Goal: Task Accomplishment & Management: Manage account settings

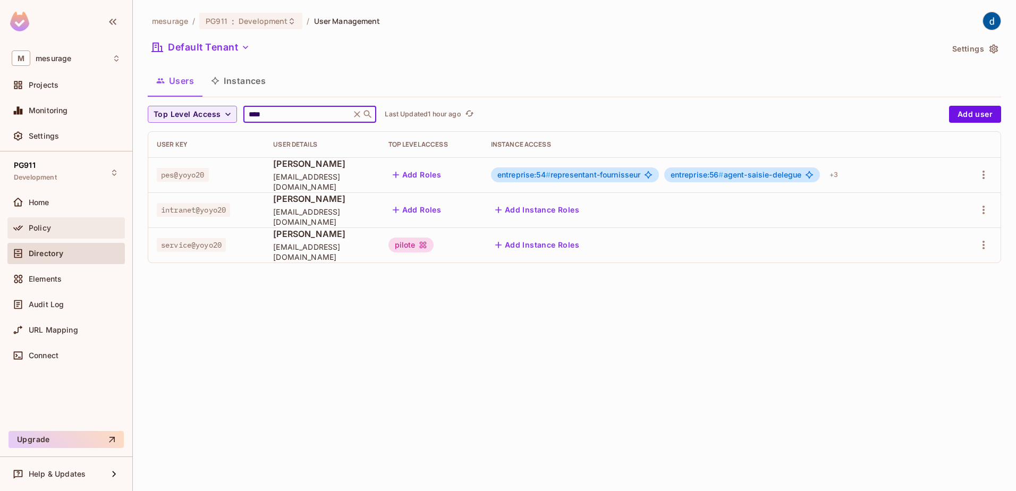
click at [46, 225] on span "Policy" at bounding box center [40, 228] width 22 height 9
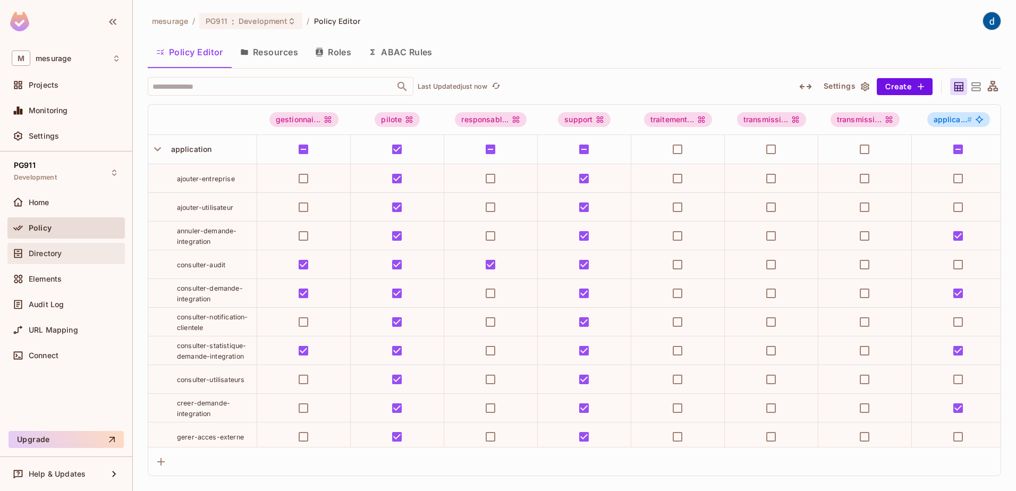
click at [73, 256] on div "Directory" at bounding box center [75, 253] width 92 height 9
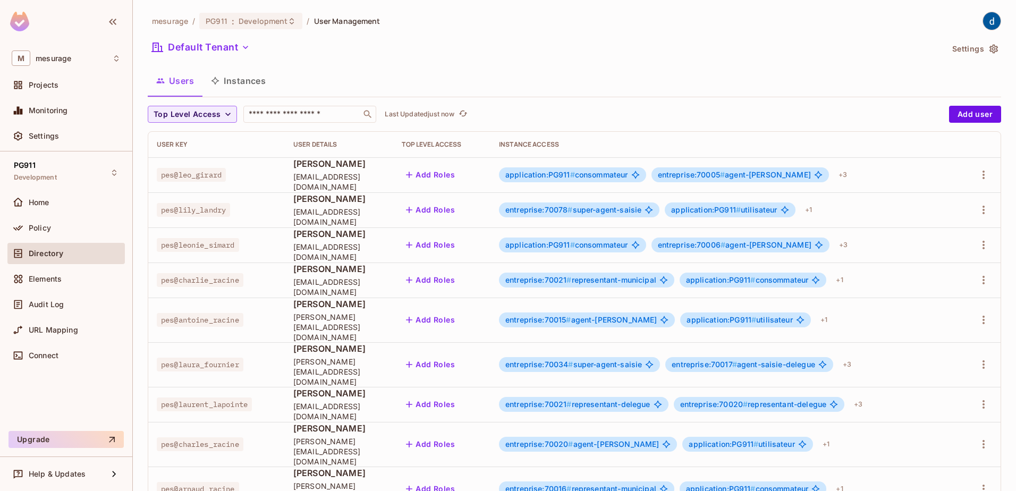
click at [241, 84] on button "Instances" at bounding box center [239, 81] width 72 height 27
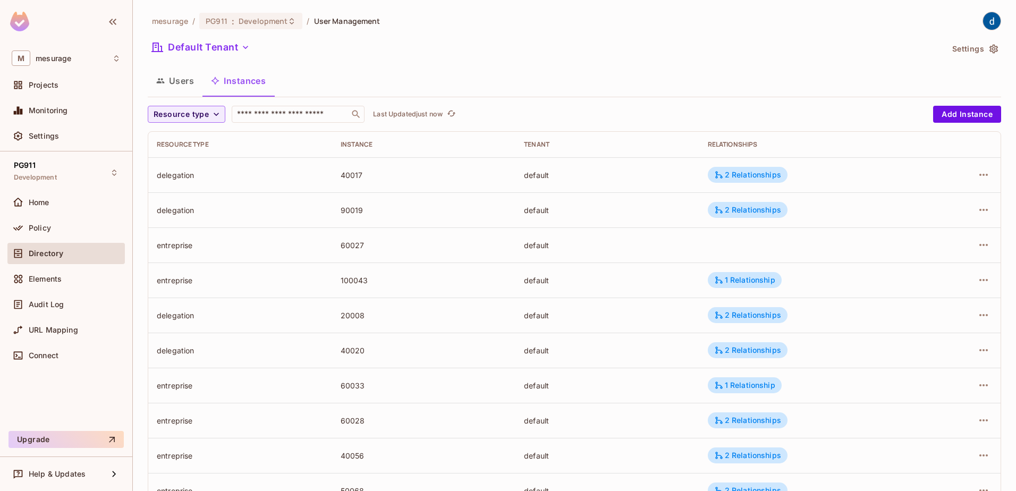
click at [169, 244] on div "entreprise" at bounding box center [240, 245] width 167 height 10
copy div "entreprise"
click at [347, 246] on div "60027" at bounding box center [424, 245] width 167 height 10
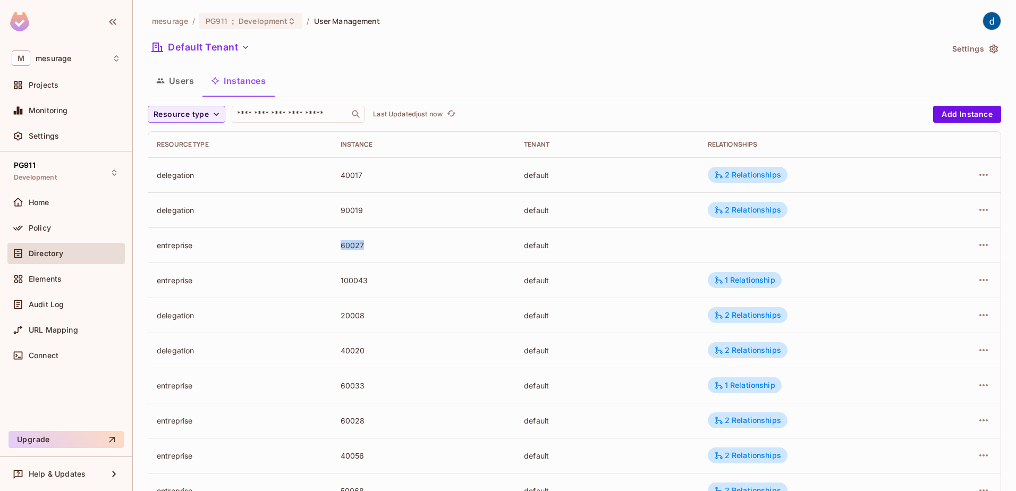
copy div "60027"
click at [354, 280] on div "100043" at bounding box center [424, 280] width 167 height 10
copy div "100043"
click at [68, 223] on div "Policy" at bounding box center [66, 228] width 109 height 13
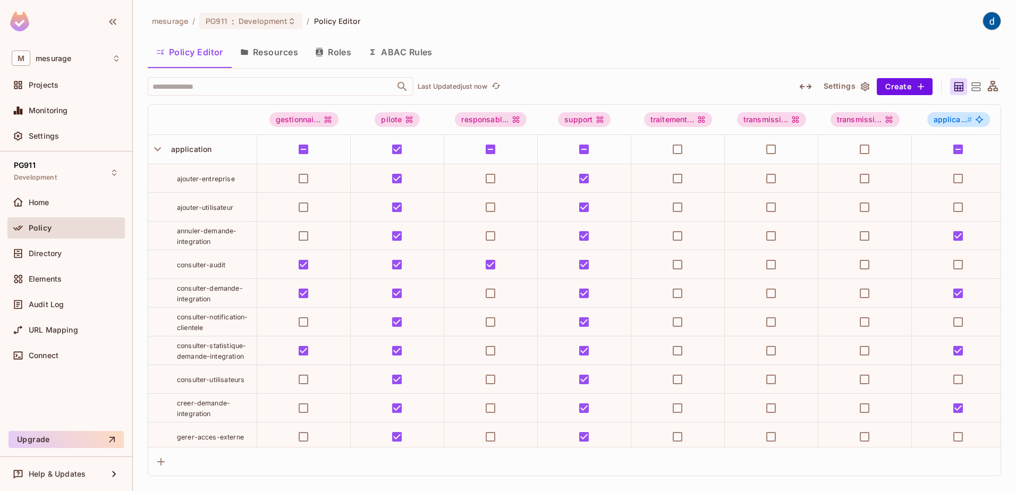
click at [331, 56] on button "Roles" at bounding box center [333, 52] width 53 height 27
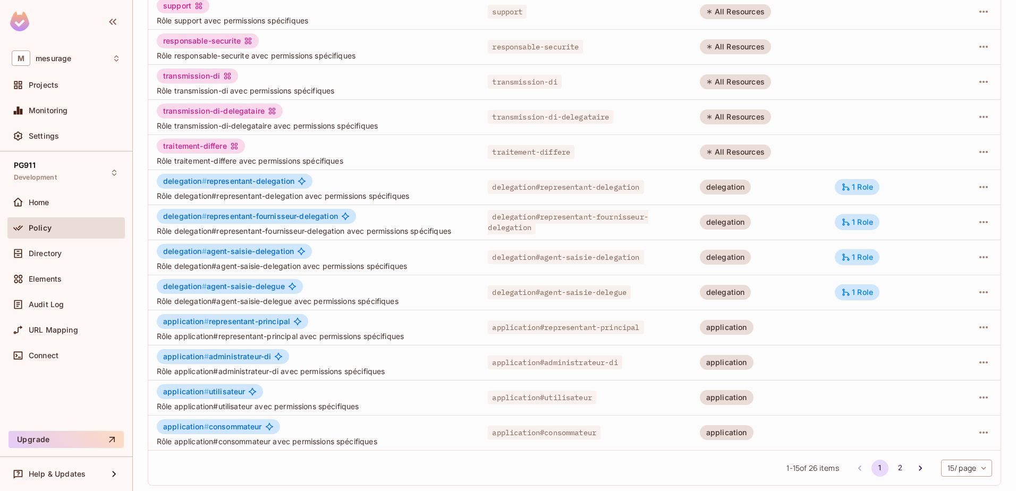
scroll to position [208, 0]
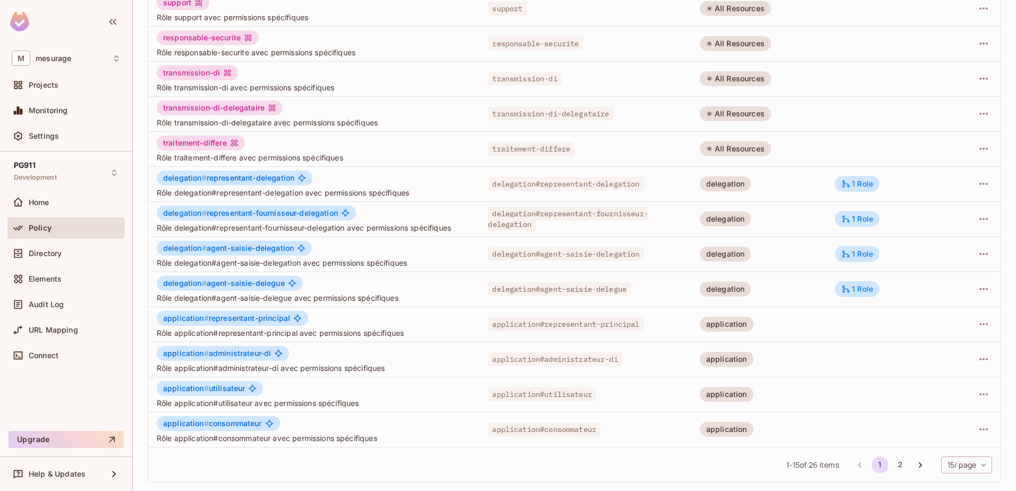
click at [911, 460] on li "pagination navigation" at bounding box center [921, 465] width 20 height 17
click at [915, 466] on icon "Go to next page" at bounding box center [920, 465] width 11 height 11
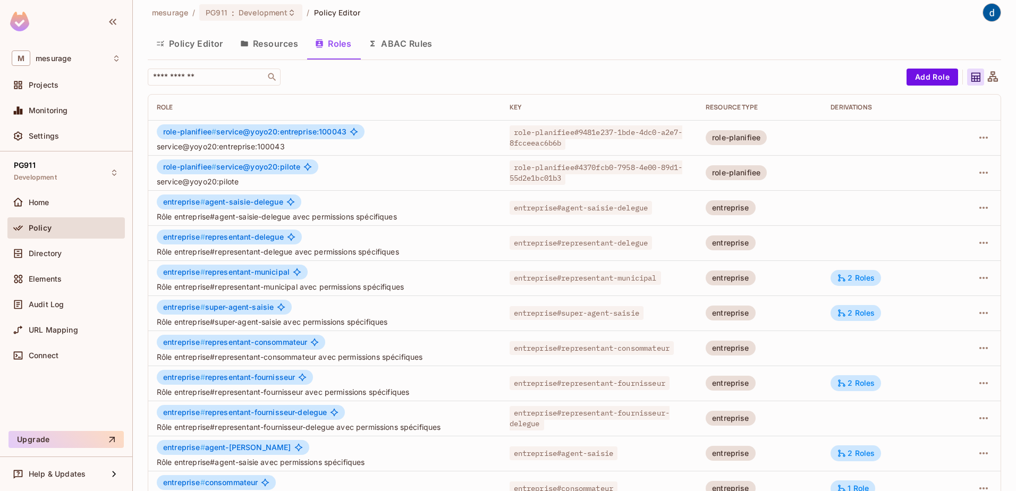
scroll to position [0, 0]
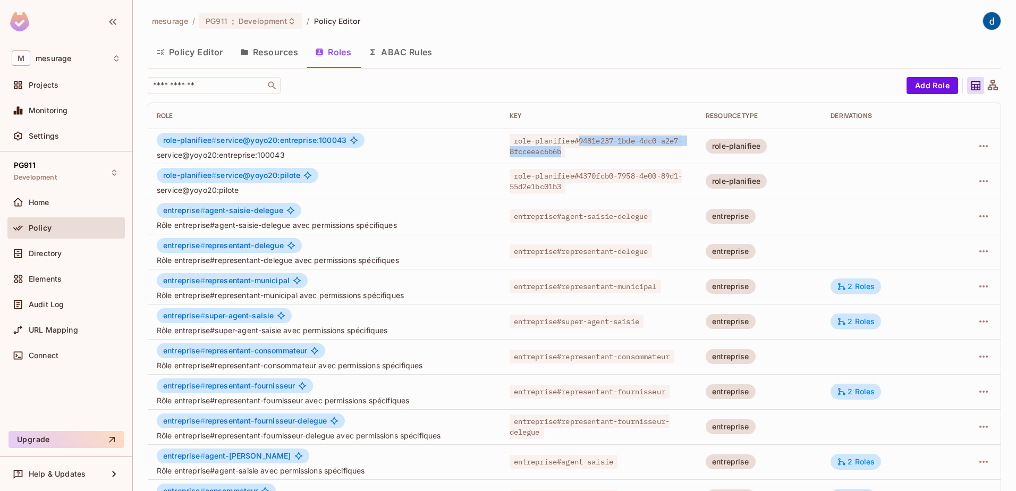
drag, startPoint x: 558, startPoint y: 152, endPoint x: 577, endPoint y: 143, distance: 21.2
click at [577, 143] on span "role-planifiee#9481e237-1bde-4dc0-a2e7-8fcceeac6b6b" at bounding box center [596, 146] width 173 height 24
copy span "9481e237-1bde-4dc0-a2e7-8fcceeac6b6b"
drag, startPoint x: 285, startPoint y: 153, endPoint x: 220, endPoint y: 155, distance: 65.4
click at [220, 155] on span "service@yoyo20:entreprise:100043" at bounding box center [325, 155] width 336 height 10
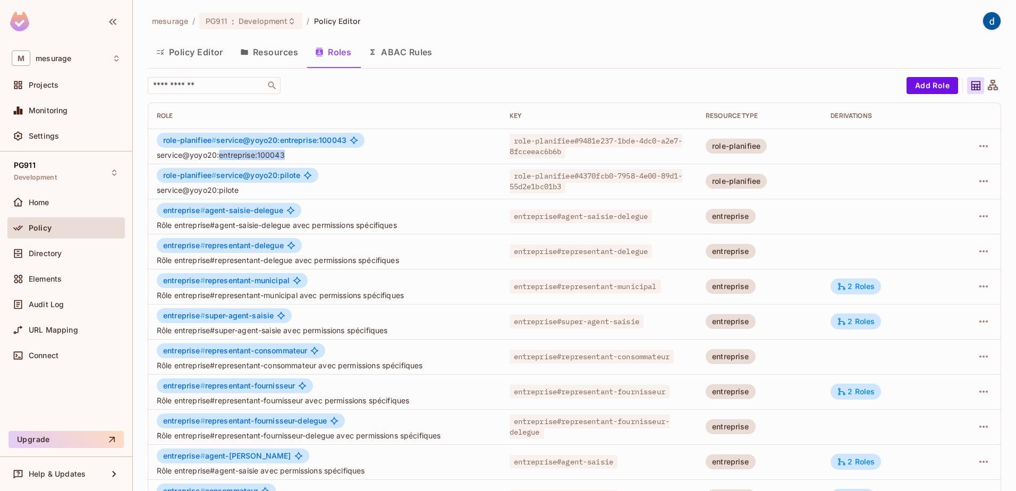
copy span "entreprise:100043"
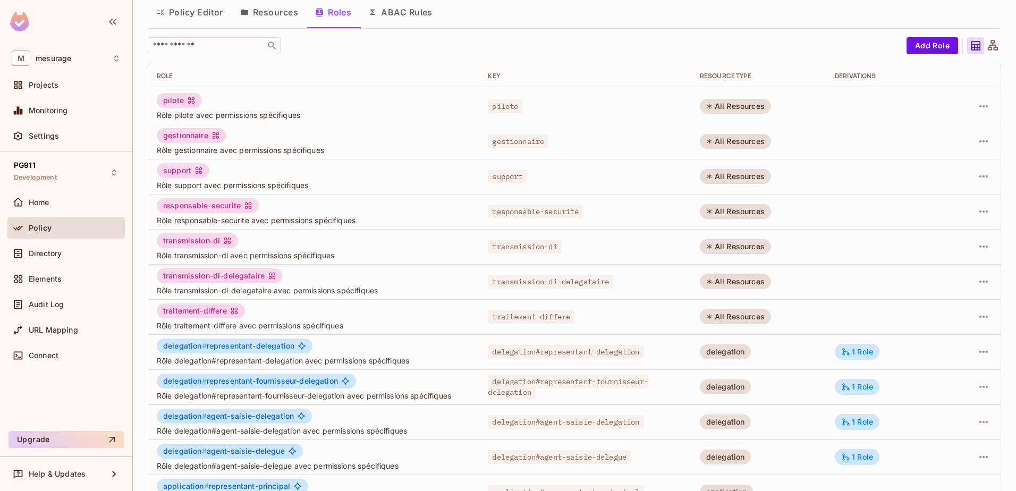
scroll to position [208, 0]
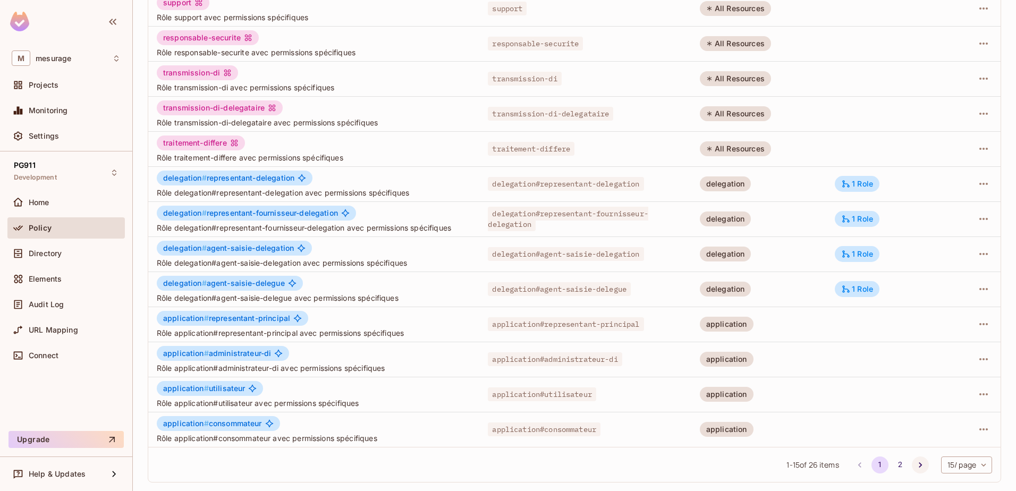
click at [915, 464] on icon "Go to next page" at bounding box center [920, 465] width 11 height 11
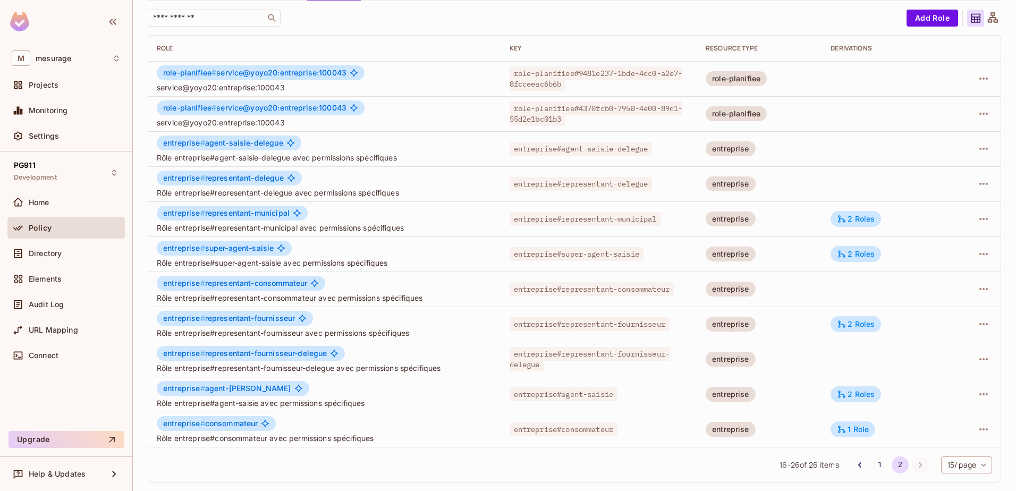
scroll to position [68, 0]
click at [980, 114] on icon "button" at bounding box center [984, 114] width 9 height 2
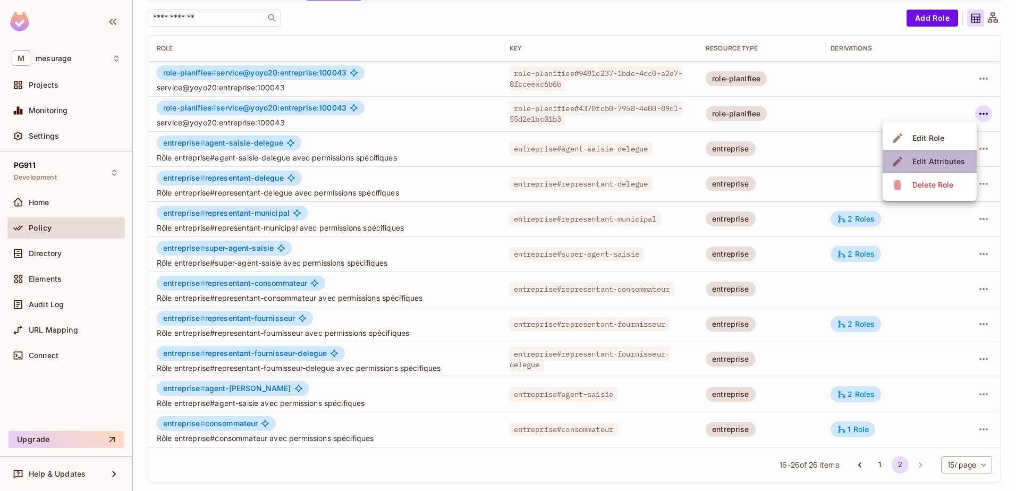
click at [949, 161] on div "Edit Attributes" at bounding box center [939, 161] width 53 height 11
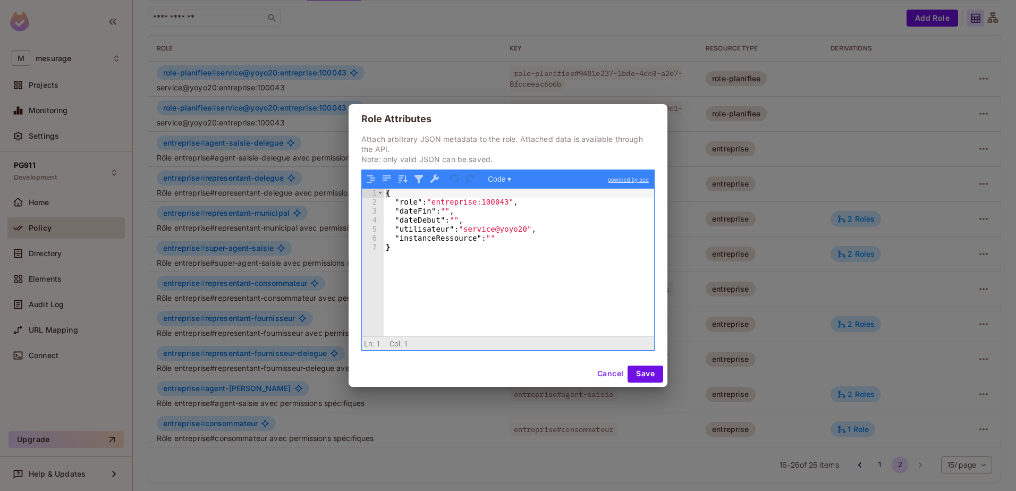
click at [608, 369] on button "Cancel" at bounding box center [610, 374] width 35 height 17
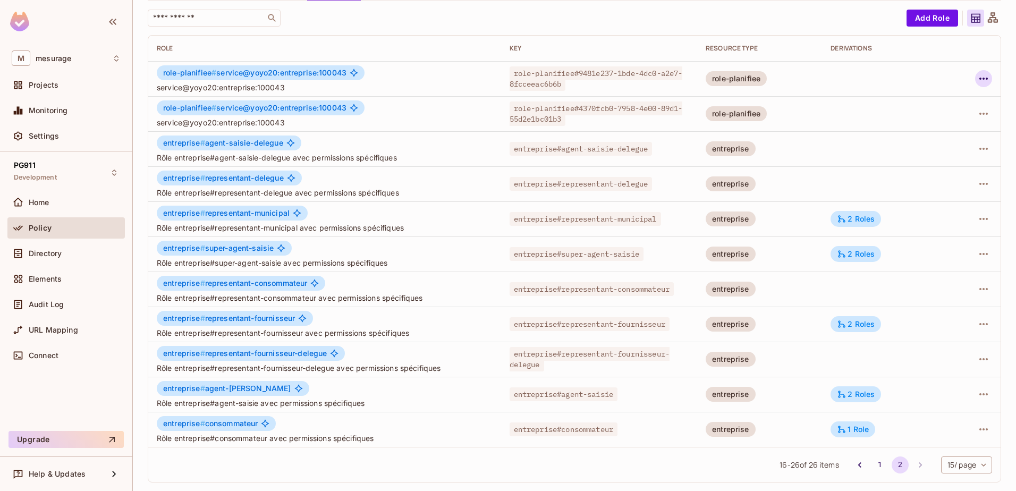
click at [977, 81] on icon "button" at bounding box center [983, 78] width 13 height 13
click at [938, 123] on div "Edit Attributes" at bounding box center [939, 126] width 53 height 11
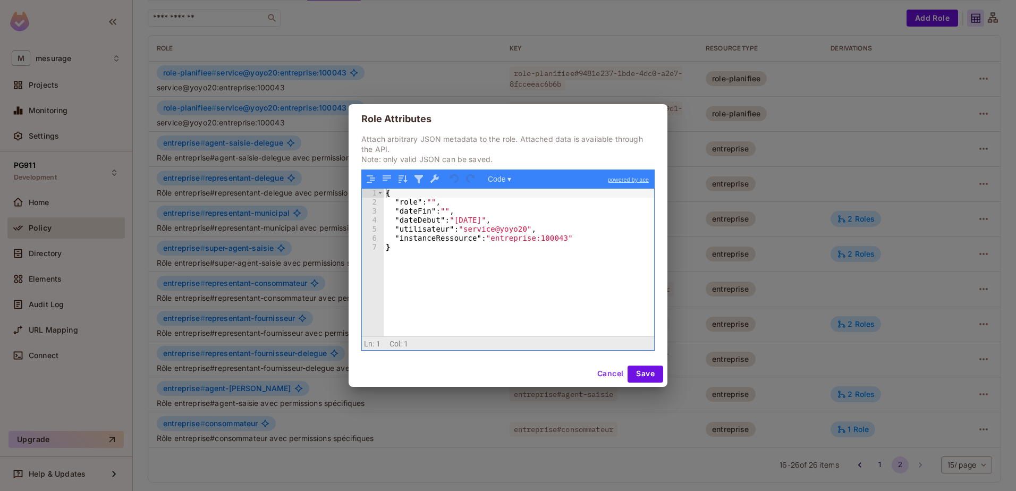
click at [791, 96] on div "Role Attributes Attach arbitrary JSON metadata to the role. Attached data is av…" at bounding box center [508, 245] width 1016 height 491
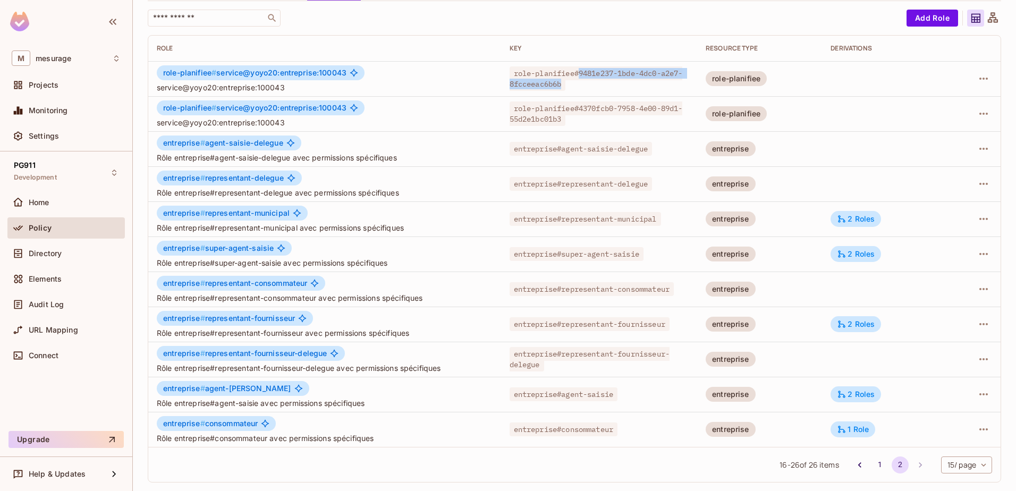
drag, startPoint x: 557, startPoint y: 83, endPoint x: 575, endPoint y: 71, distance: 22.6
click at [575, 71] on span "role-planifiee#9481e237-1bde-4dc0-a2e7-8fcceeac6b6b" at bounding box center [596, 78] width 173 height 24
copy span "9481e237-1bde-4dc0-a2e7-8fcceeac6b6b"
click at [555, 118] on span "role-planifiee#4370fcb0-7958-4e00-89d1-55d2e1bc01b3" at bounding box center [596, 114] width 173 height 24
drag, startPoint x: 558, startPoint y: 116, endPoint x: 577, endPoint y: 109, distance: 20.3
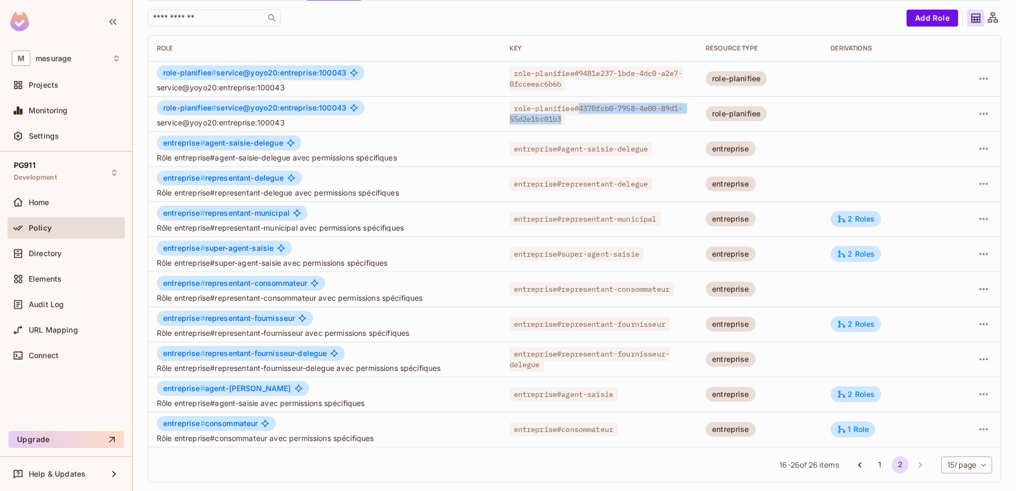
click at [577, 109] on span "role-planifiee#4370fcb0-7958-4e00-89d1-55d2e1bc01b3" at bounding box center [596, 114] width 173 height 24
copy span "4370fcb0-7958-4e00-89d1-55d2e1bc01b3"
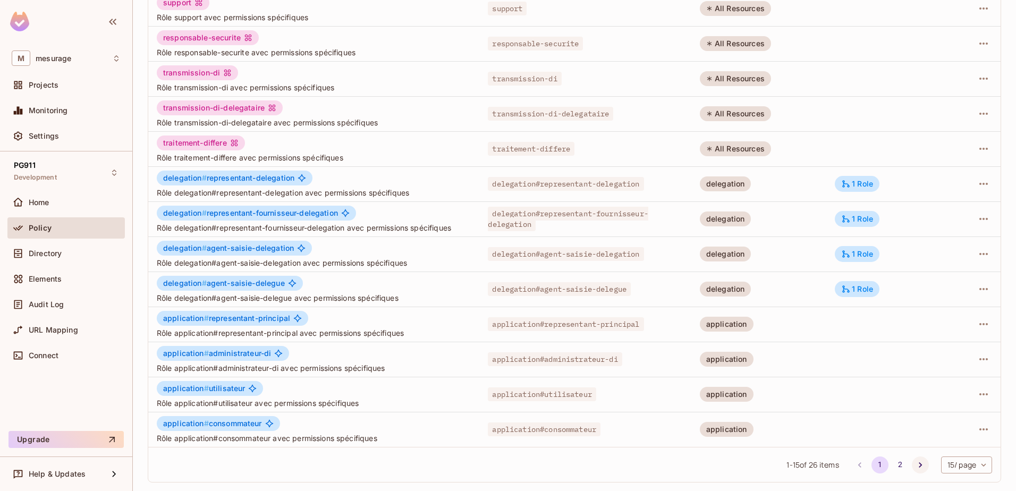
click at [915, 462] on icon "Go to next page" at bounding box center [920, 465] width 11 height 11
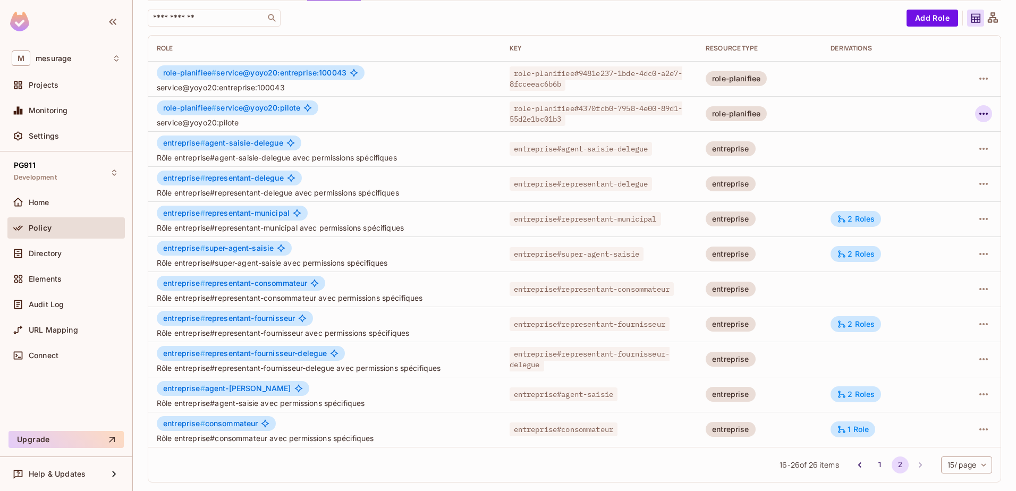
click at [979, 115] on icon "button" at bounding box center [983, 113] width 13 height 13
click at [940, 158] on div "Edit Attributes" at bounding box center [939, 161] width 53 height 11
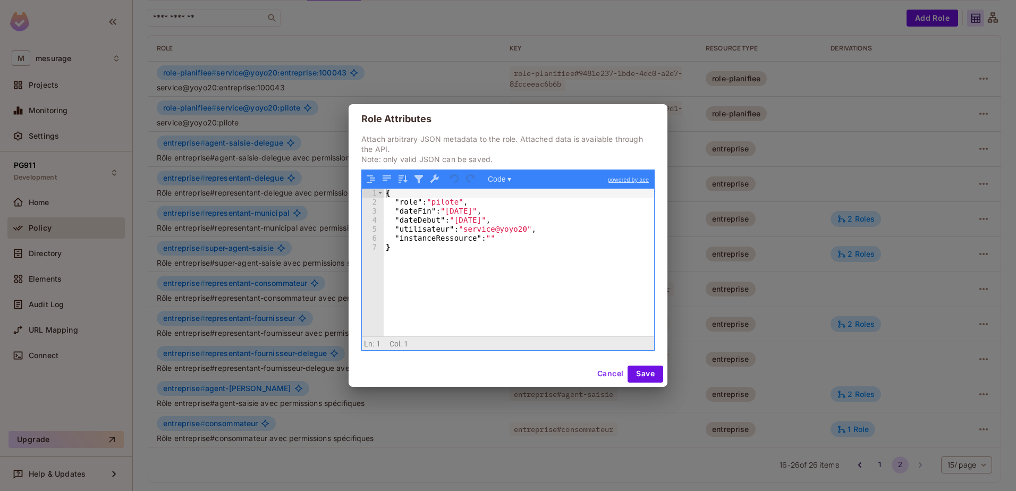
click at [616, 368] on button "Cancel" at bounding box center [610, 374] width 35 height 17
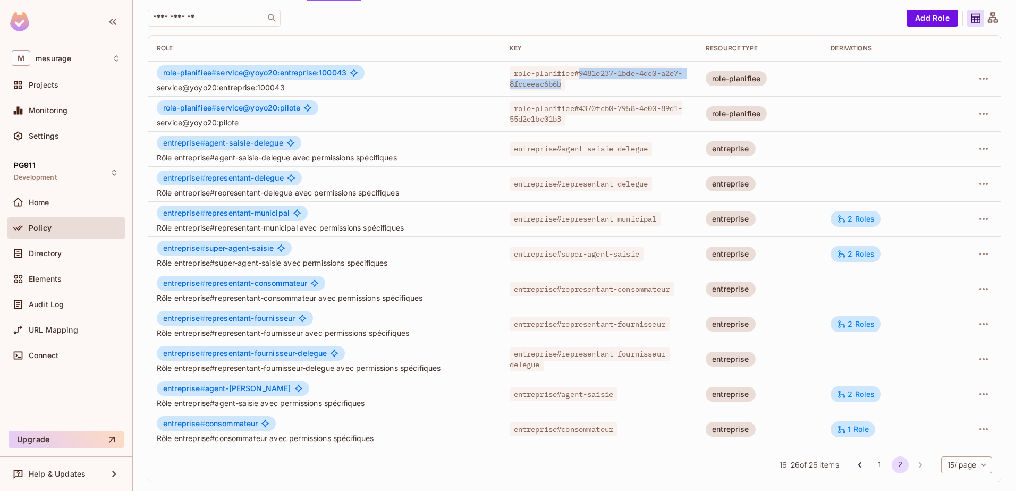
drag, startPoint x: 577, startPoint y: 72, endPoint x: 575, endPoint y: 83, distance: 10.8
click at [575, 83] on div "role-planifiee#9481e237-1bde-4dc0-a2e7-8fcceeac6b6b" at bounding box center [600, 78] width 180 height 21
copy span "9481e237-1bde-4dc0-a2e7-8fcceeac6b6b"
click at [608, 91] on td "role-planifiee#9481e237-1bde-4dc0-a2e7-8fcceeac6b6b" at bounding box center [599, 78] width 197 height 35
click at [559, 85] on span "role-planifiee#9481e237-1bde-4dc0-a2e7-8fcceeac6b6b" at bounding box center [596, 78] width 173 height 24
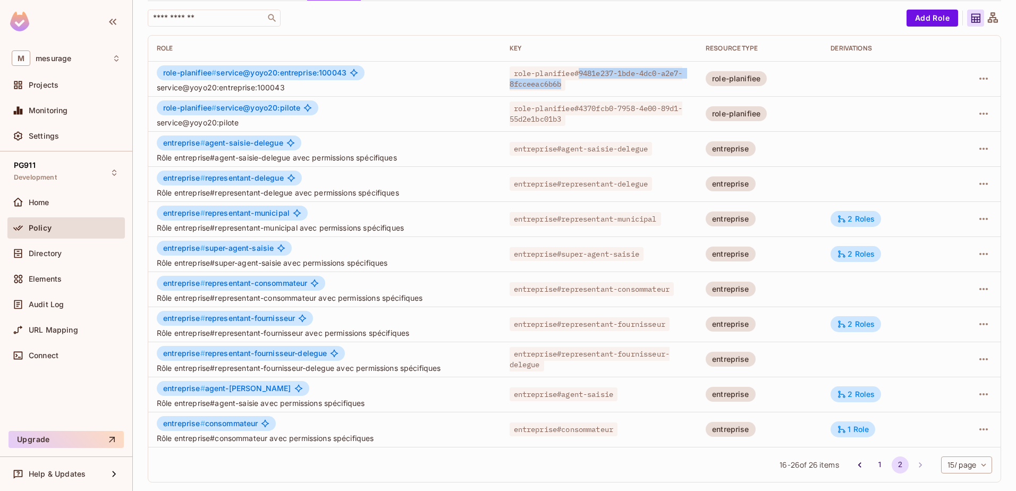
click at [575, 71] on span "role-planifiee#9481e237-1bde-4dc0-a2e7-8fcceeac6b6b" at bounding box center [596, 78] width 173 height 24
copy span "9481e237-1bde-4dc0-a2e7-8fcceeac6b6b"
click at [334, 75] on span "role-planifiee # service@yoyo20:entreprise:100043" at bounding box center [254, 73] width 183 height 9
drag, startPoint x: 347, startPoint y: 73, endPoint x: 281, endPoint y: 73, distance: 65.4
click at [281, 73] on span "role-planifiee # service@yoyo20:entreprise:100043" at bounding box center [254, 73] width 183 height 9
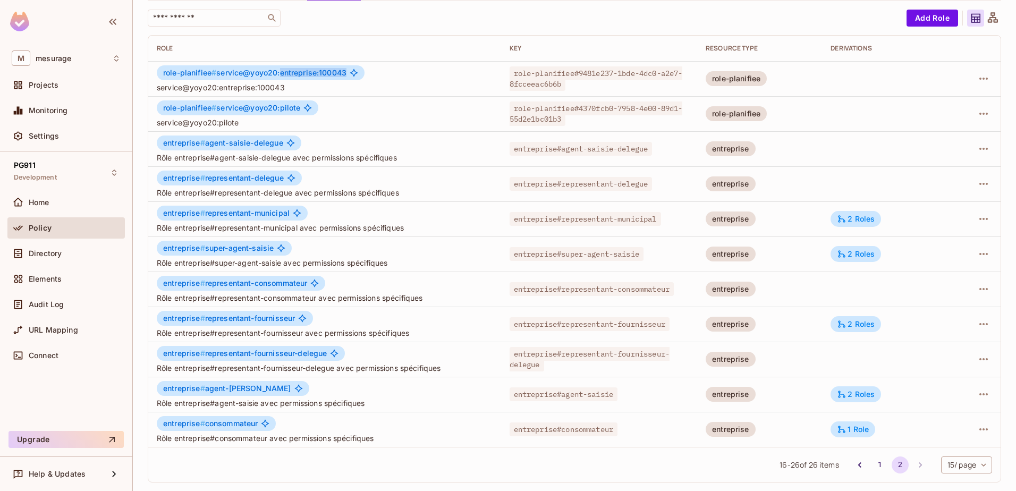
copy span "entreprise:100043"
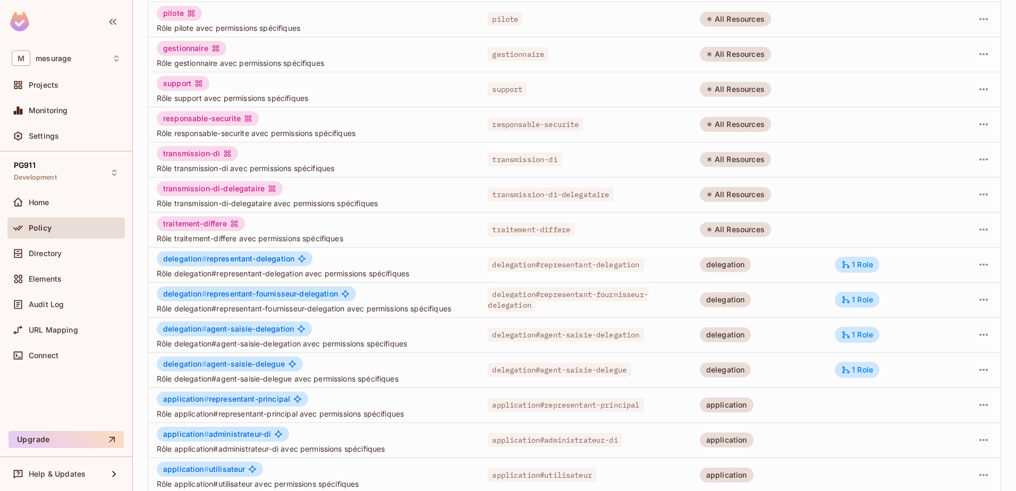
scroll to position [208, 0]
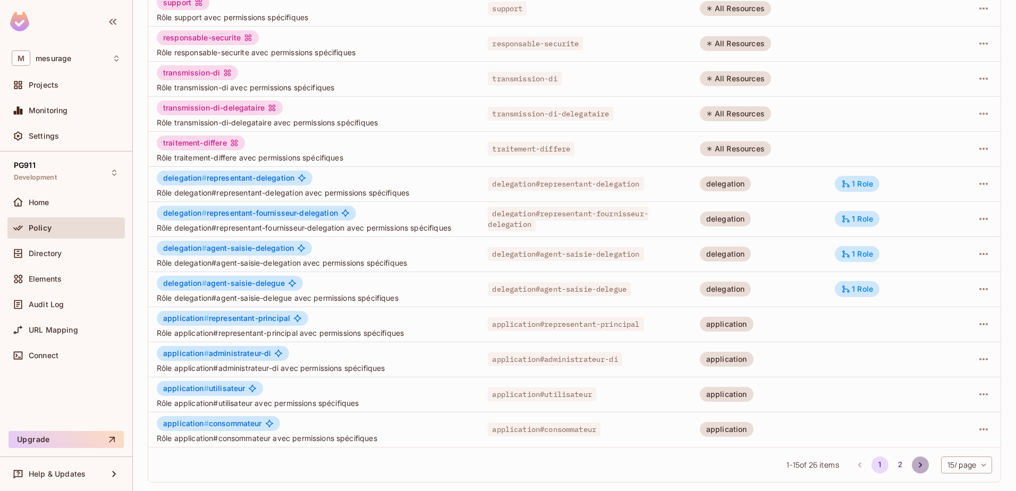
click at [919, 465] on icon "Go to next page" at bounding box center [920, 464] width 3 height 5
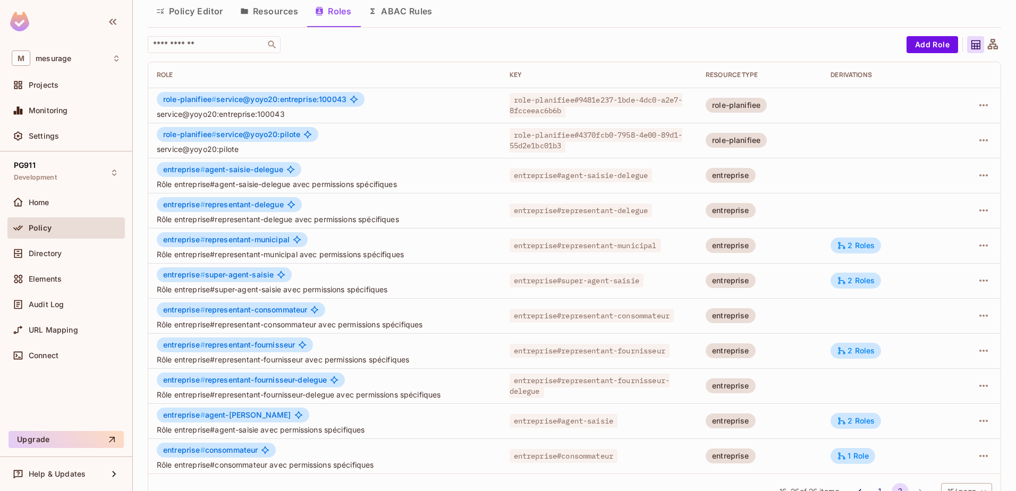
scroll to position [0, 0]
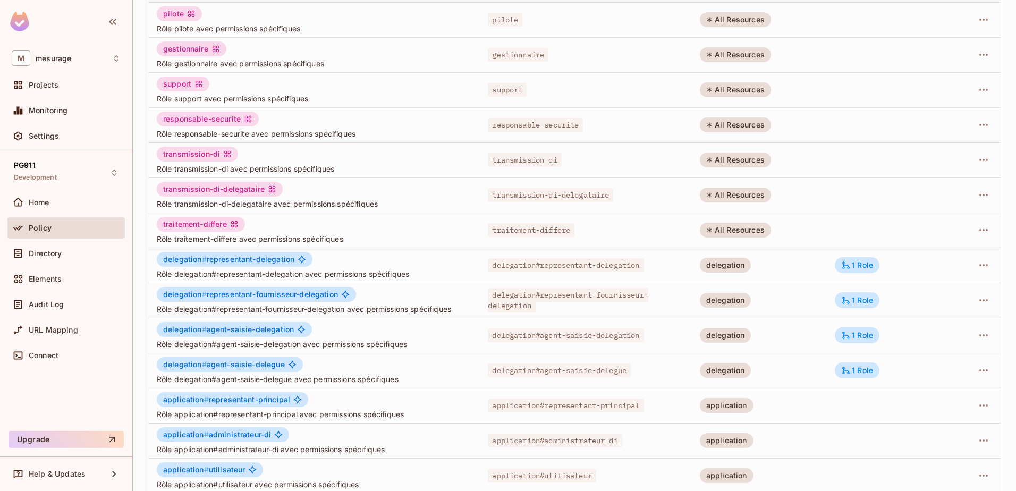
scroll to position [208, 0]
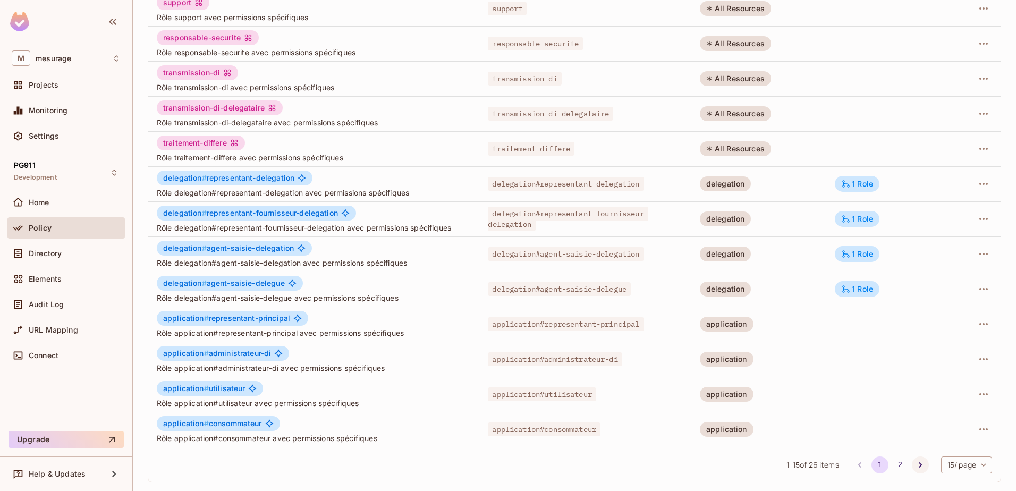
click at [915, 469] on icon "Go to next page" at bounding box center [920, 465] width 11 height 11
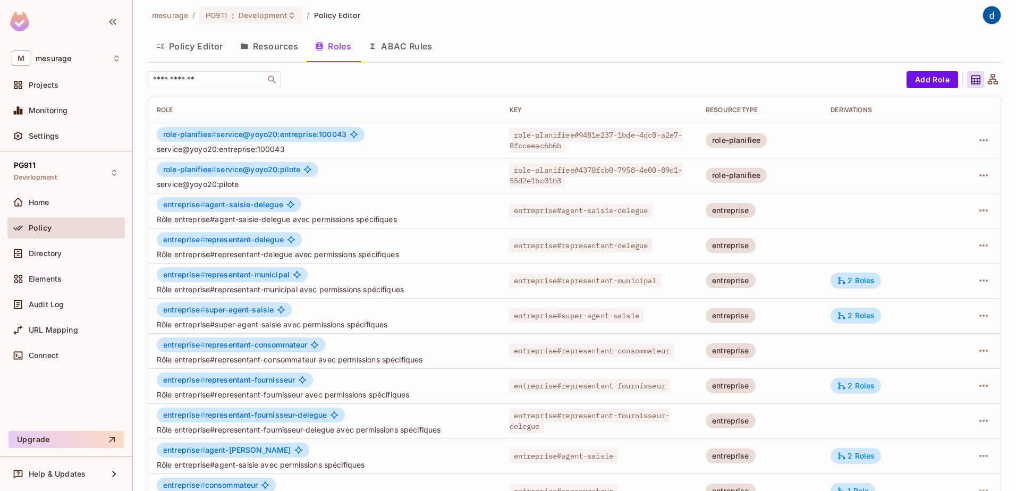
scroll to position [0, 0]
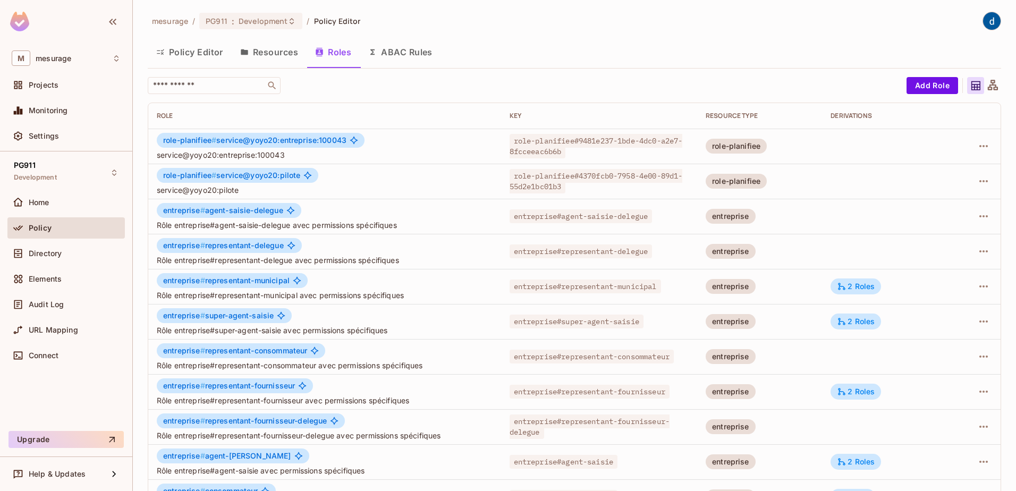
click at [986, 182] on td at bounding box center [974, 181] width 53 height 35
click at [980, 181] on icon "button" at bounding box center [984, 181] width 9 height 2
click at [929, 231] on div "Edit Attributes" at bounding box center [939, 229] width 53 height 11
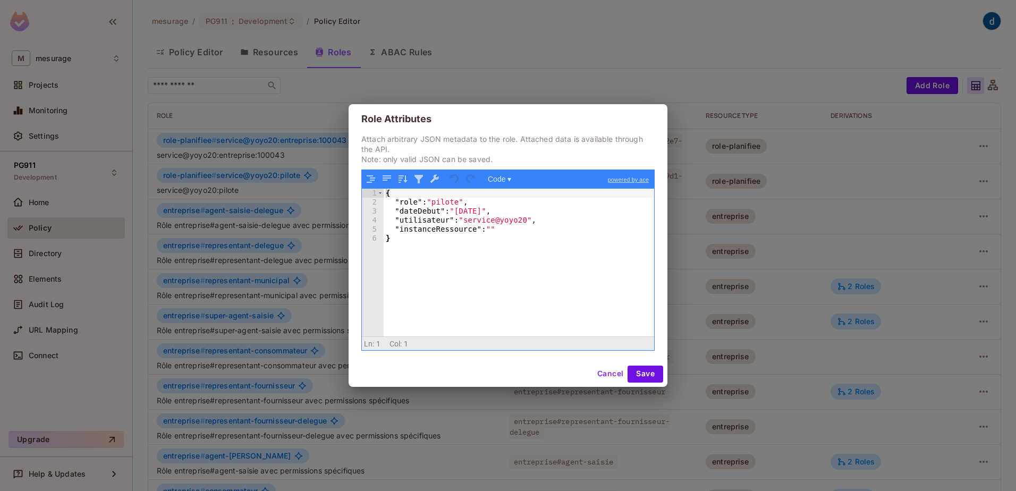
click at [618, 369] on button "Cancel" at bounding box center [610, 374] width 35 height 17
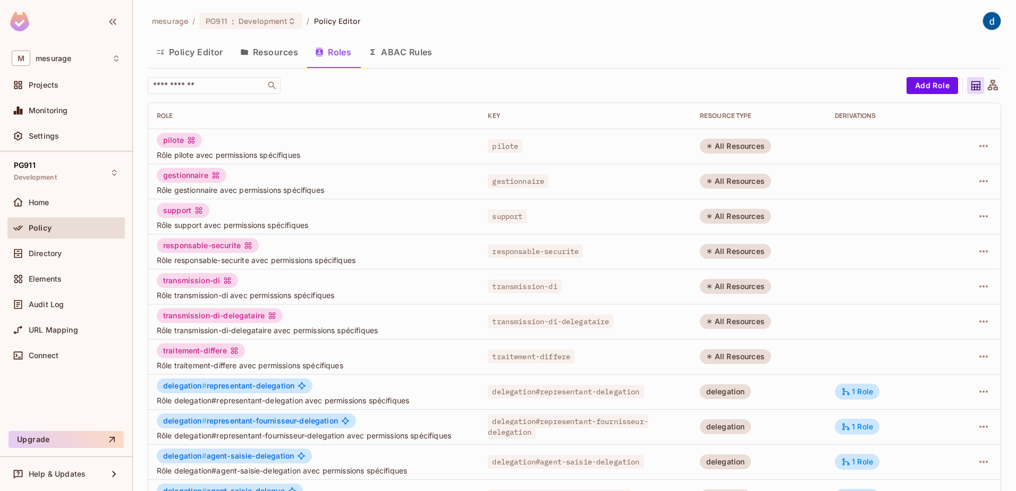
scroll to position [208, 0]
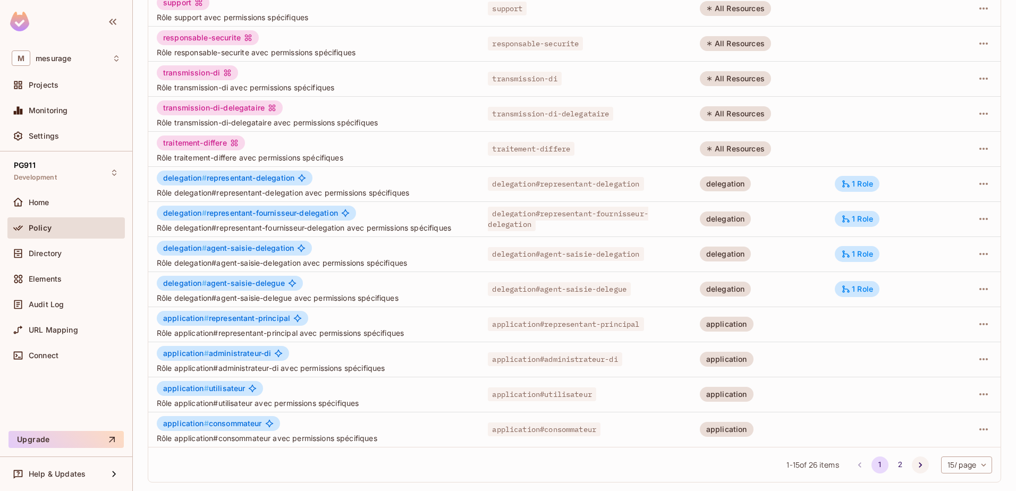
click at [915, 461] on icon "Go to next page" at bounding box center [920, 465] width 11 height 11
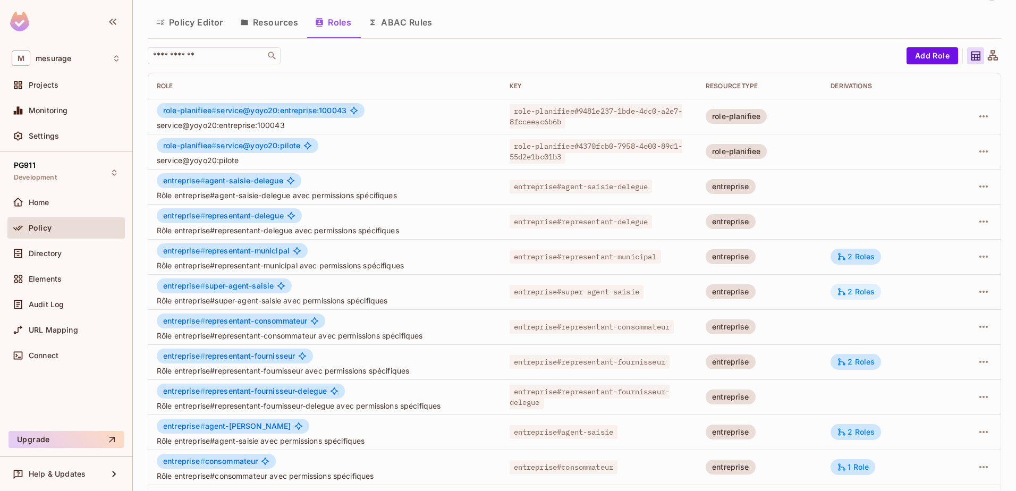
scroll to position [0, 0]
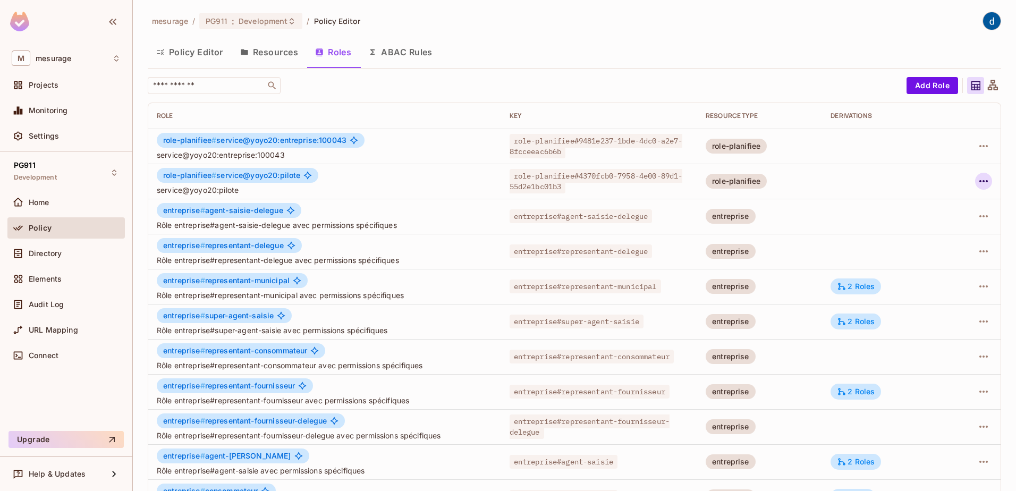
click at [980, 181] on icon "button" at bounding box center [984, 181] width 9 height 2
click at [935, 225] on div "Edit Attributes" at bounding box center [939, 229] width 53 height 11
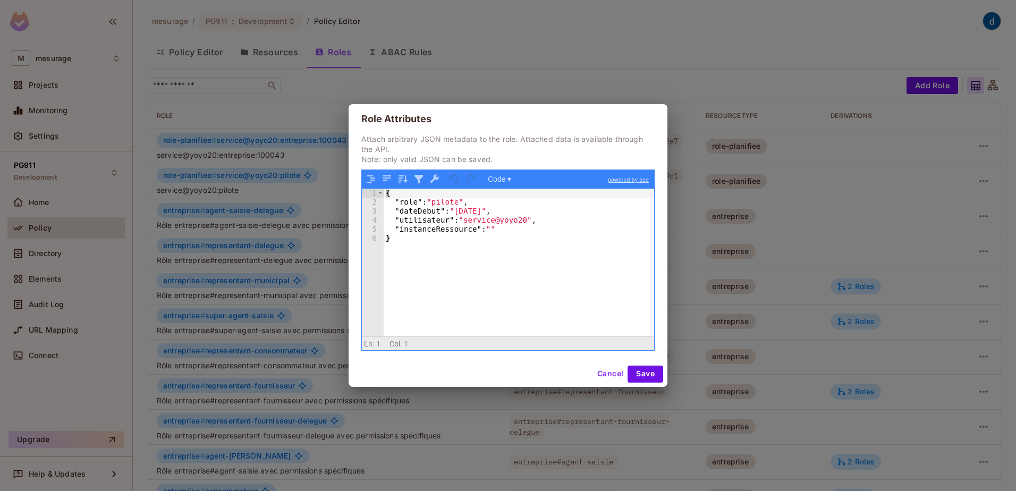
click at [606, 374] on button "Cancel" at bounding box center [610, 374] width 35 height 17
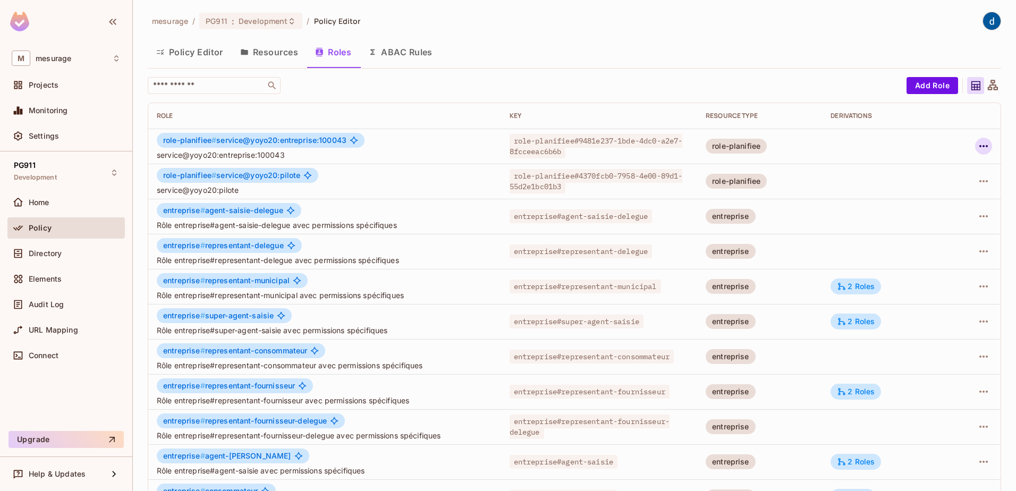
click at [977, 142] on icon "button" at bounding box center [983, 146] width 13 height 13
click at [937, 187] on span "Edit Attributes" at bounding box center [938, 194] width 59 height 17
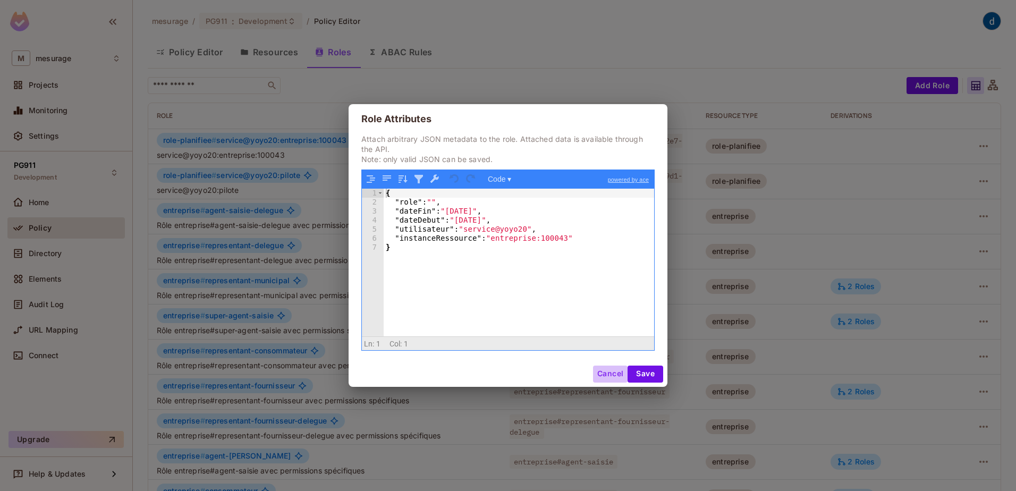
click at [608, 373] on button "Cancel" at bounding box center [610, 374] width 35 height 17
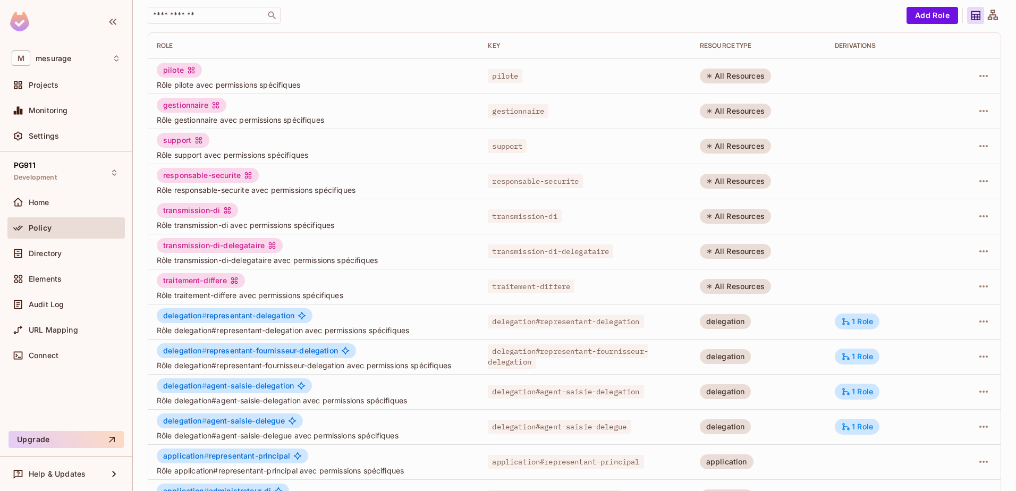
scroll to position [208, 0]
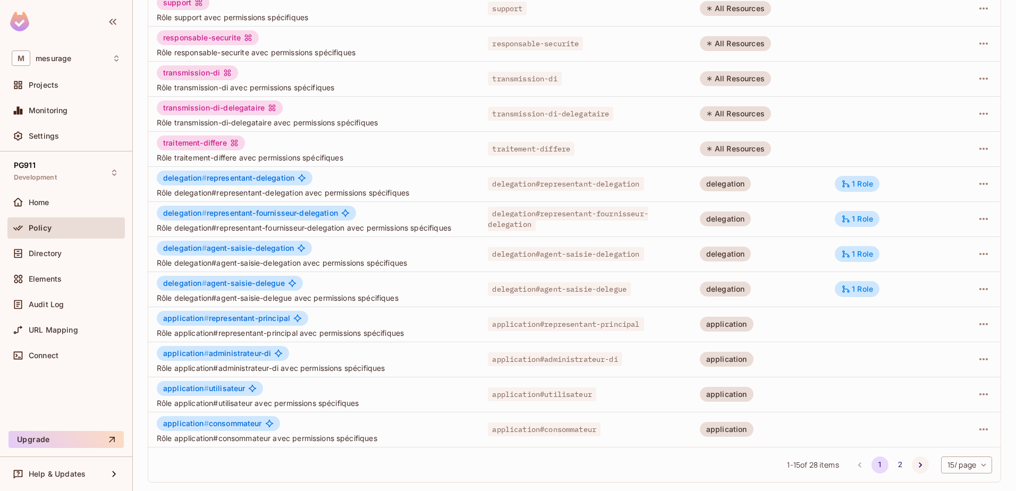
click at [915, 466] on icon "Go to next page" at bounding box center [920, 465] width 11 height 11
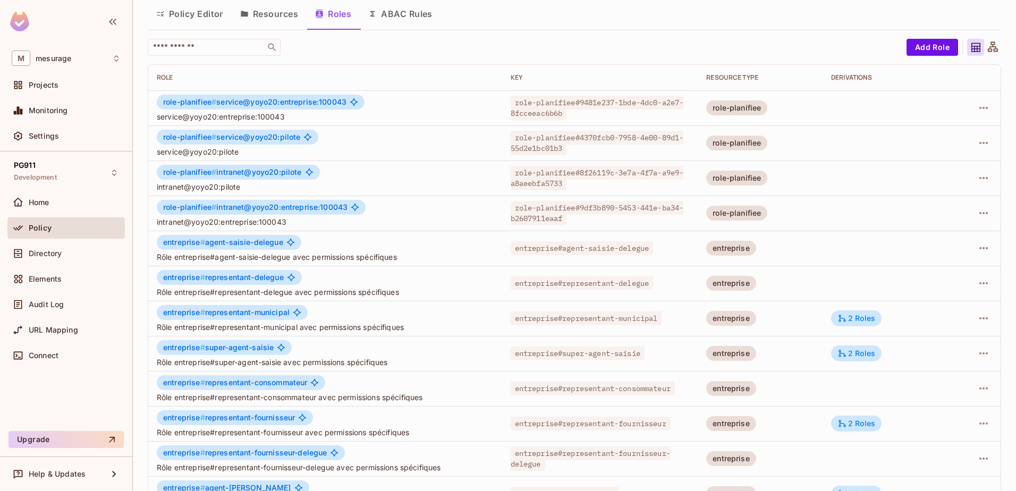
scroll to position [0, 0]
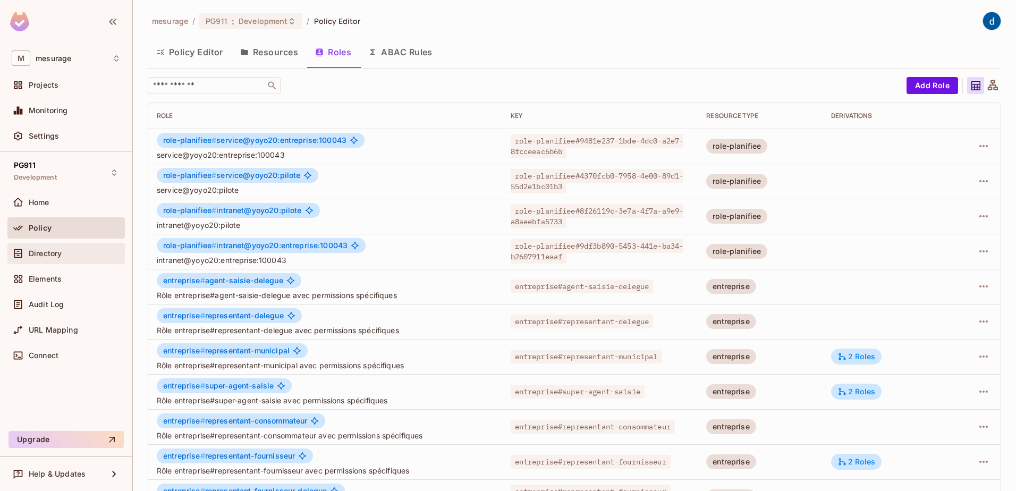
click at [48, 257] on span "Directory" at bounding box center [45, 253] width 33 height 9
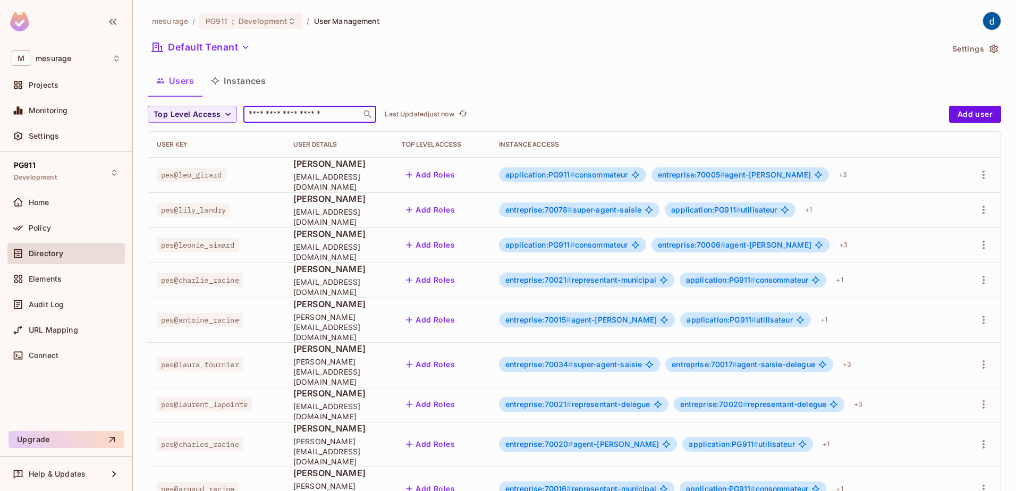
click at [280, 112] on input "text" at bounding box center [303, 114] width 112 height 11
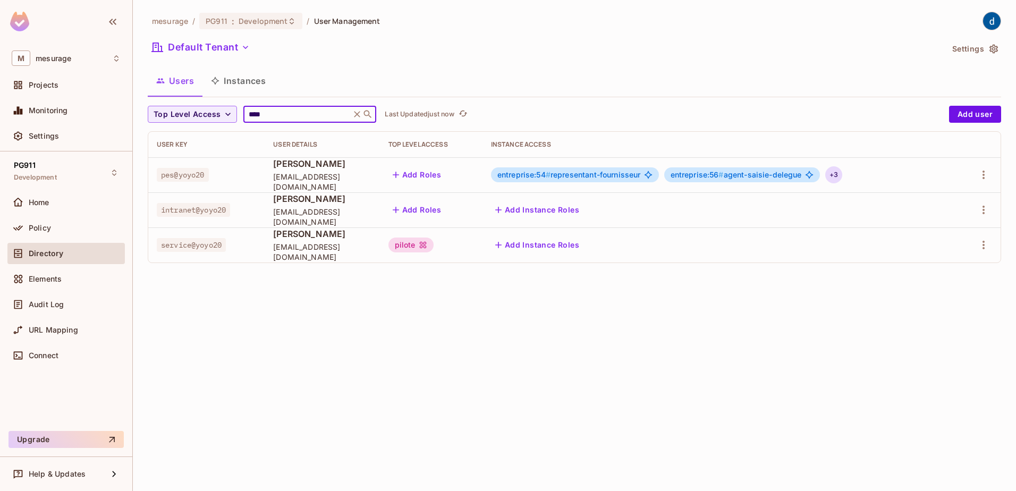
type input "****"
click at [840, 178] on div "+ 3" at bounding box center [833, 174] width 17 height 17
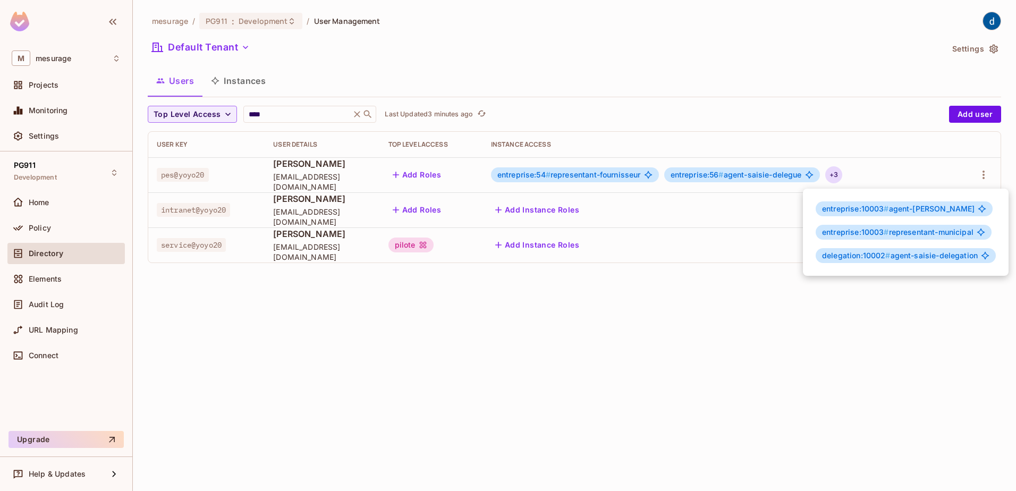
click at [584, 327] on div at bounding box center [508, 245] width 1016 height 491
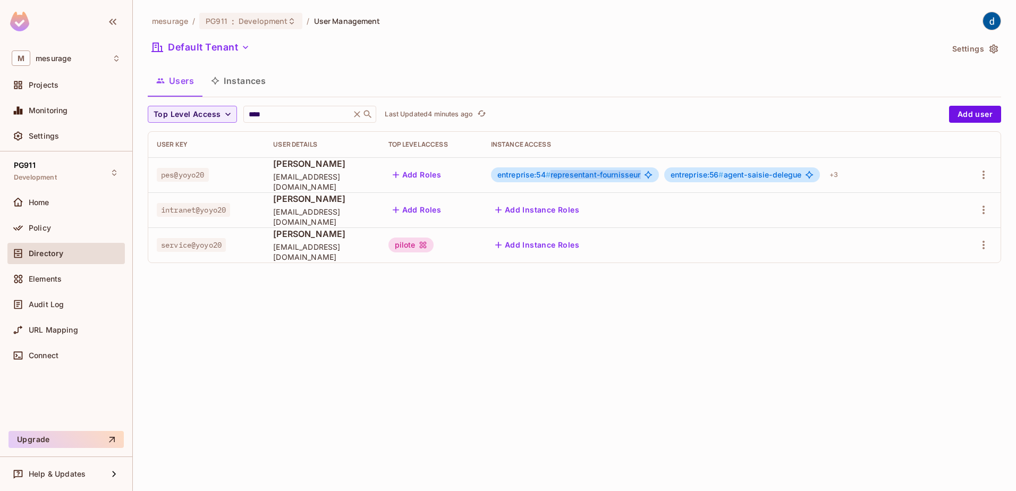
drag, startPoint x: 559, startPoint y: 175, endPoint x: 649, endPoint y: 175, distance: 90.4
click at [641, 175] on span "entreprise:54 # representant-fournisseur" at bounding box center [570, 175] width 144 height 9
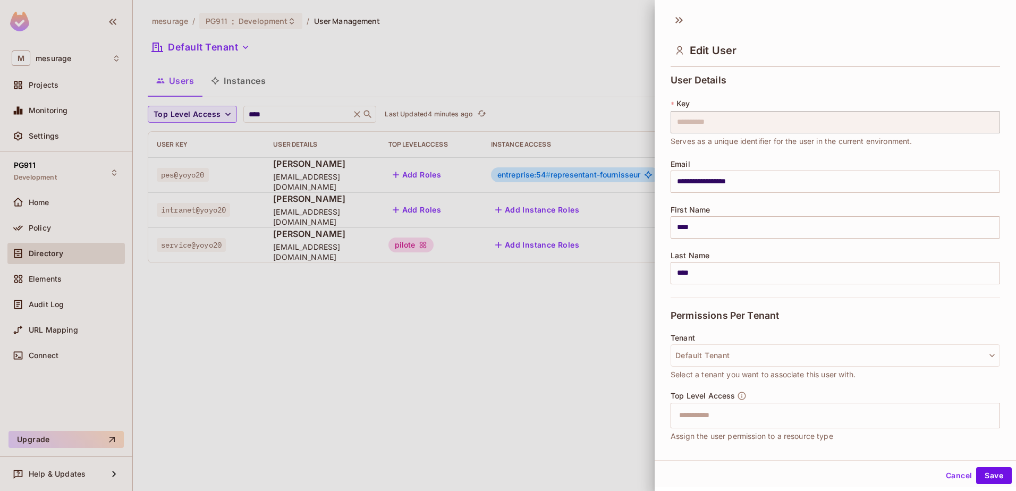
scroll to position [229, 0]
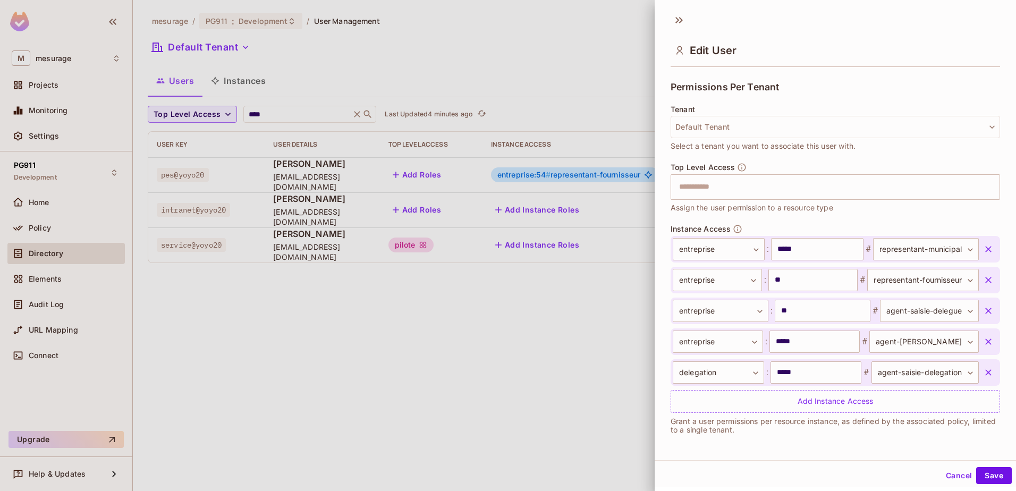
click at [489, 289] on div at bounding box center [508, 245] width 1016 height 491
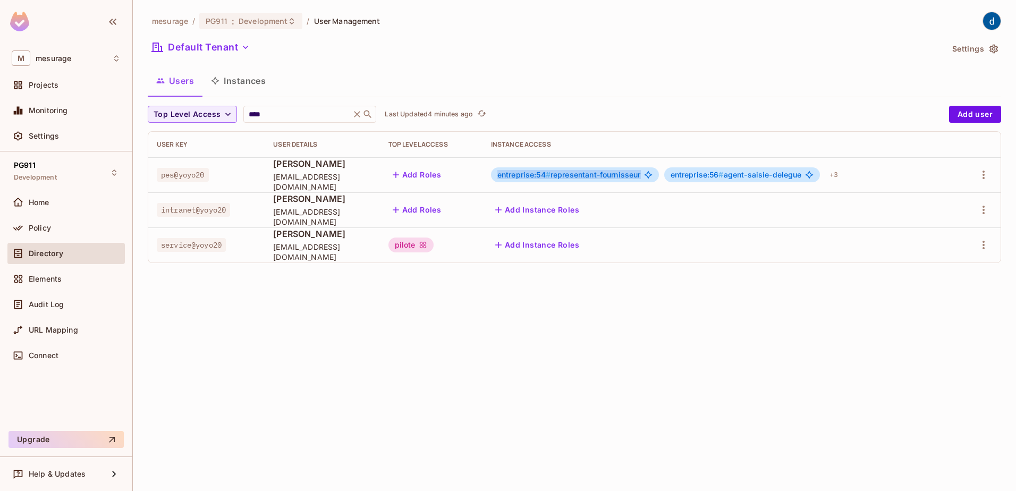
drag, startPoint x: 649, startPoint y: 174, endPoint x: 504, endPoint y: 172, distance: 145.1
click at [504, 172] on div "entreprise:54 # representant-fournisseur" at bounding box center [575, 174] width 168 height 15
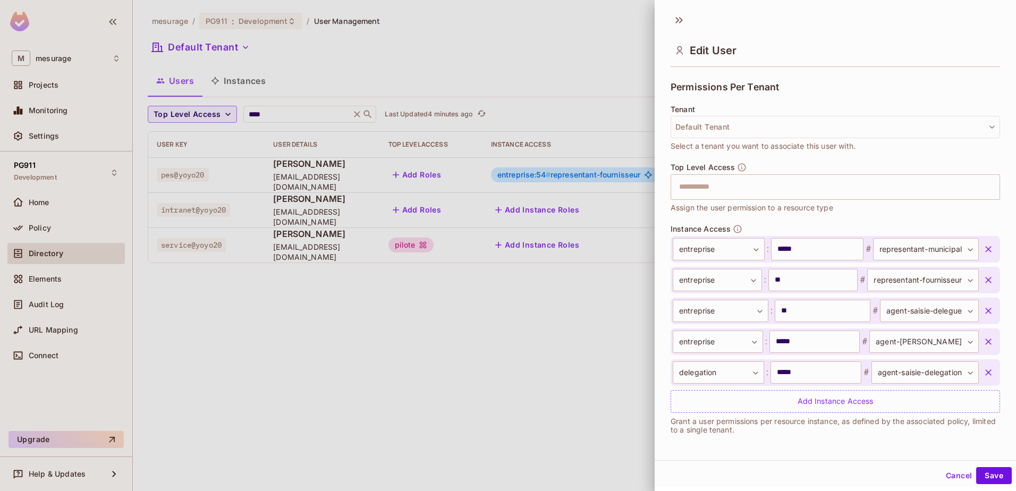
click at [309, 321] on div at bounding box center [508, 245] width 1016 height 491
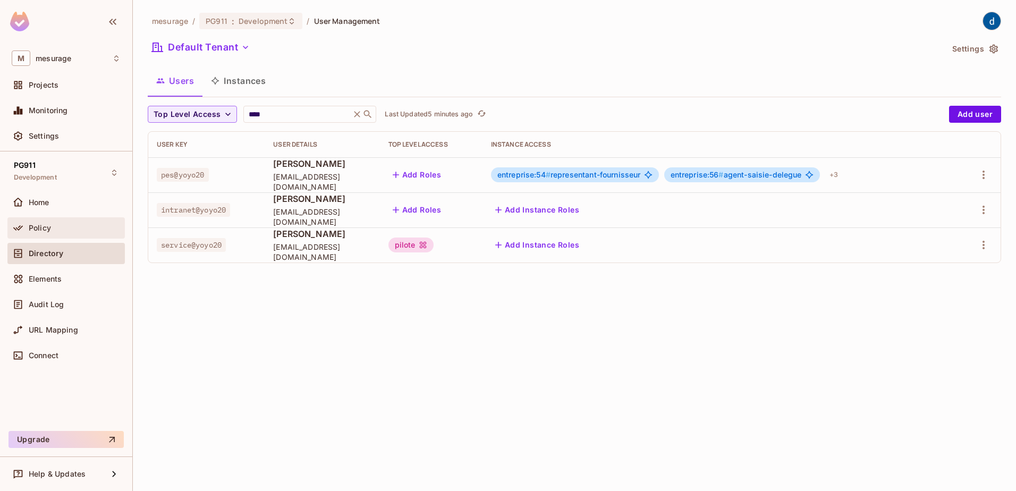
click at [53, 228] on div "Policy" at bounding box center [75, 228] width 92 height 9
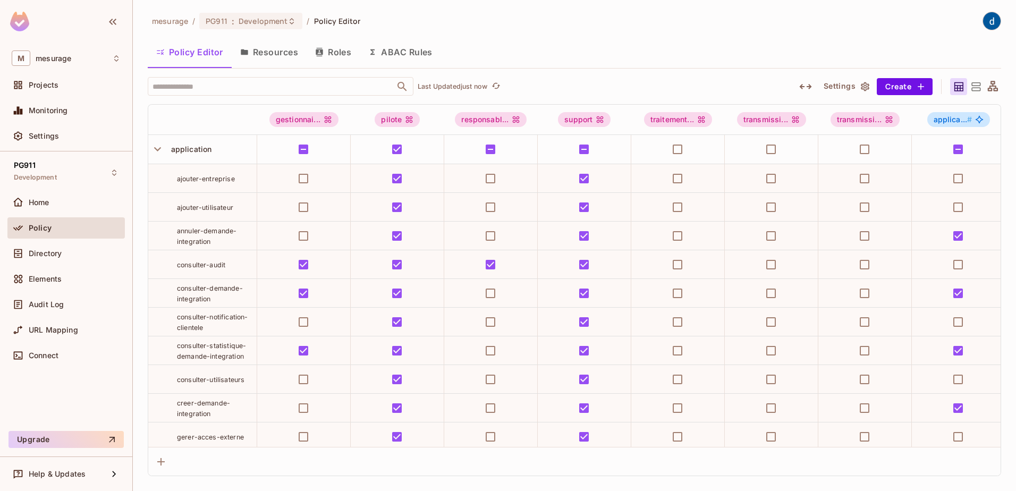
click at [335, 52] on button "Roles" at bounding box center [333, 52] width 53 height 27
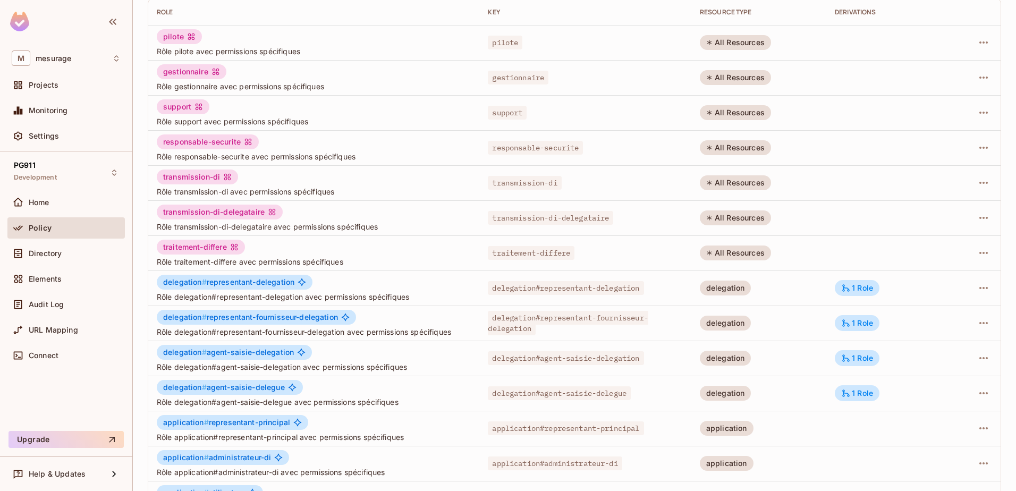
scroll to position [208, 0]
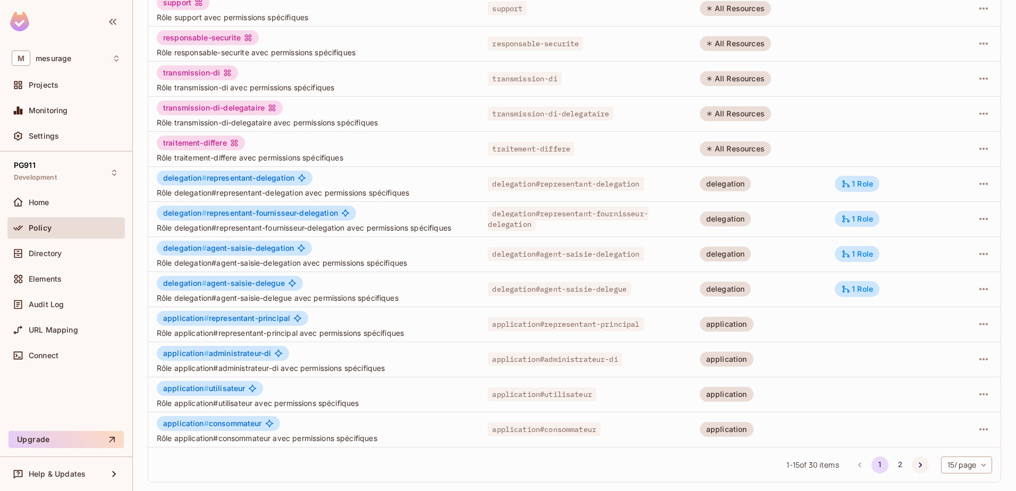
click at [915, 463] on icon "Go to next page" at bounding box center [920, 465] width 11 height 11
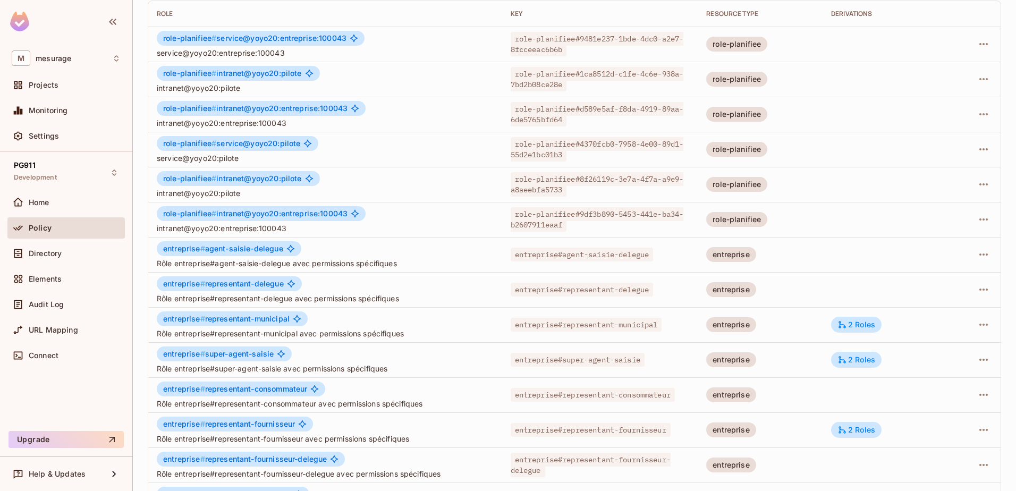
scroll to position [102, 0]
drag, startPoint x: 291, startPoint y: 318, endPoint x: 161, endPoint y: 316, distance: 130.8
click at [161, 316] on div "entreprise # representant-municipal" at bounding box center [232, 319] width 151 height 15
copy span "entreprise # representant-municipal"
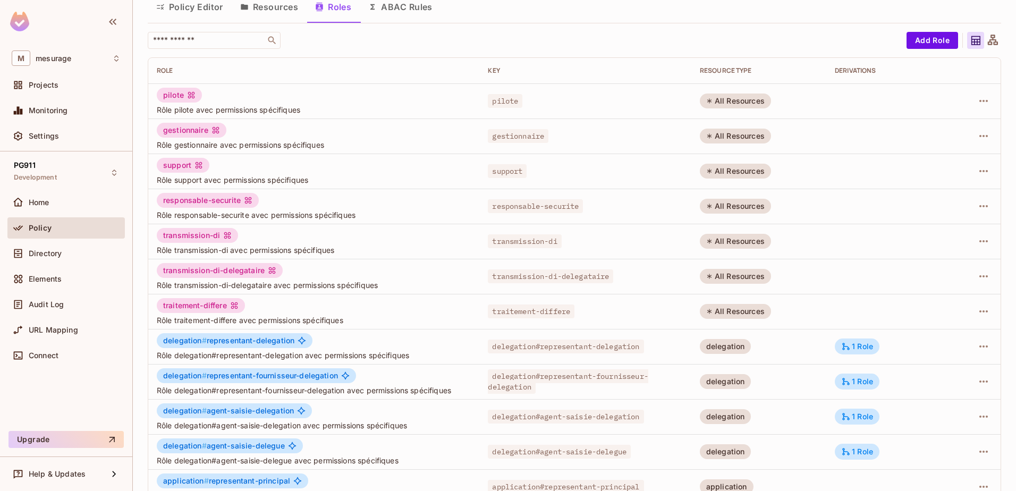
scroll to position [208, 0]
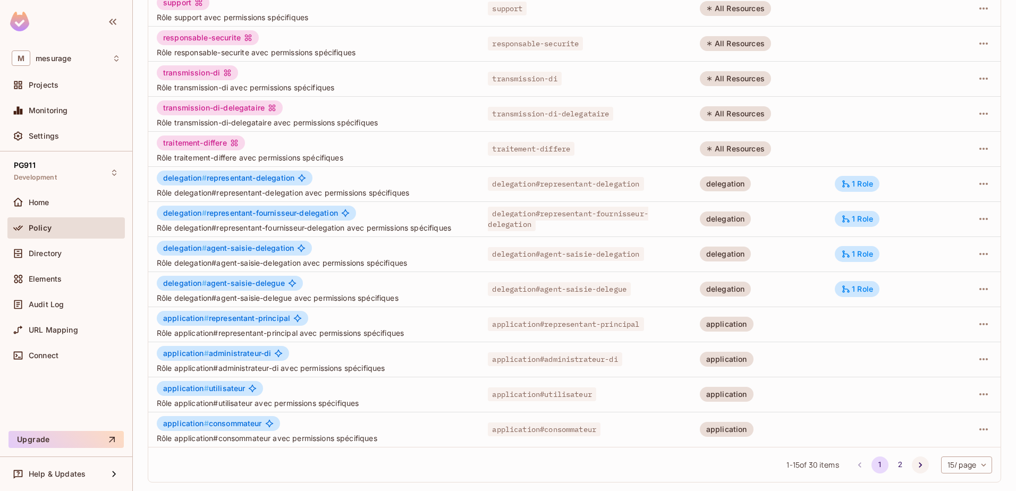
click at [915, 460] on icon "Go to next page" at bounding box center [920, 465] width 11 height 11
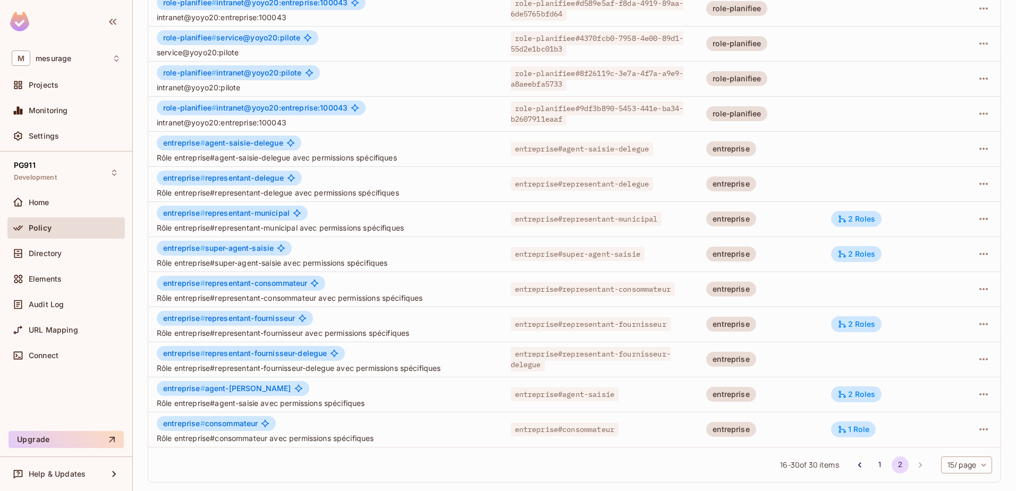
scroll to position [0, 0]
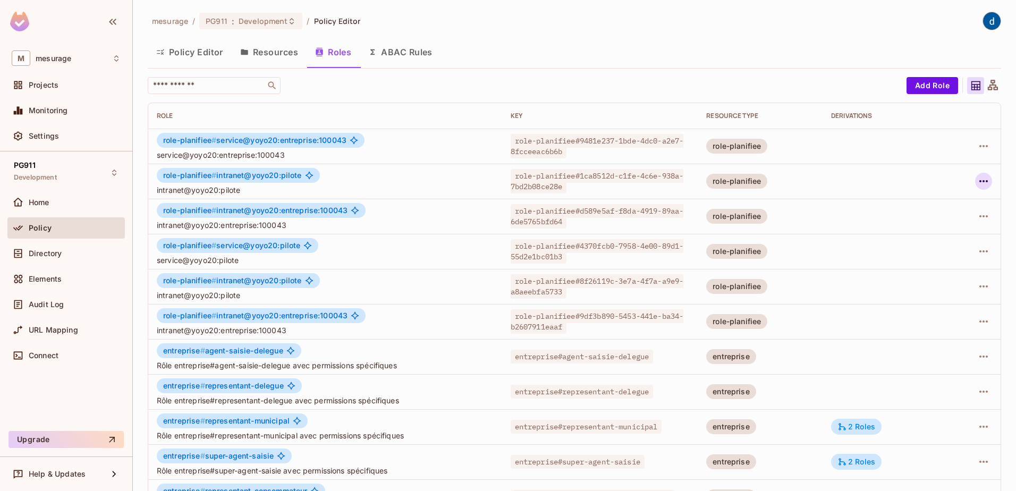
click at [980, 180] on icon "button" at bounding box center [984, 181] width 9 height 2
click at [944, 254] on div "Delete Role" at bounding box center [933, 252] width 41 height 11
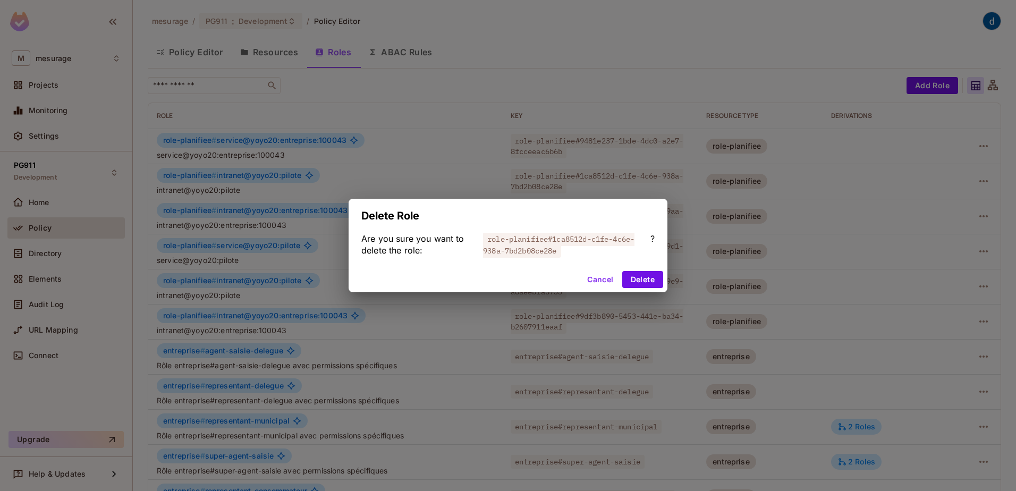
click at [664, 281] on div "Cancel Delete" at bounding box center [508, 280] width 319 height 26
click at [653, 281] on button "Delete" at bounding box center [642, 279] width 41 height 17
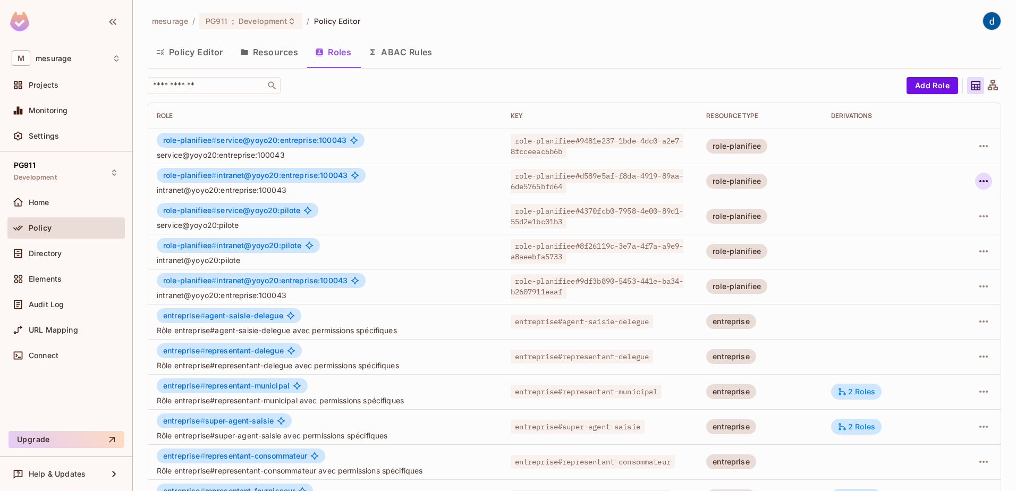
click at [975, 182] on button "button" at bounding box center [983, 181] width 17 height 17
click at [926, 250] on div "Delete Role" at bounding box center [933, 252] width 41 height 11
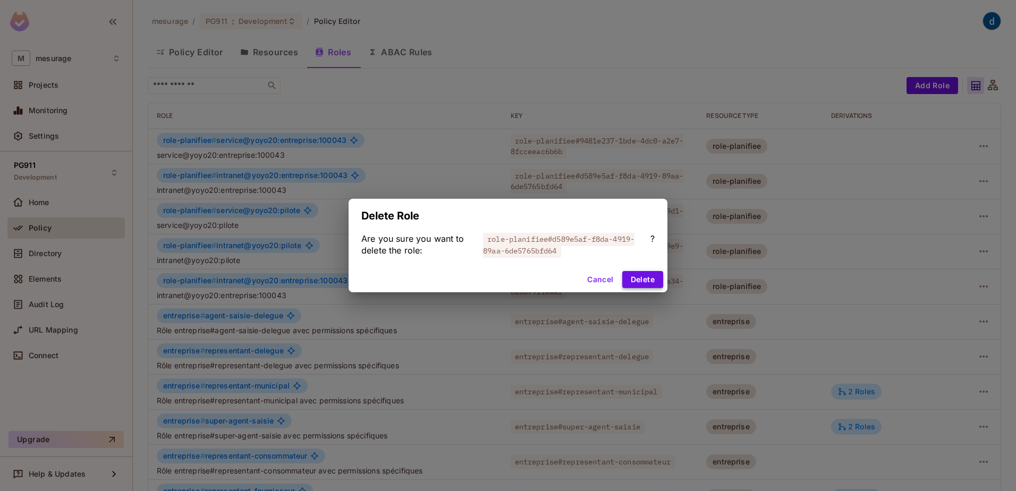
click at [644, 277] on button "Delete" at bounding box center [642, 279] width 41 height 17
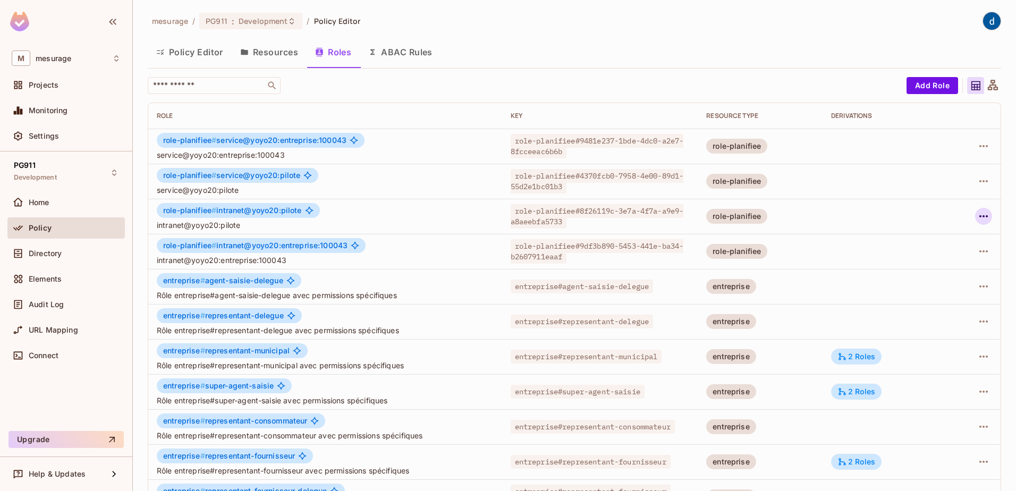
click at [980, 216] on icon "button" at bounding box center [984, 216] width 9 height 2
click at [920, 286] on div "Delete Role" at bounding box center [933, 287] width 41 height 11
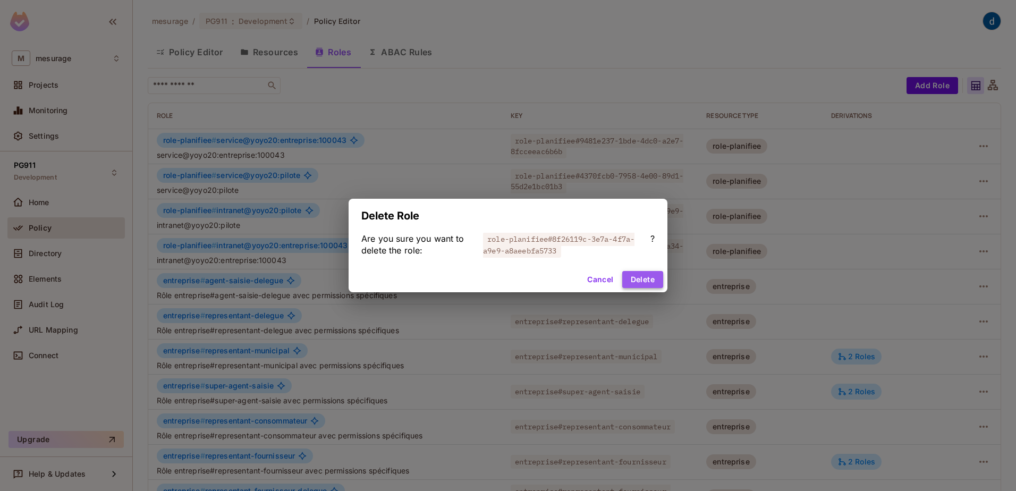
click at [656, 282] on button "Delete" at bounding box center [642, 279] width 41 height 17
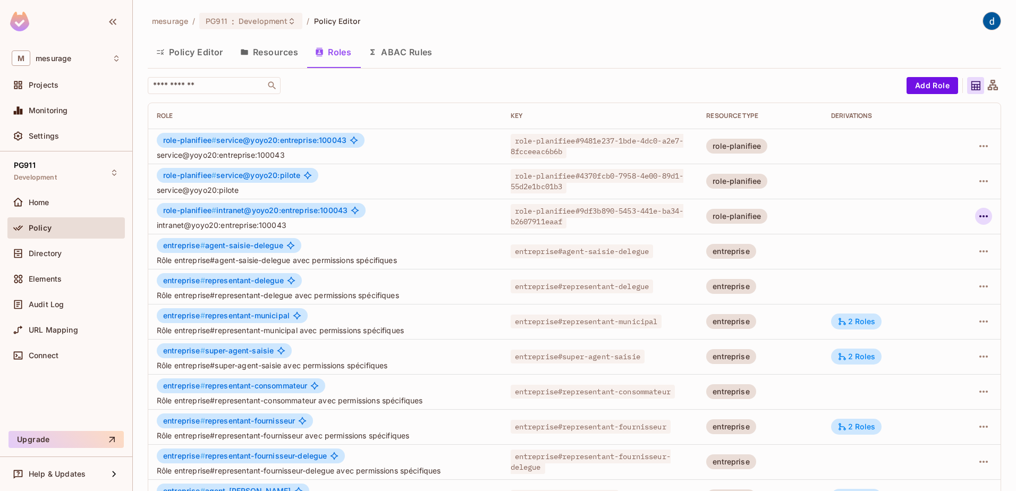
click at [979, 217] on icon "button" at bounding box center [983, 216] width 13 height 13
click at [934, 284] on div "Delete Role" at bounding box center [933, 287] width 41 height 11
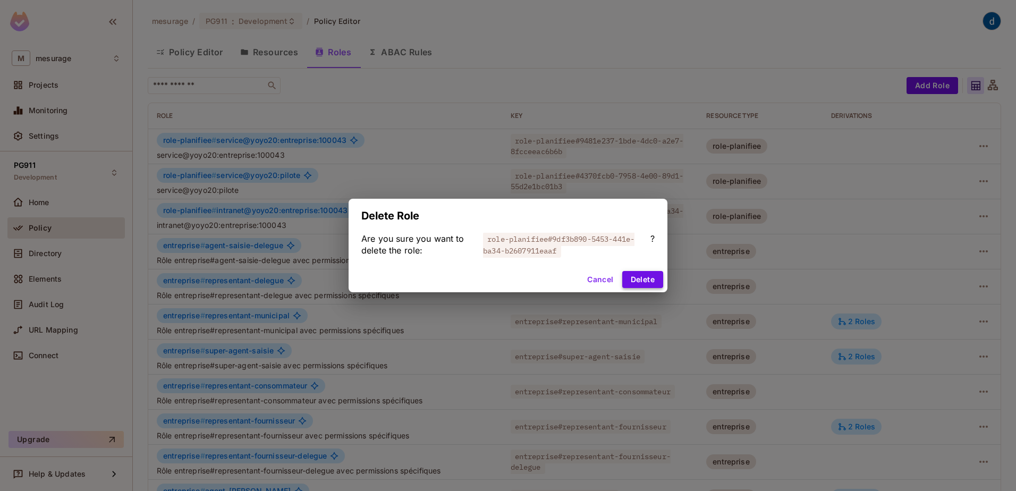
click at [643, 277] on button "Delete" at bounding box center [642, 279] width 41 height 17
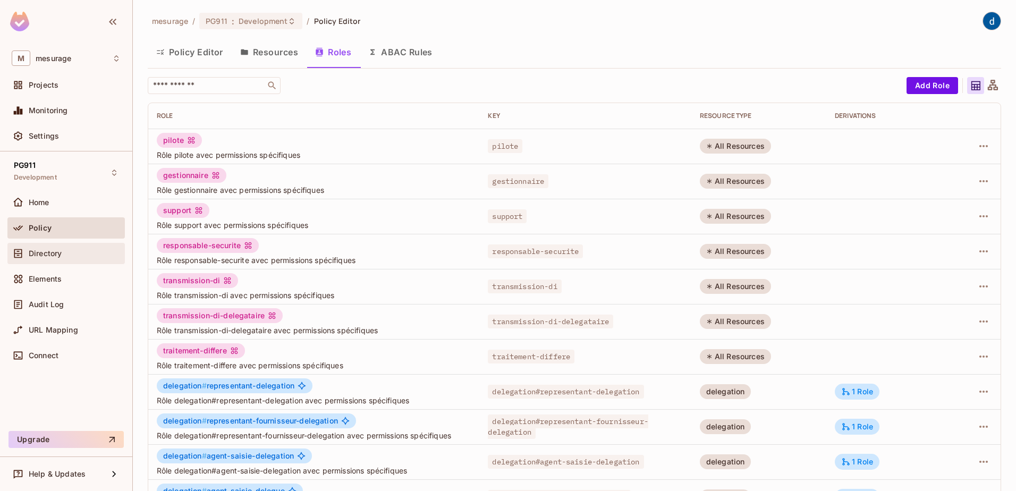
click at [69, 256] on div "Directory" at bounding box center [75, 253] width 92 height 9
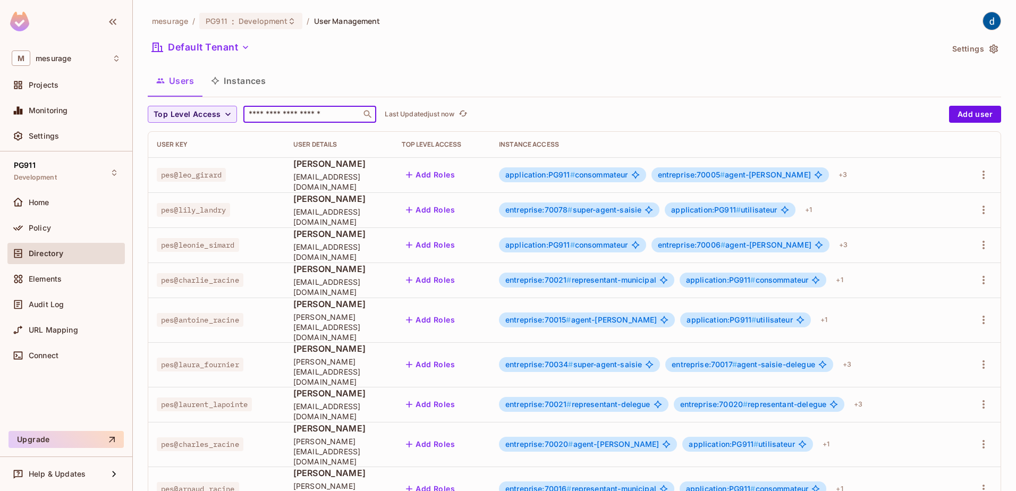
click at [290, 109] on input "text" at bounding box center [303, 114] width 112 height 11
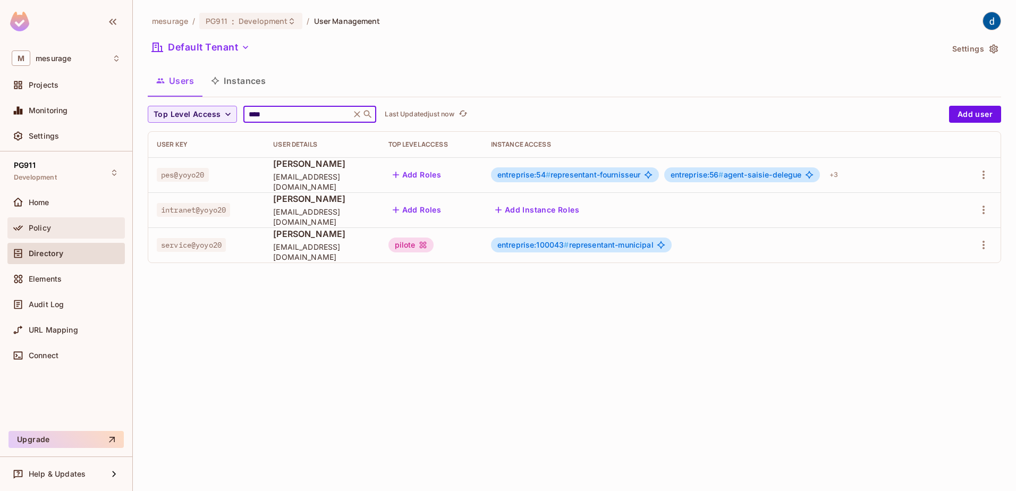
type input "****"
click at [58, 224] on div "Policy" at bounding box center [75, 228] width 92 height 9
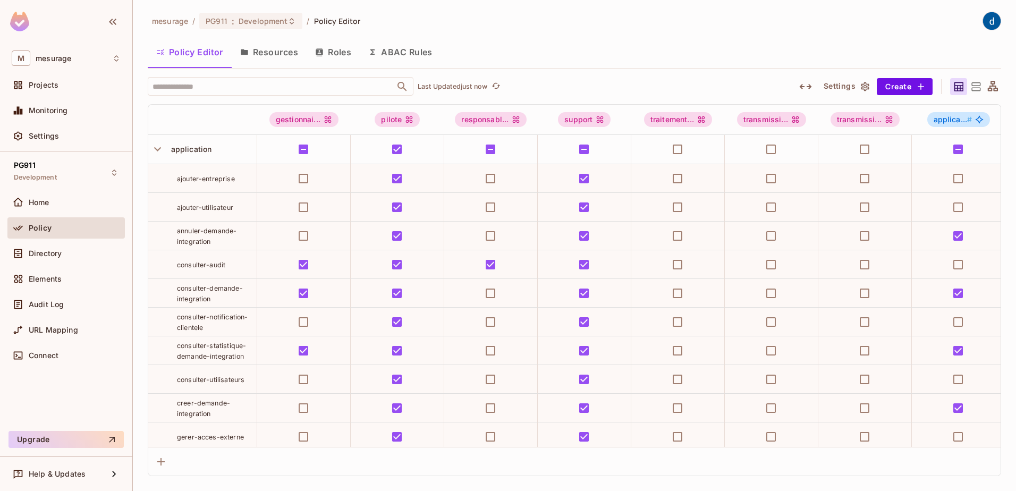
click at [340, 44] on button "Roles" at bounding box center [333, 52] width 53 height 27
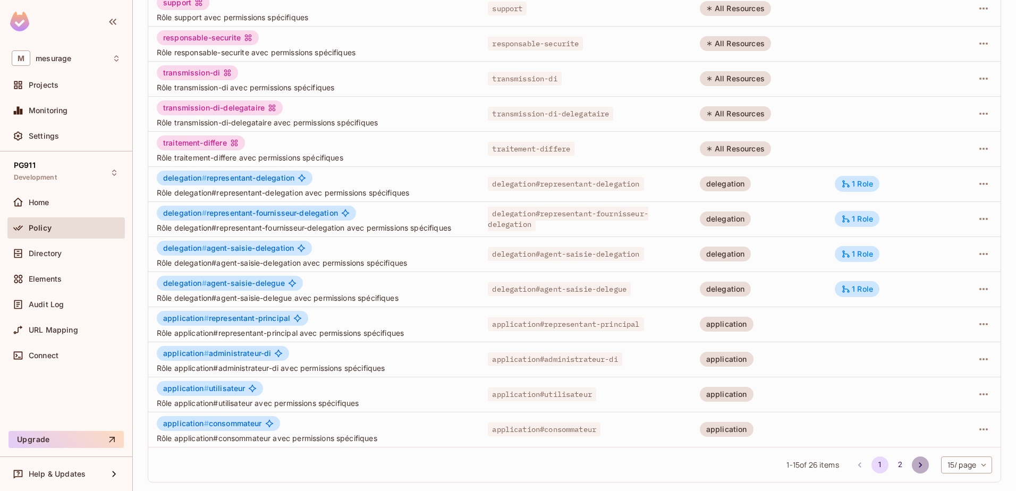
click at [915, 467] on icon "Go to next page" at bounding box center [920, 465] width 11 height 11
click at [919, 464] on icon "Go to next page" at bounding box center [920, 464] width 3 height 5
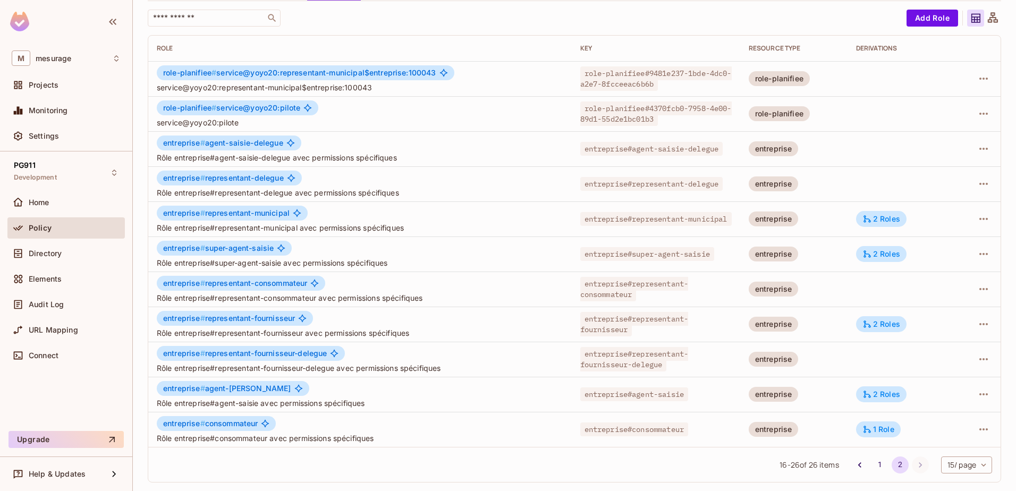
scroll to position [68, 0]
click at [63, 252] on div "Directory" at bounding box center [75, 253] width 92 height 9
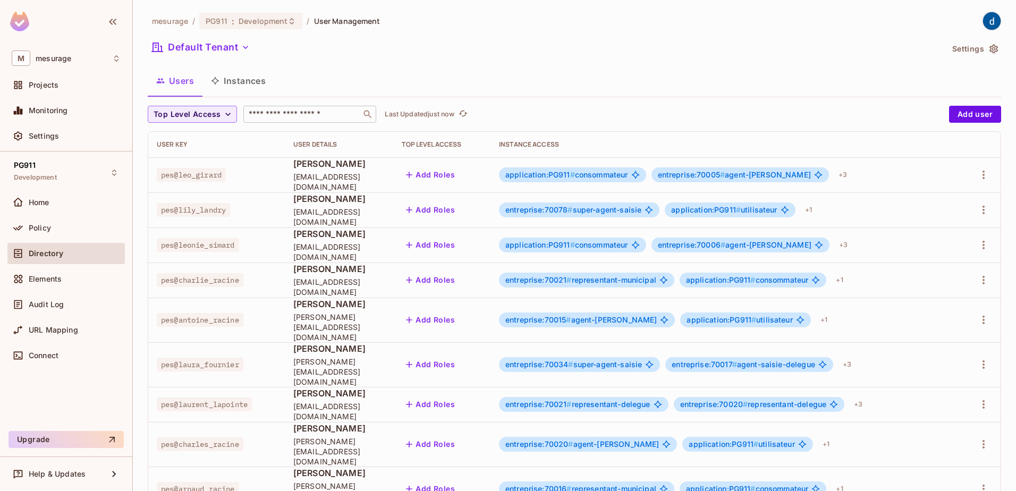
click at [273, 121] on div "​" at bounding box center [309, 114] width 133 height 17
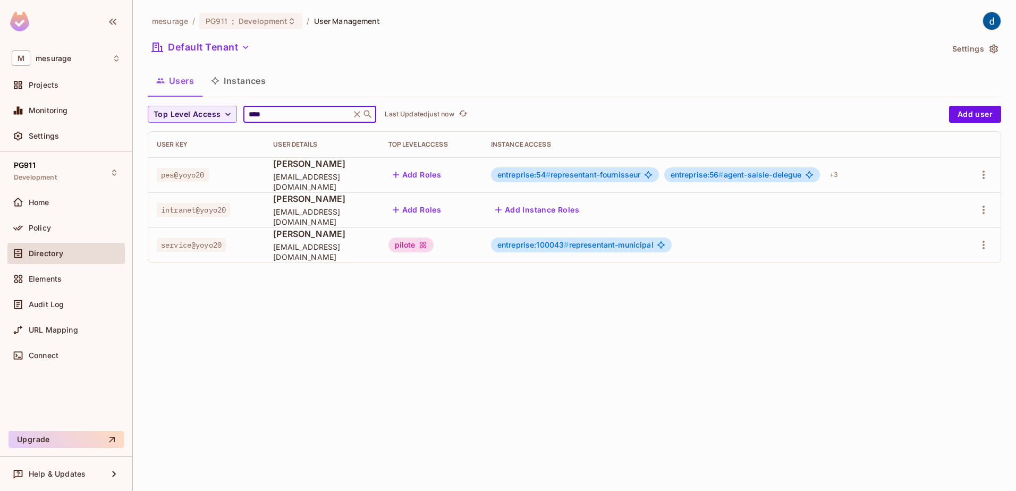
type input "****"
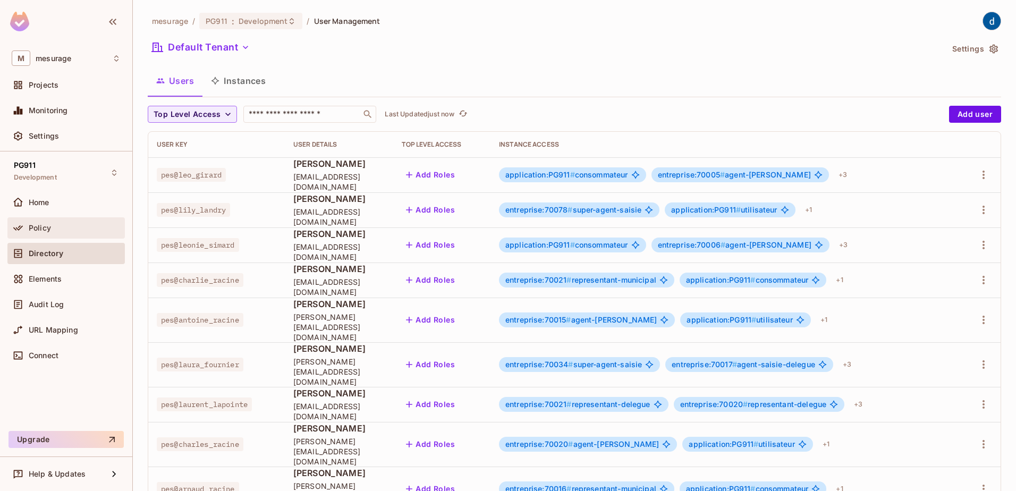
click at [74, 231] on div "Policy" at bounding box center [75, 228] width 92 height 9
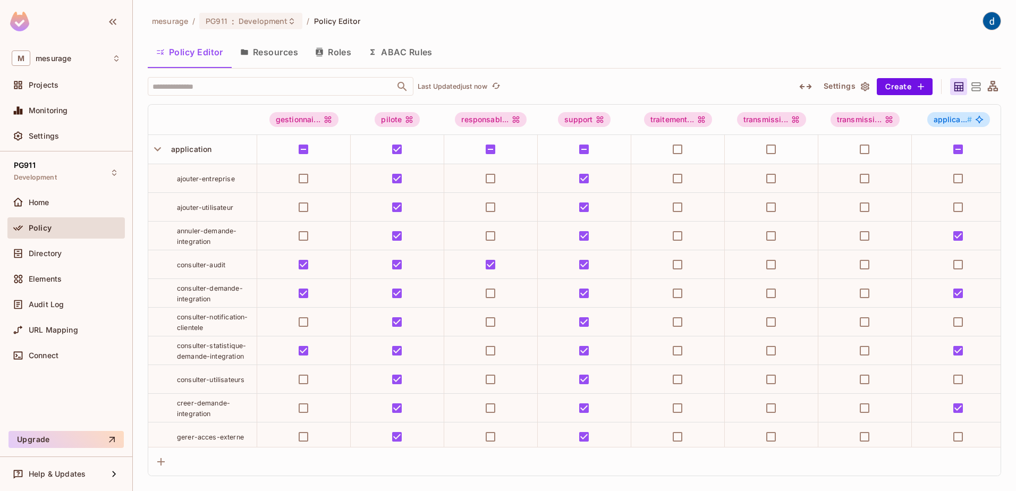
click at [340, 52] on button "Roles" at bounding box center [333, 52] width 53 height 27
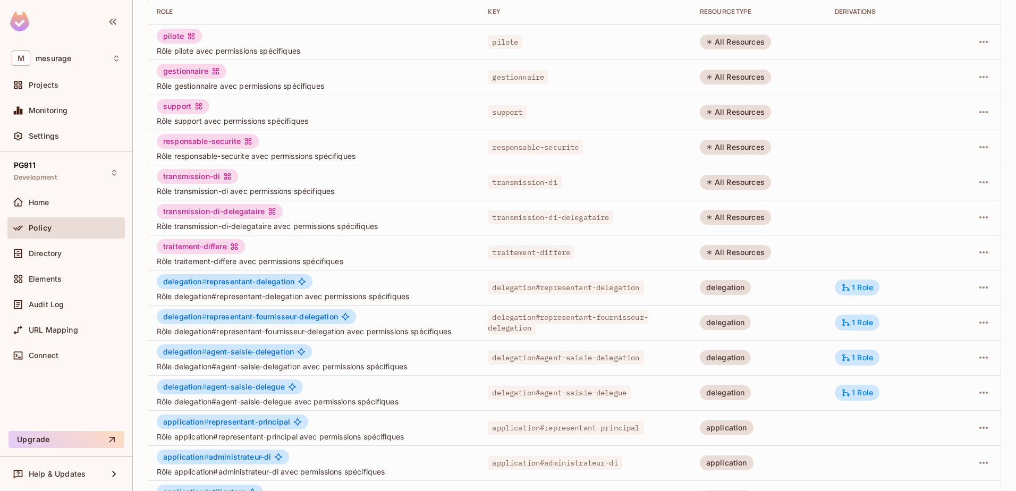
scroll to position [208, 0]
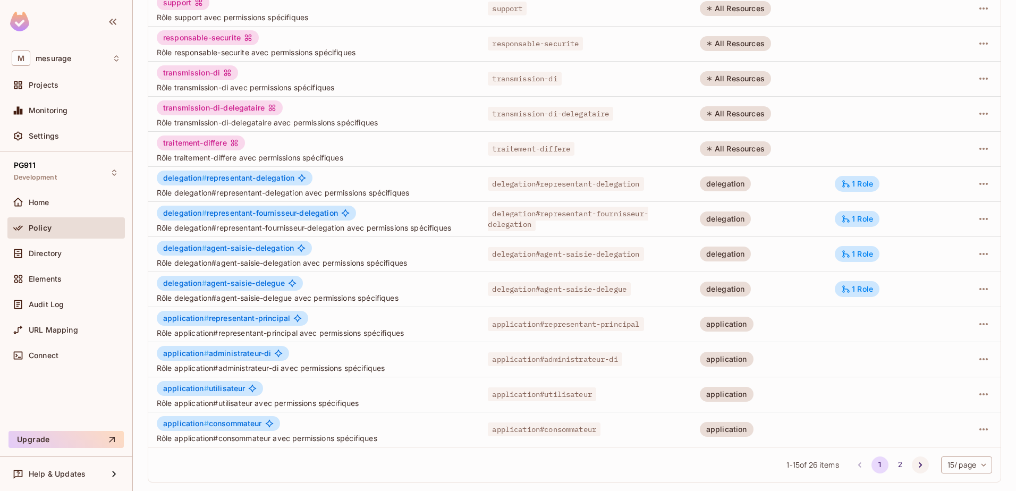
click at [915, 467] on icon "Go to next page" at bounding box center [920, 465] width 11 height 11
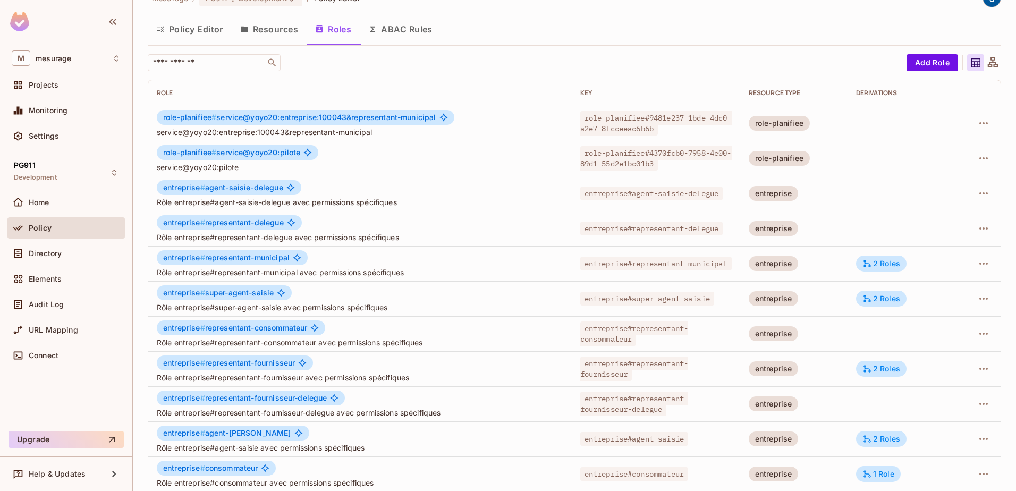
scroll to position [0, 0]
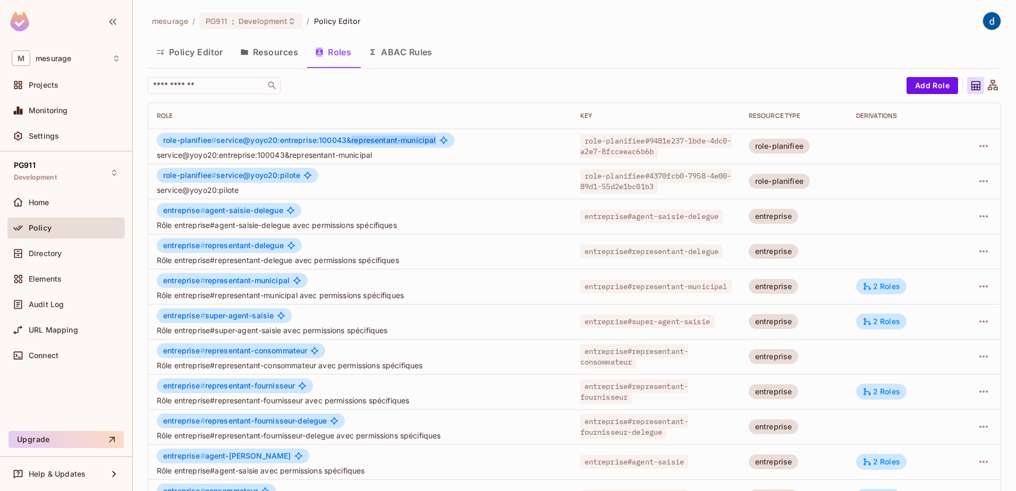
drag, startPoint x: 438, startPoint y: 139, endPoint x: 351, endPoint y: 142, distance: 86.7
click at [351, 142] on div "role-planifiee # service@yoyo20:entreprise:100043&representant-municipal" at bounding box center [306, 140] width 298 height 15
copy span "representant-municipal"
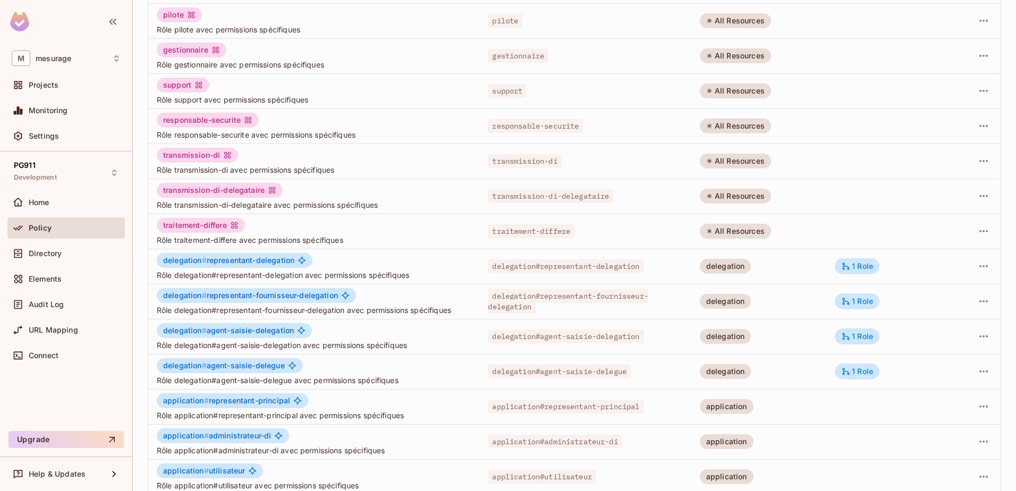
scroll to position [208, 0]
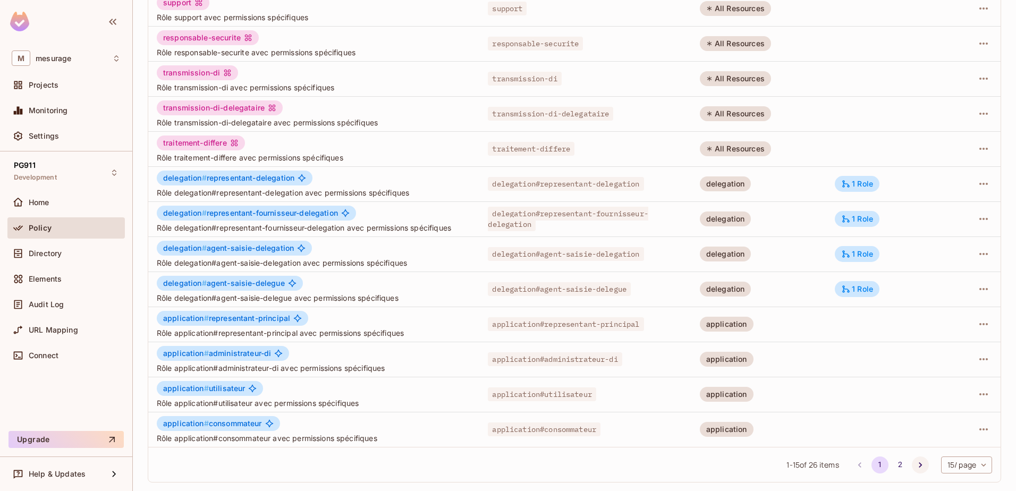
click at [915, 462] on icon "Go to next page" at bounding box center [920, 465] width 11 height 11
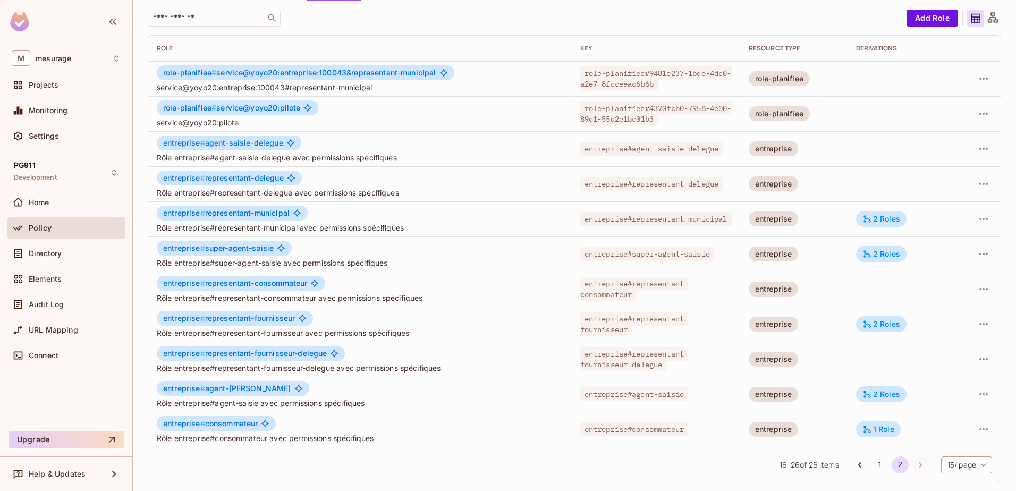
scroll to position [68, 0]
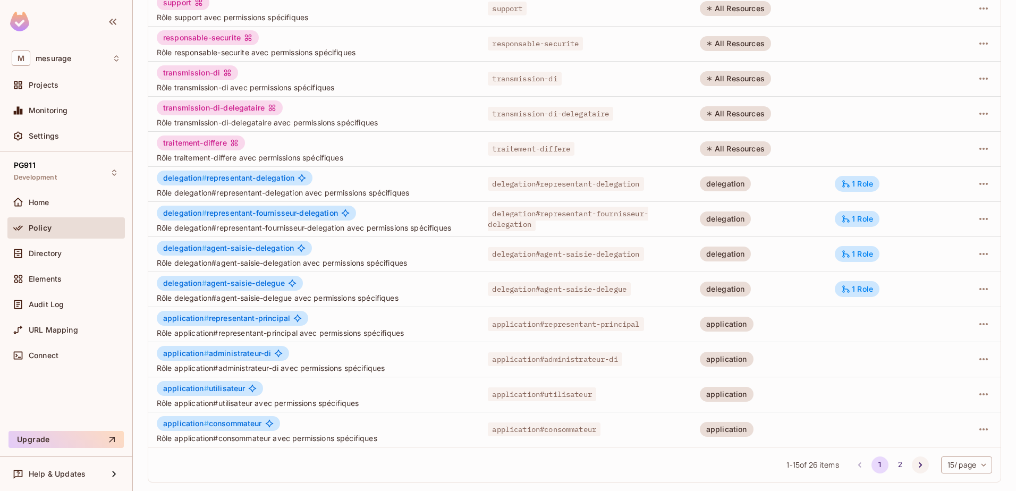
click at [915, 464] on icon "Go to next page" at bounding box center [920, 465] width 11 height 11
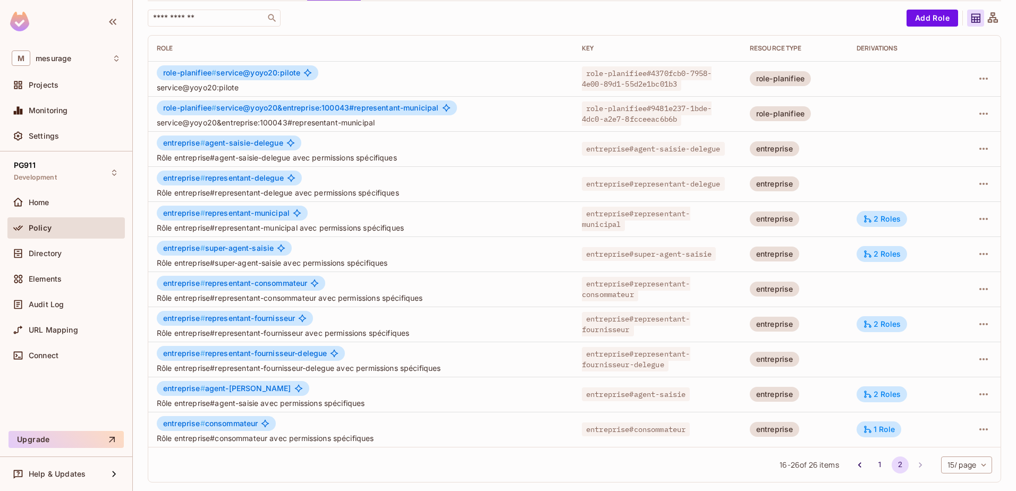
scroll to position [68, 0]
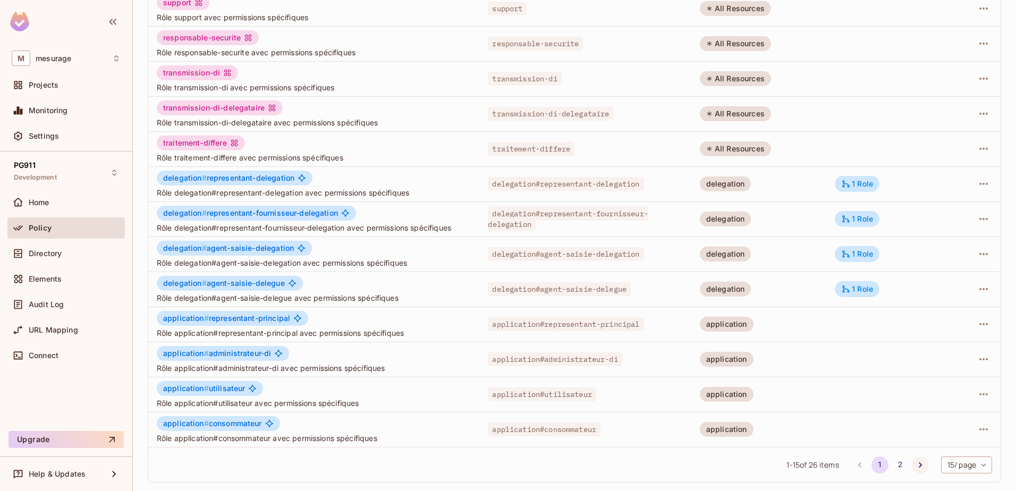
click at [915, 465] on icon "Go to next page" at bounding box center [920, 465] width 11 height 11
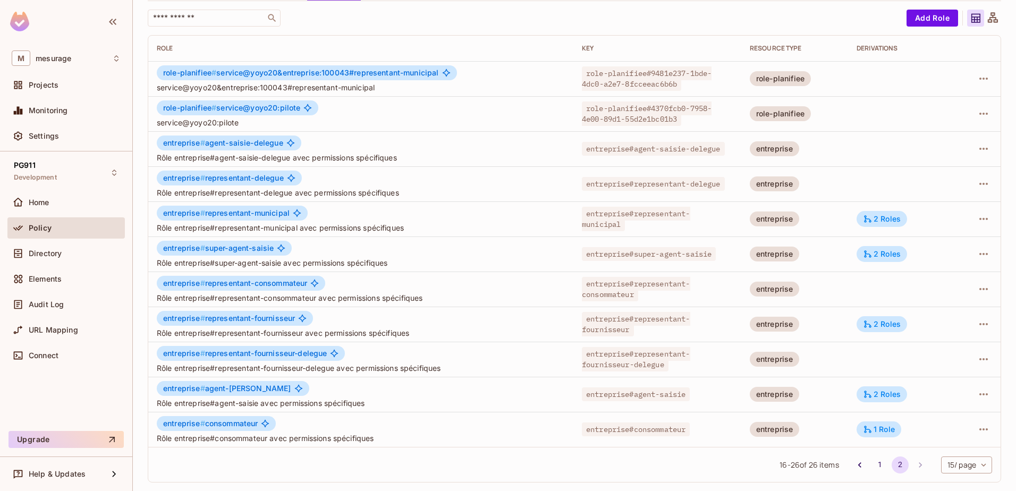
scroll to position [68, 0]
click at [977, 111] on icon "button" at bounding box center [983, 113] width 13 height 13
click at [944, 141] on div "Edit Role" at bounding box center [929, 138] width 32 height 11
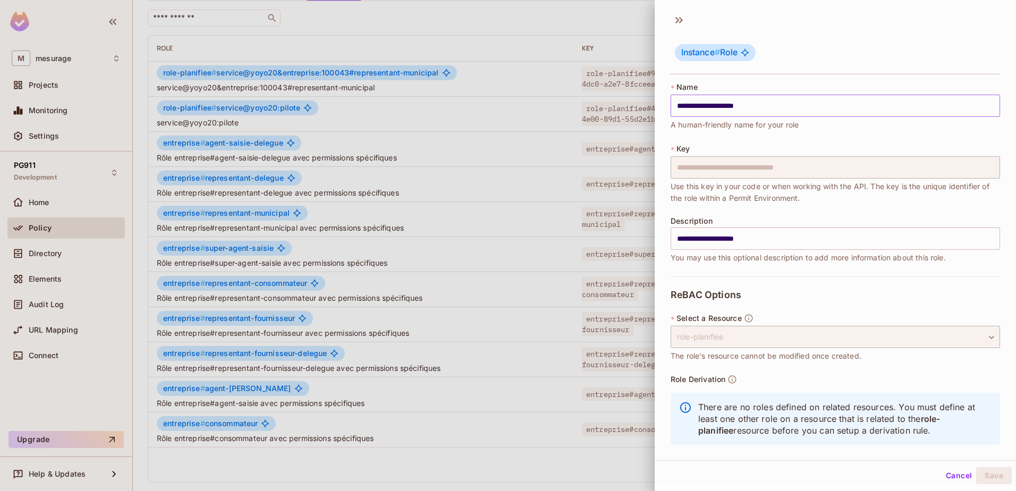
click at [738, 107] on input "**********" at bounding box center [836, 106] width 330 height 22
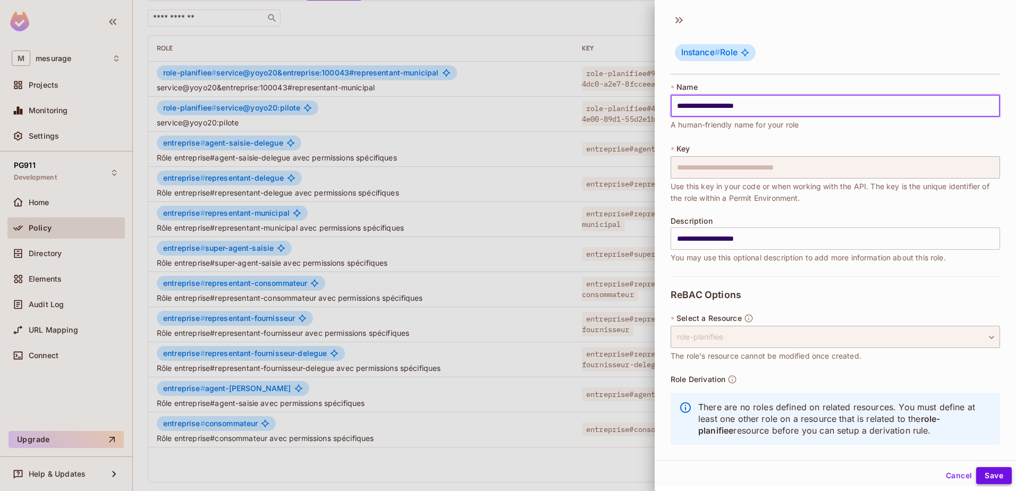
type input "**********"
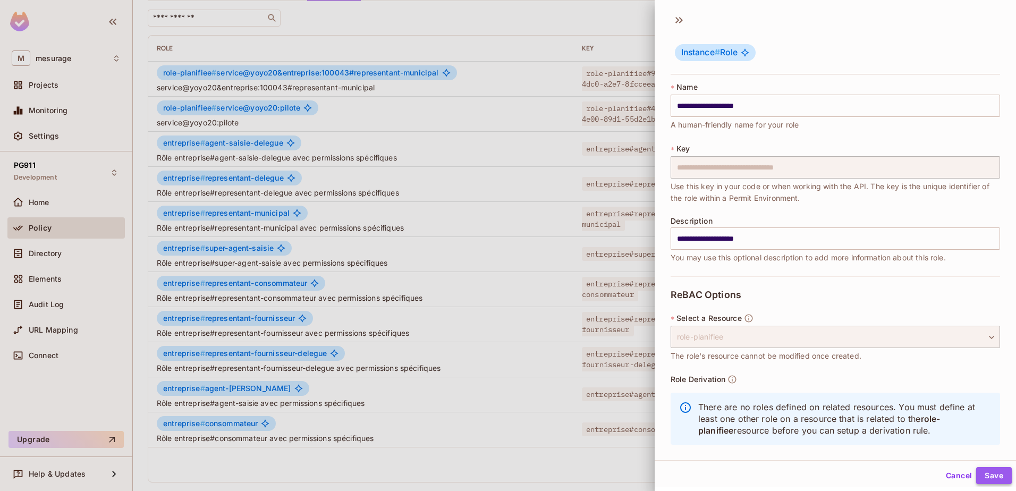
click at [982, 478] on button "Save" at bounding box center [994, 475] width 36 height 17
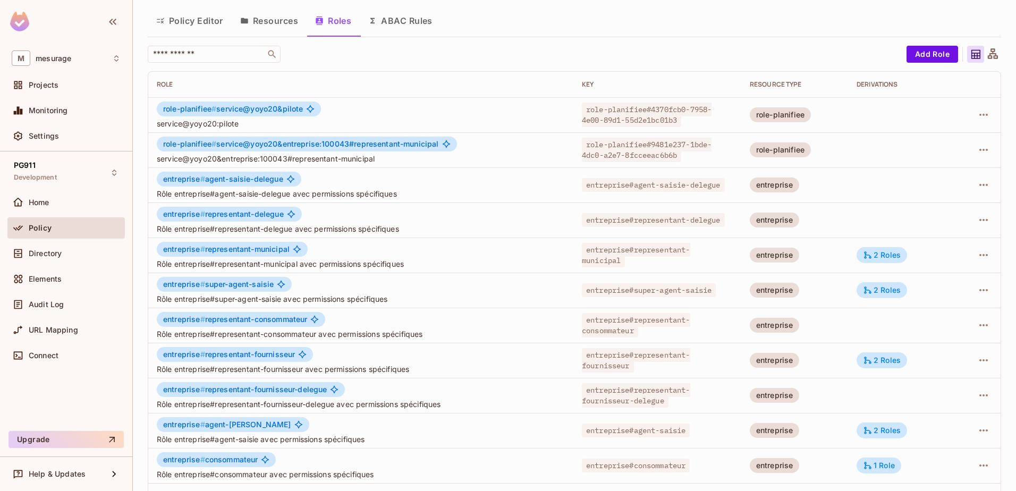
scroll to position [14, 0]
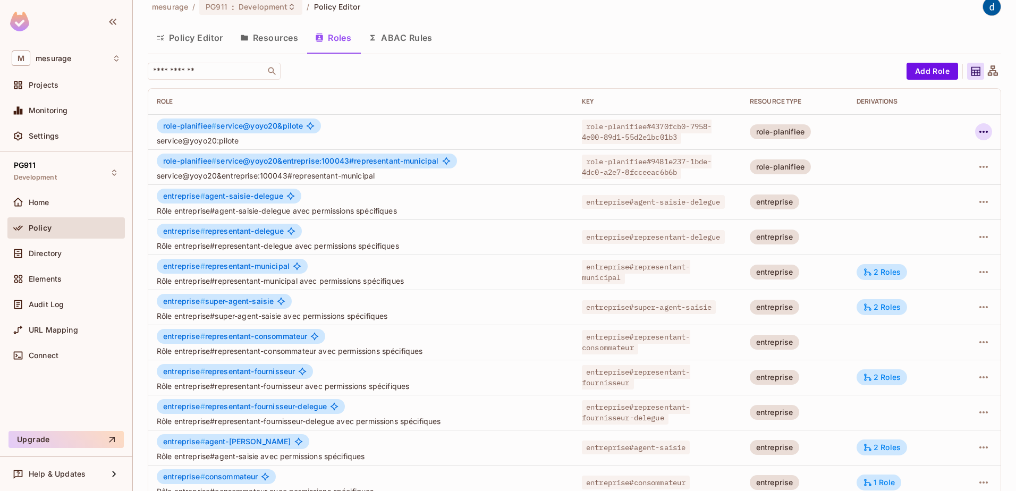
click at [977, 130] on icon "button" at bounding box center [983, 131] width 13 height 13
click at [945, 157] on span "Edit Role" at bounding box center [928, 156] width 38 height 17
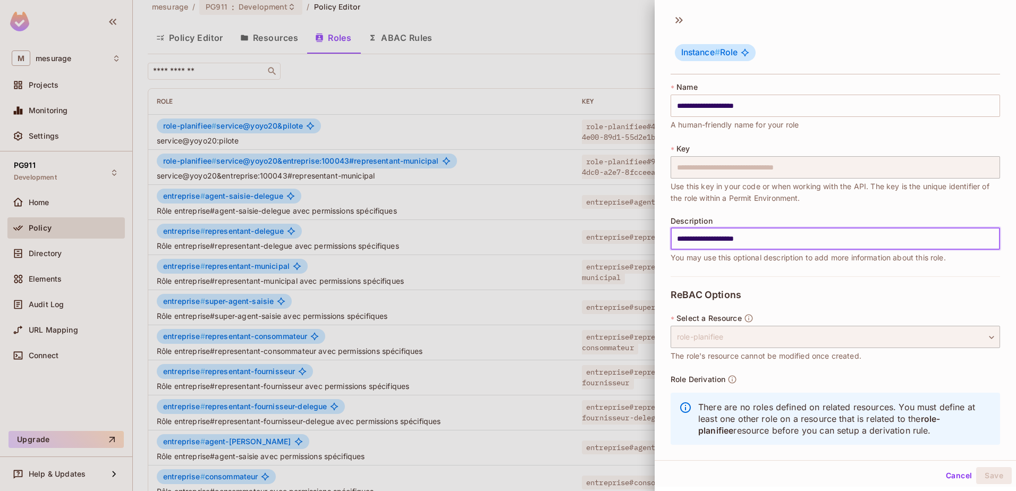
click at [740, 242] on input "**********" at bounding box center [836, 238] width 330 height 22
type input "**********"
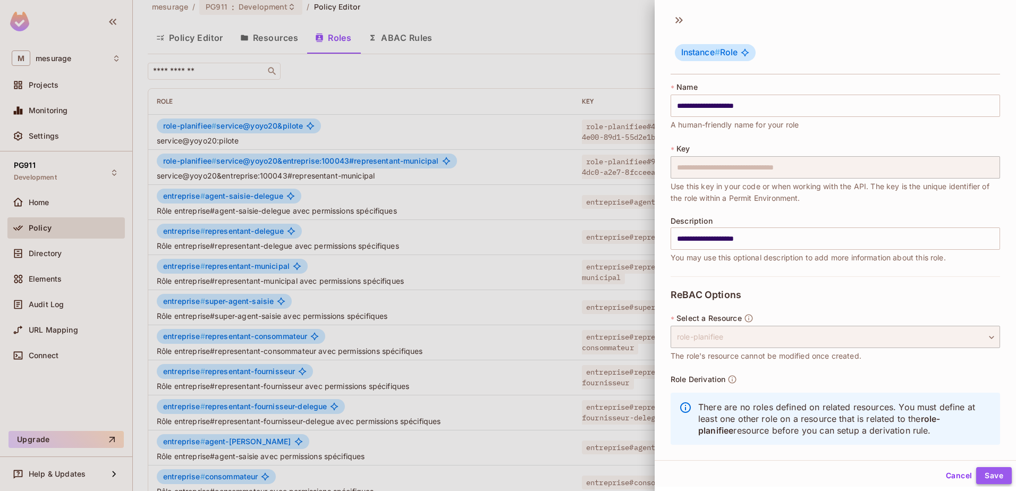
click at [996, 470] on button "Save" at bounding box center [994, 475] width 36 height 17
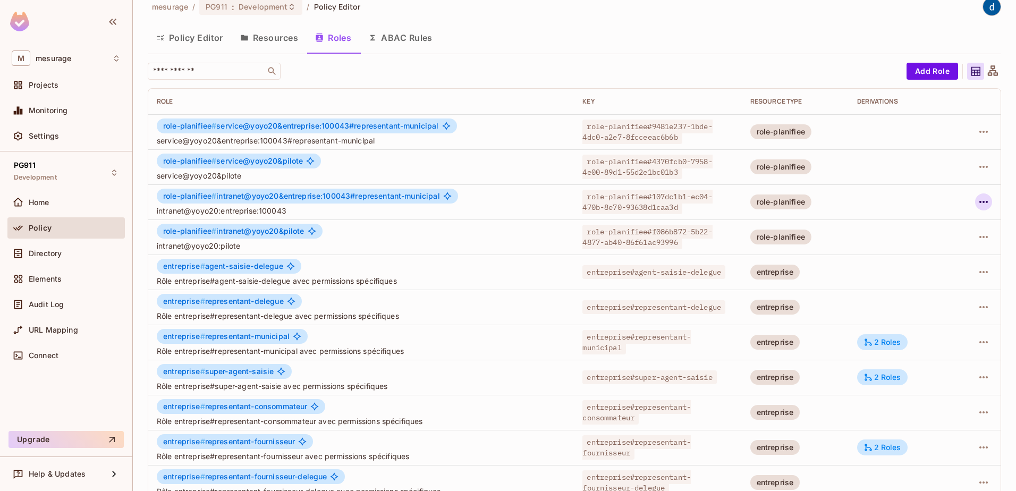
click at [977, 205] on icon "button" at bounding box center [983, 202] width 13 height 13
click at [946, 245] on div "Edit Attributes" at bounding box center [939, 250] width 53 height 11
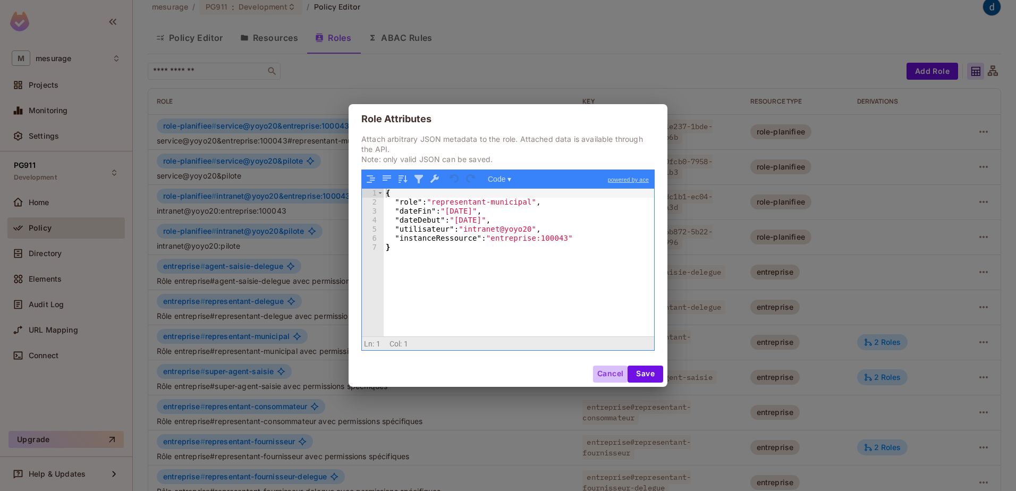
click at [605, 371] on button "Cancel" at bounding box center [610, 374] width 35 height 17
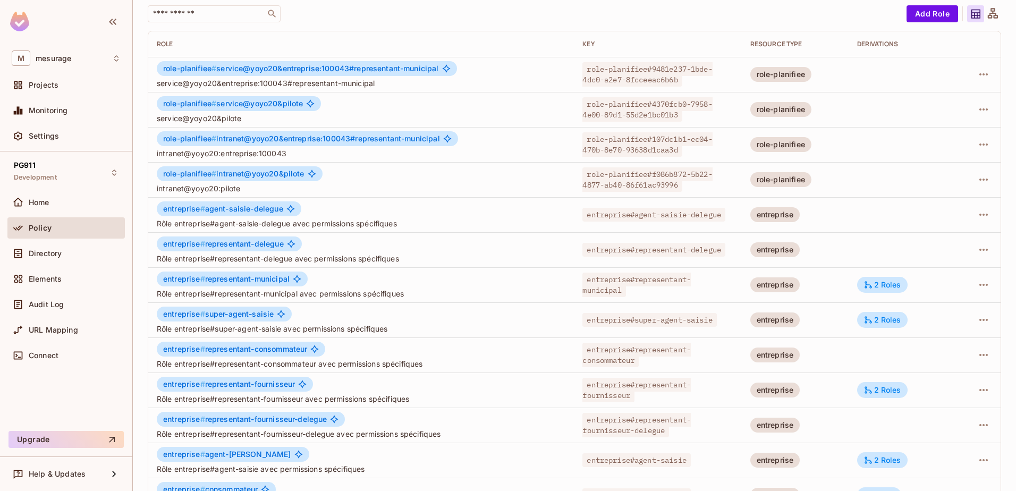
scroll to position [0, 0]
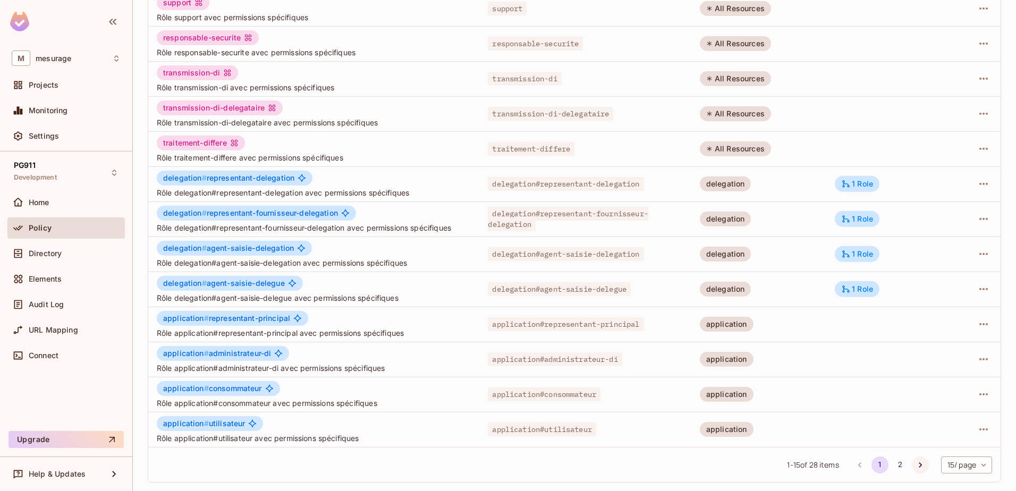
click at [915, 463] on icon "Go to next page" at bounding box center [920, 465] width 11 height 11
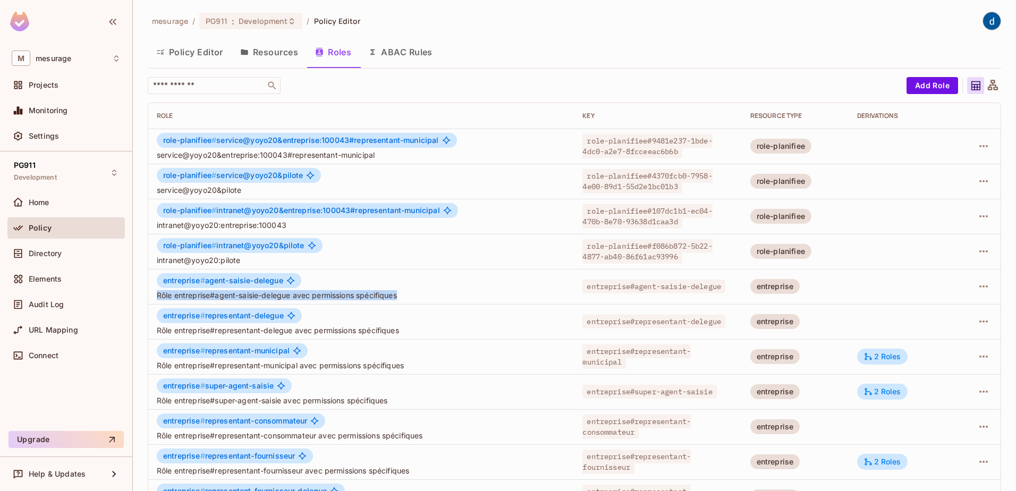
drag, startPoint x: 401, startPoint y: 294, endPoint x: 156, endPoint y: 299, distance: 244.5
click at [156, 299] on td "entreprise # agent-saisie-delegue Rôle entreprise#agent-saisie-delegue avec per…" at bounding box center [361, 286] width 426 height 35
copy span "Rôle entreprise#agent-saisie-delegue avec permissions spécifiques"
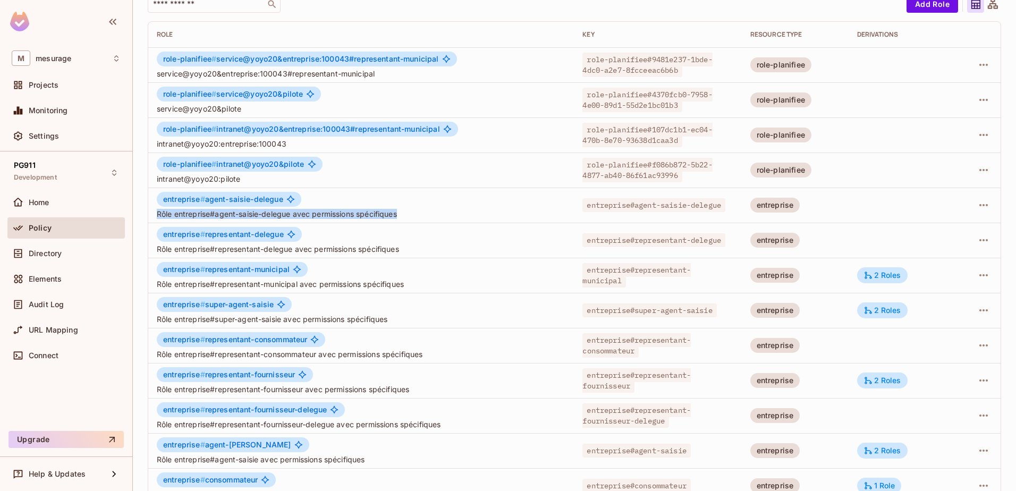
scroll to position [138, 0]
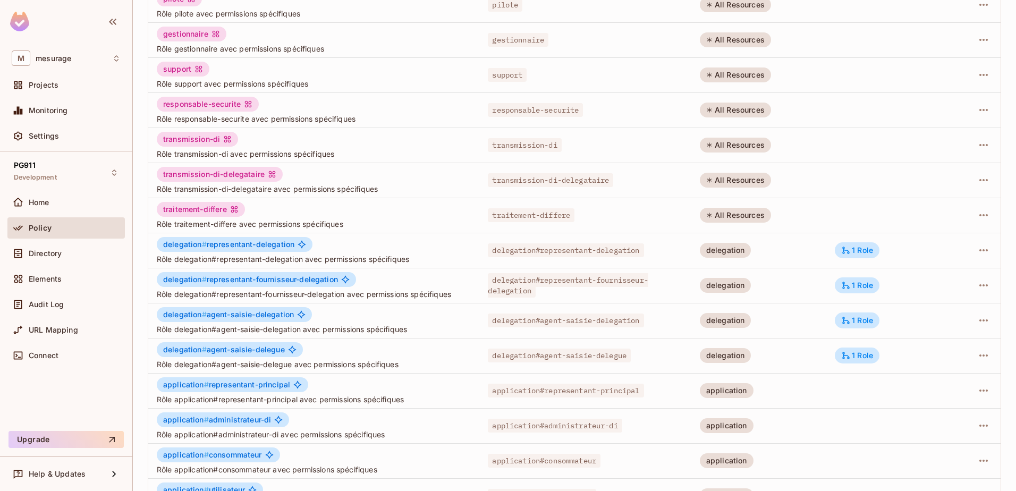
scroll to position [208, 0]
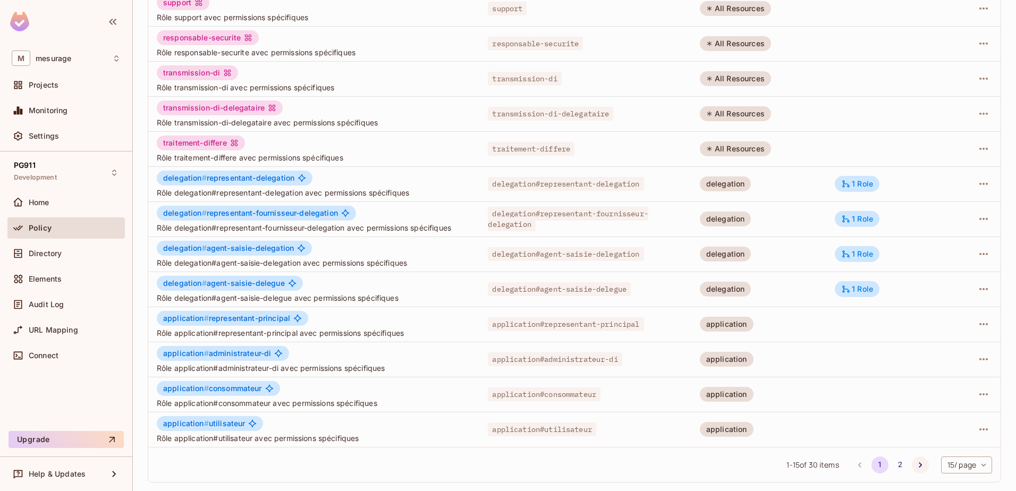
click at [915, 460] on icon "Go to next page" at bounding box center [920, 465] width 11 height 11
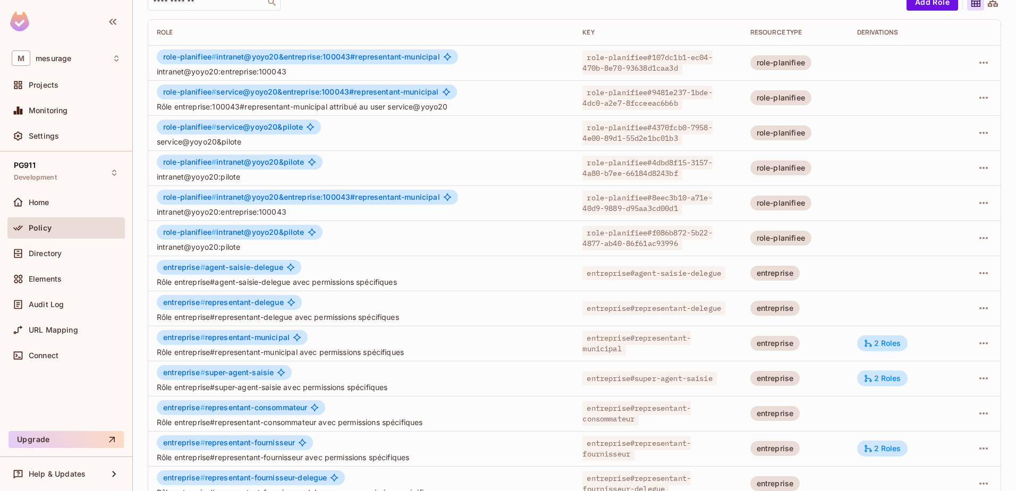
scroll to position [0, 0]
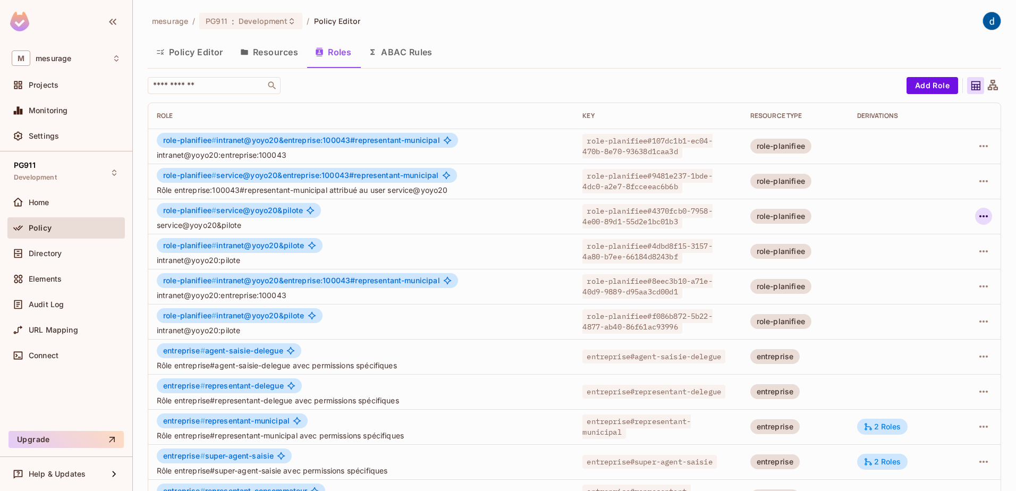
click at [978, 216] on icon "button" at bounding box center [983, 216] width 13 height 13
click at [938, 241] on div "Edit Role" at bounding box center [929, 240] width 32 height 11
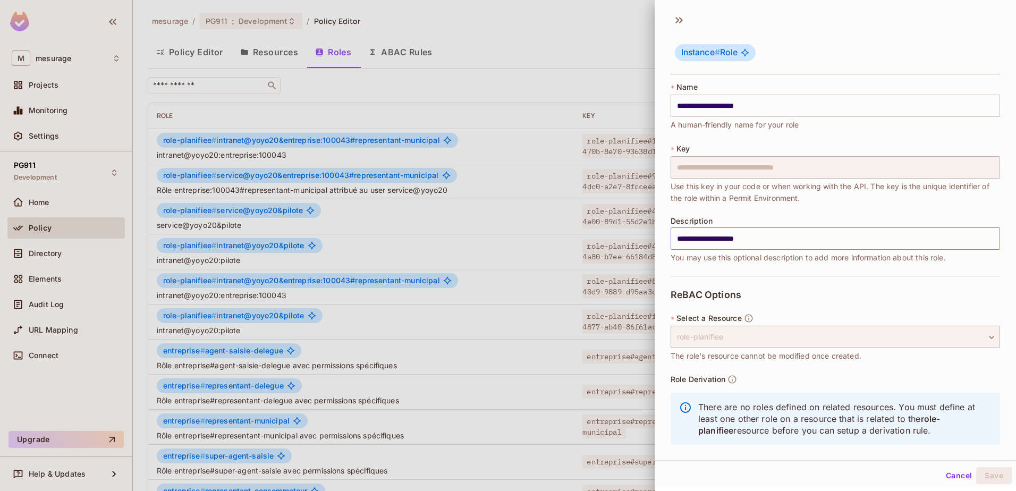
click at [675, 239] on input "**********" at bounding box center [836, 238] width 330 height 22
click at [774, 242] on input "**********" at bounding box center [836, 238] width 330 height 22
paste input "**********"
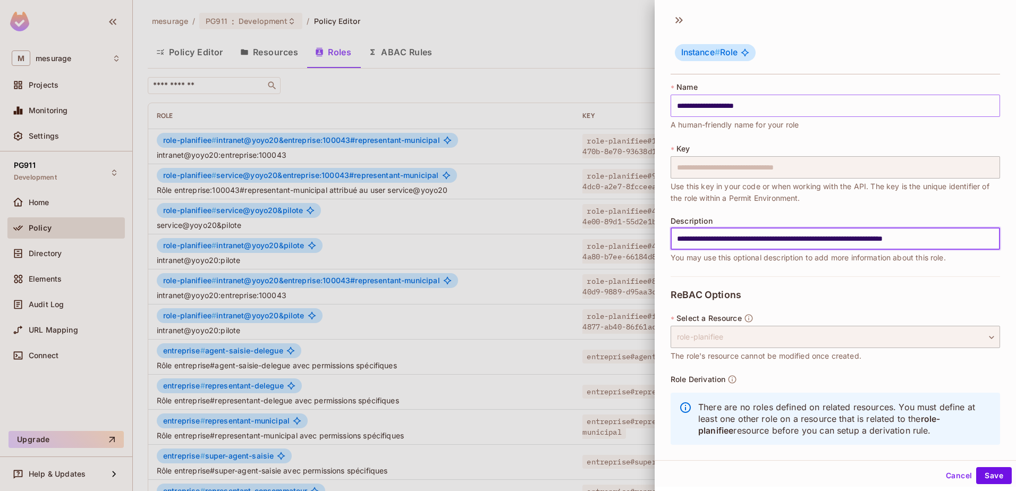
click at [758, 104] on input "**********" at bounding box center [836, 106] width 330 height 22
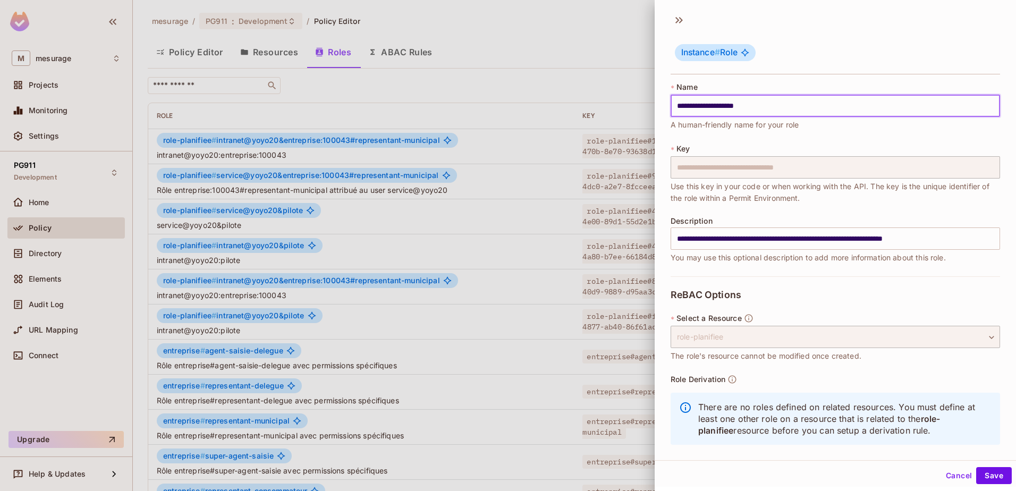
click at [758, 104] on input "**********" at bounding box center [836, 106] width 330 height 22
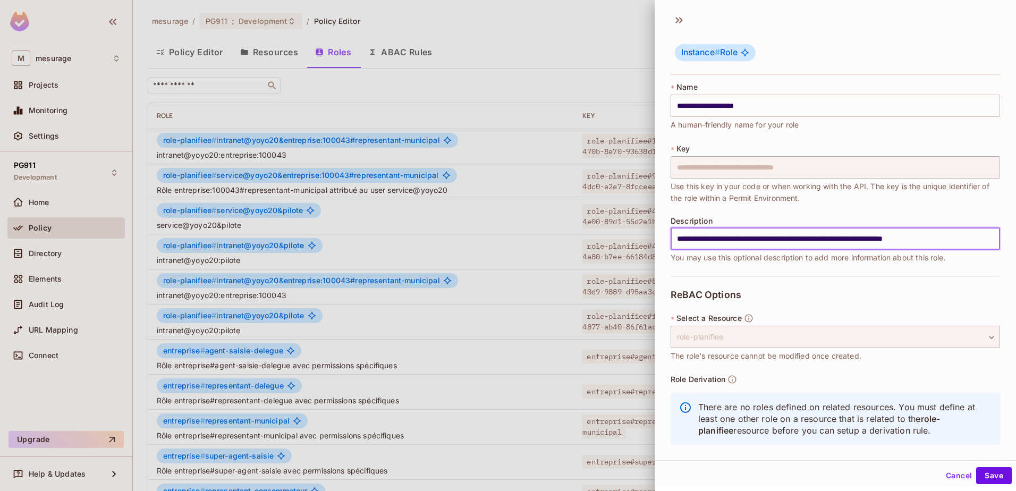
click at [849, 241] on input "**********" at bounding box center [836, 238] width 330 height 22
click at [696, 239] on input "**********" at bounding box center [836, 238] width 330 height 22
paste input "text"
type input "**********"
click at [993, 482] on button "Save" at bounding box center [994, 475] width 36 height 17
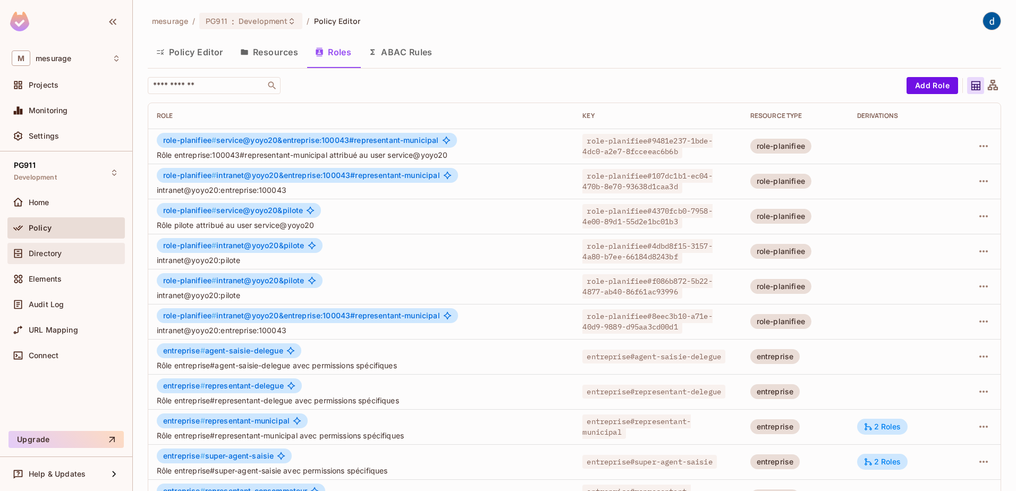
click at [57, 251] on span "Directory" at bounding box center [45, 253] width 33 height 9
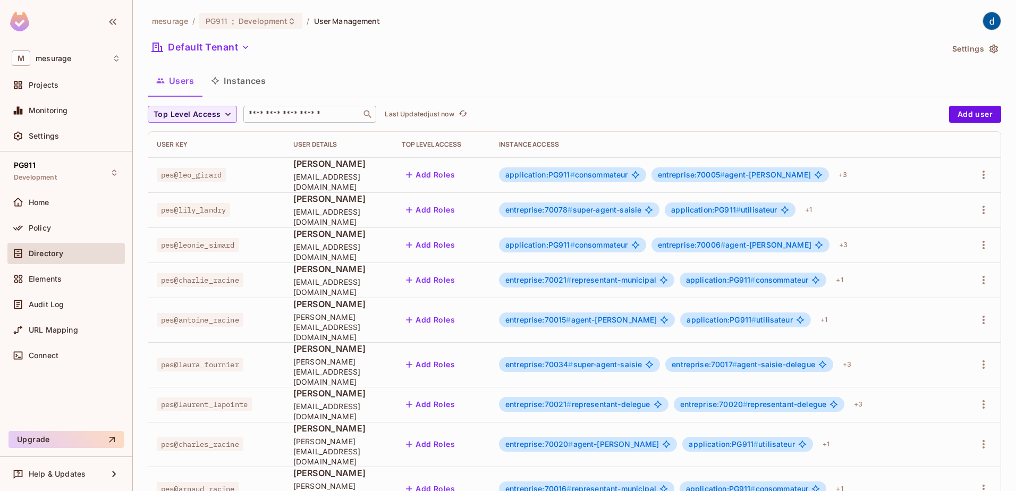
click at [289, 112] on input "text" at bounding box center [303, 114] width 112 height 11
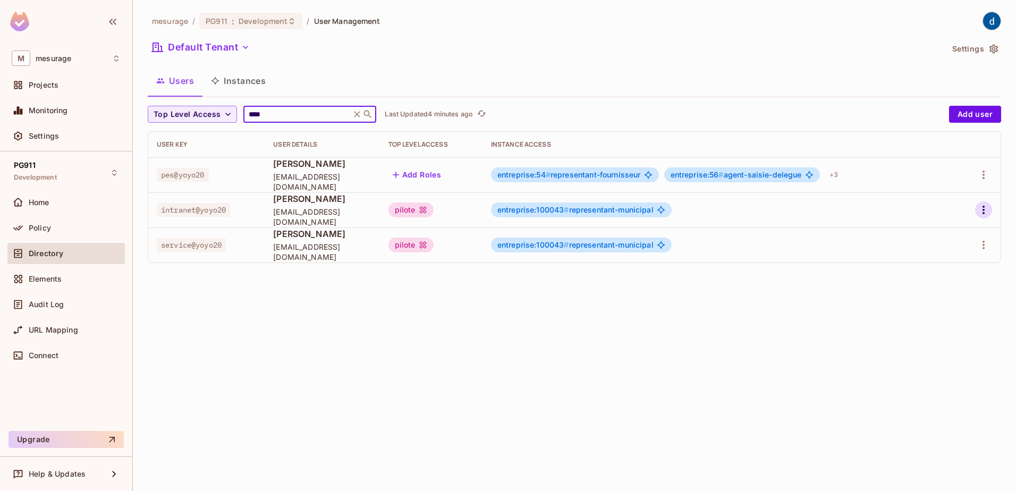
type input "****"
click at [985, 208] on icon "button" at bounding box center [983, 210] width 13 height 13
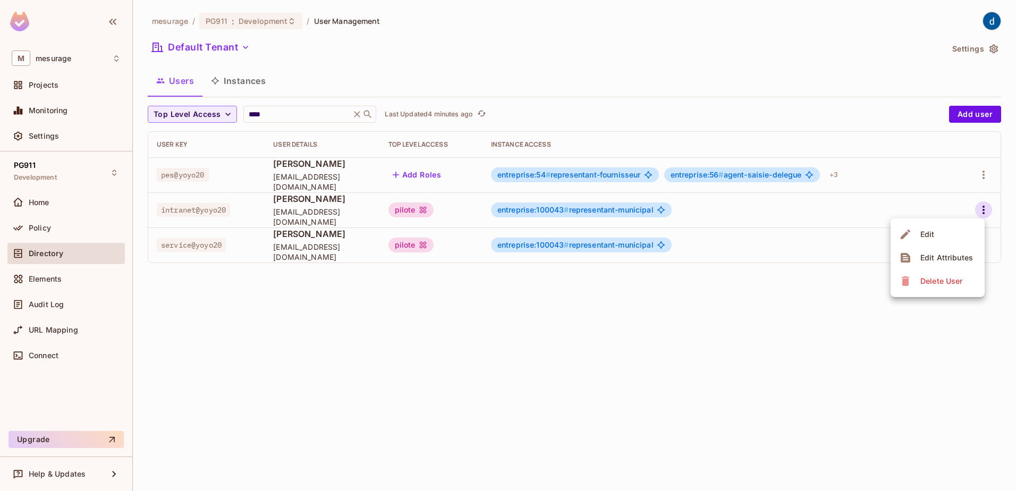
click at [665, 271] on div at bounding box center [508, 245] width 1016 height 491
click at [984, 210] on icon "button" at bounding box center [984, 210] width 2 height 9
click at [941, 237] on li "Edit" at bounding box center [938, 234] width 94 height 23
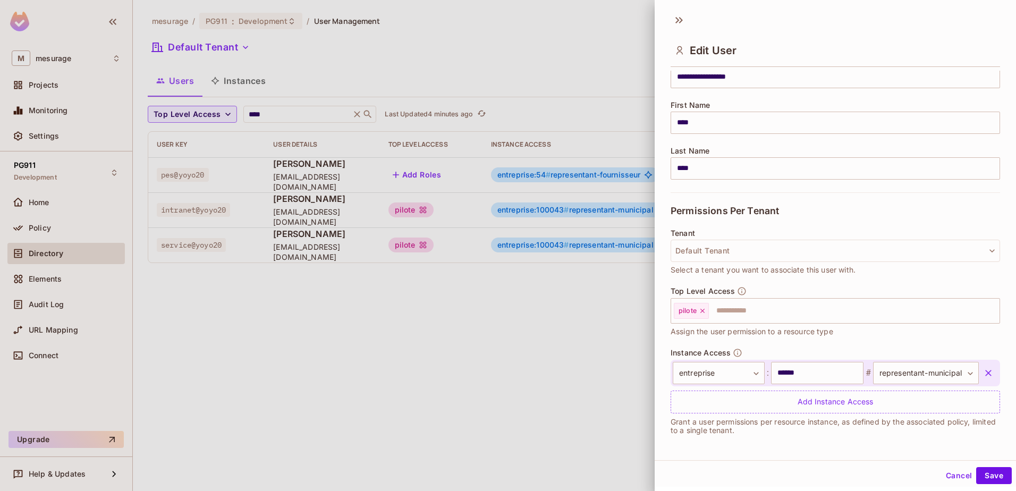
scroll to position [105, 0]
click at [703, 311] on icon at bounding box center [702, 310] width 7 height 7
click at [983, 368] on icon "button" at bounding box center [988, 372] width 11 height 11
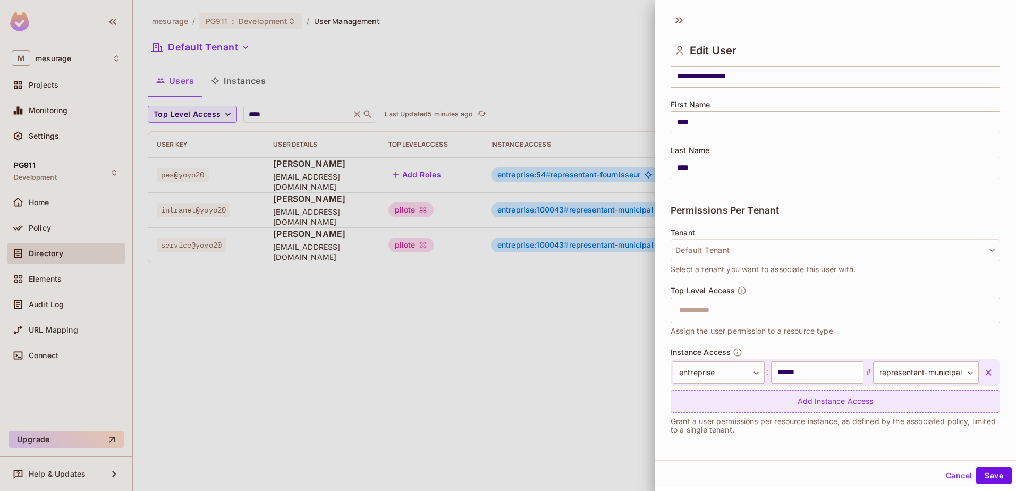
scroll to position [74, 0]
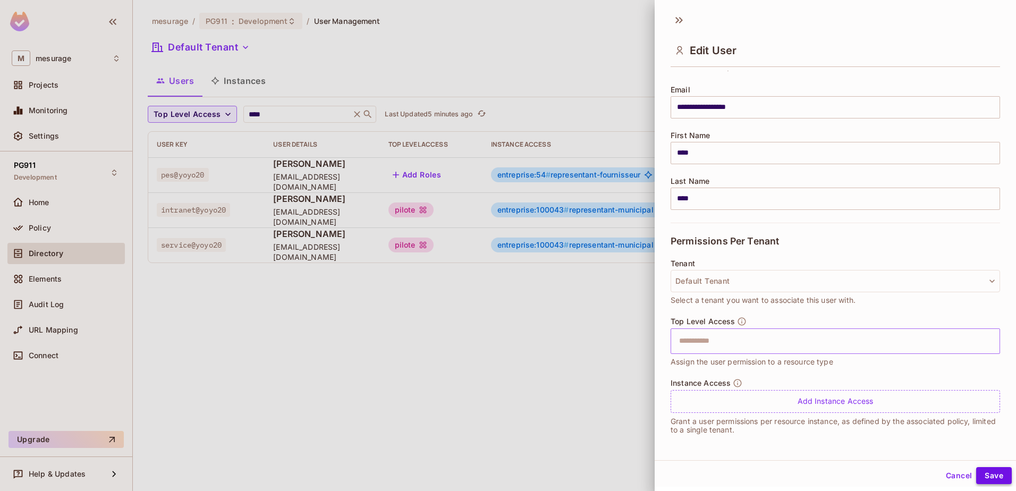
click at [984, 474] on button "Save" at bounding box center [994, 475] width 36 height 17
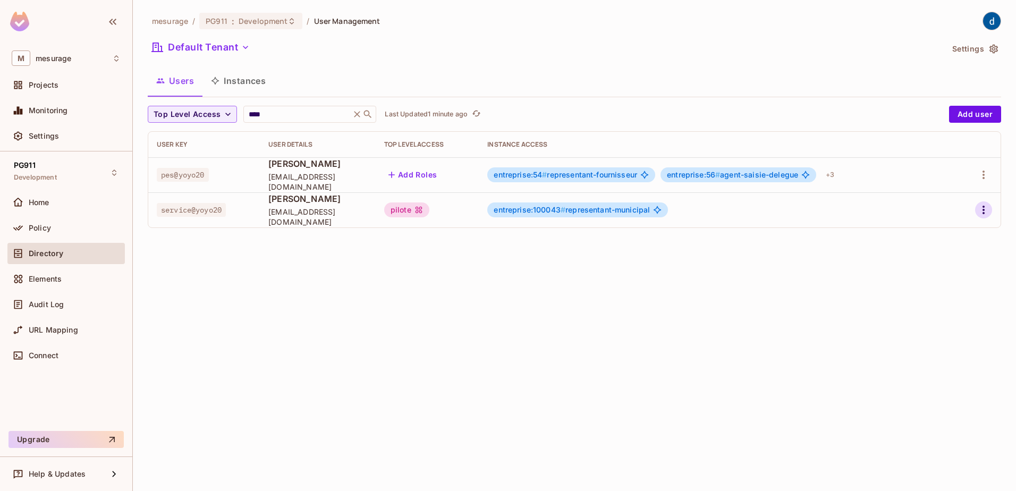
click at [986, 212] on icon "button" at bounding box center [983, 210] width 13 height 13
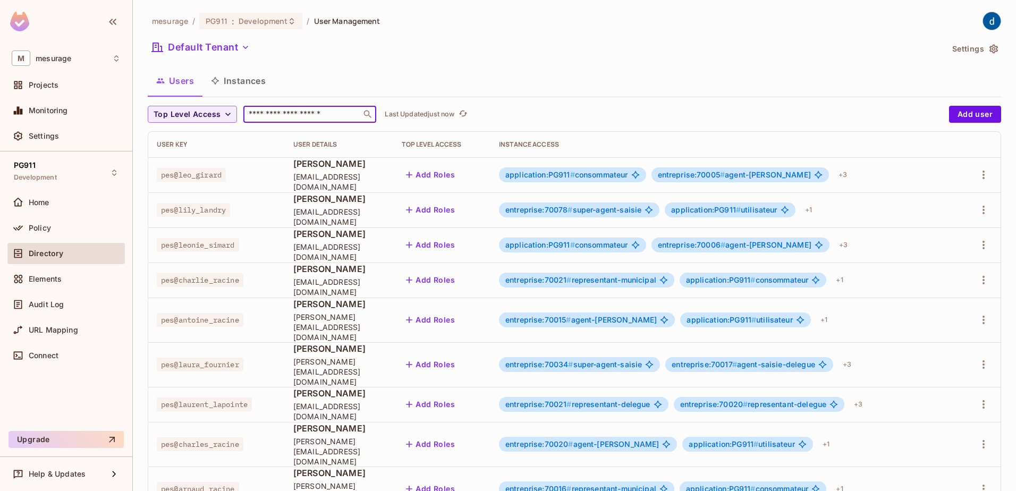
click at [276, 114] on input "text" at bounding box center [303, 114] width 112 height 11
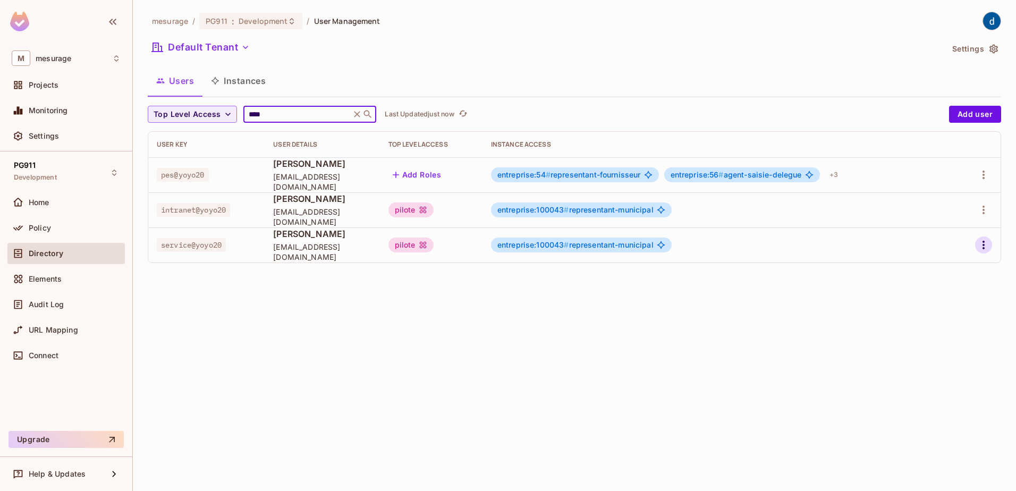
type input "****"
click at [985, 243] on icon "button" at bounding box center [983, 245] width 13 height 13
click at [943, 287] on span "Edit Attributes" at bounding box center [946, 292] width 59 height 17
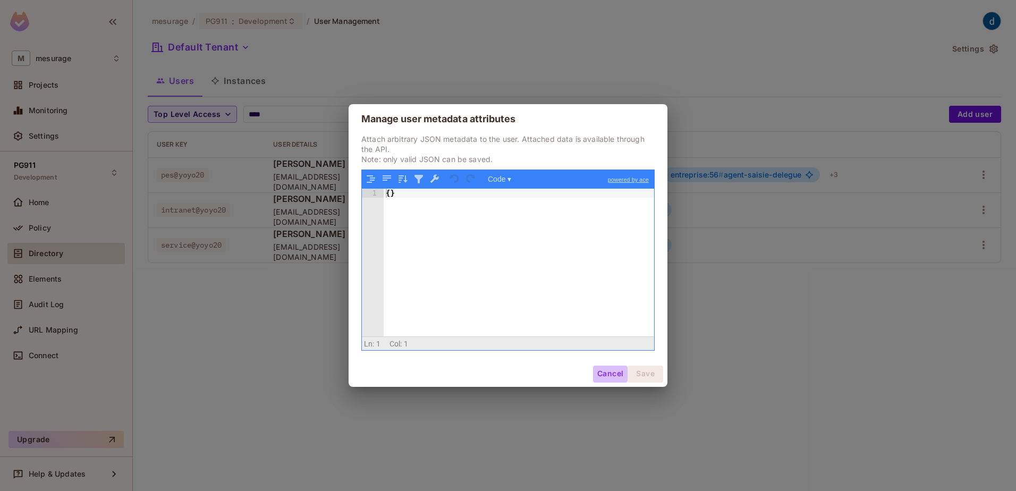
click at [605, 369] on button "Cancel" at bounding box center [610, 374] width 35 height 17
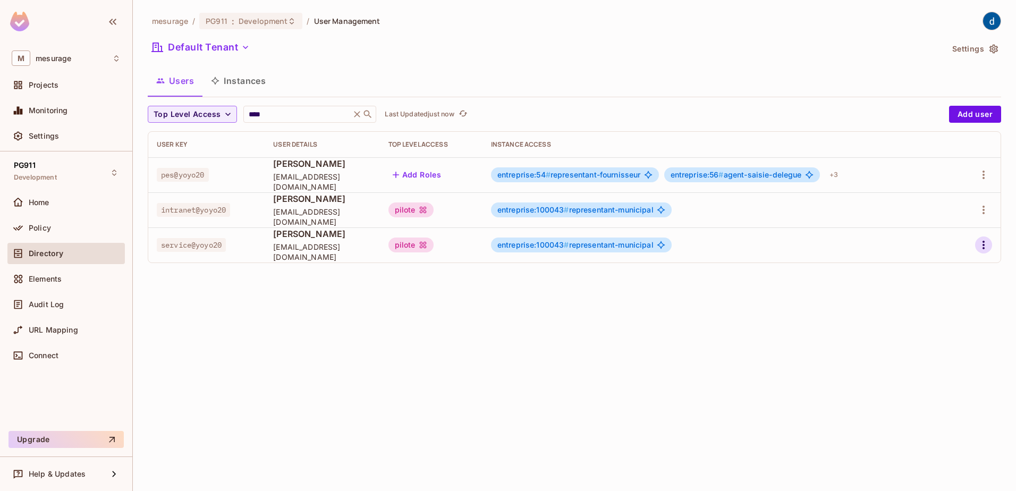
click at [990, 241] on icon "button" at bounding box center [983, 245] width 13 height 13
click at [940, 265] on li "Edit" at bounding box center [938, 269] width 94 height 23
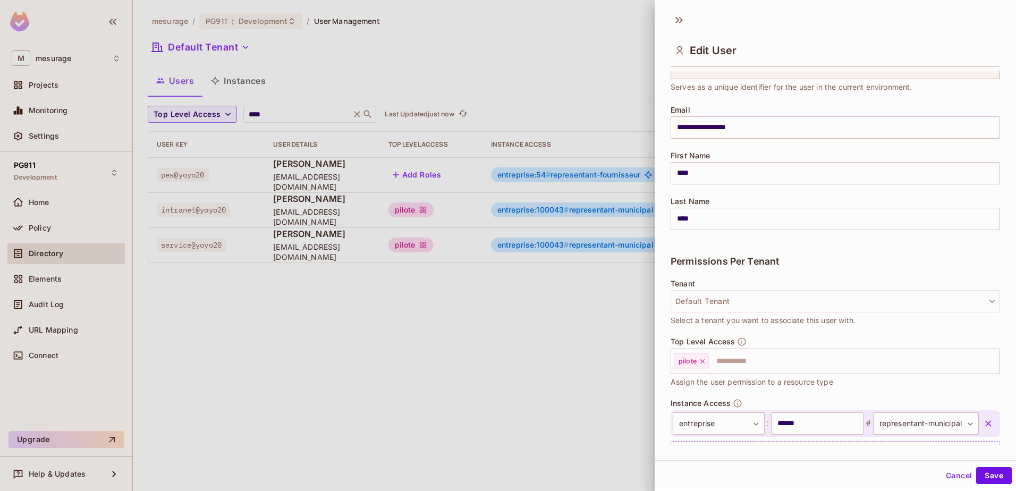
scroll to position [105, 0]
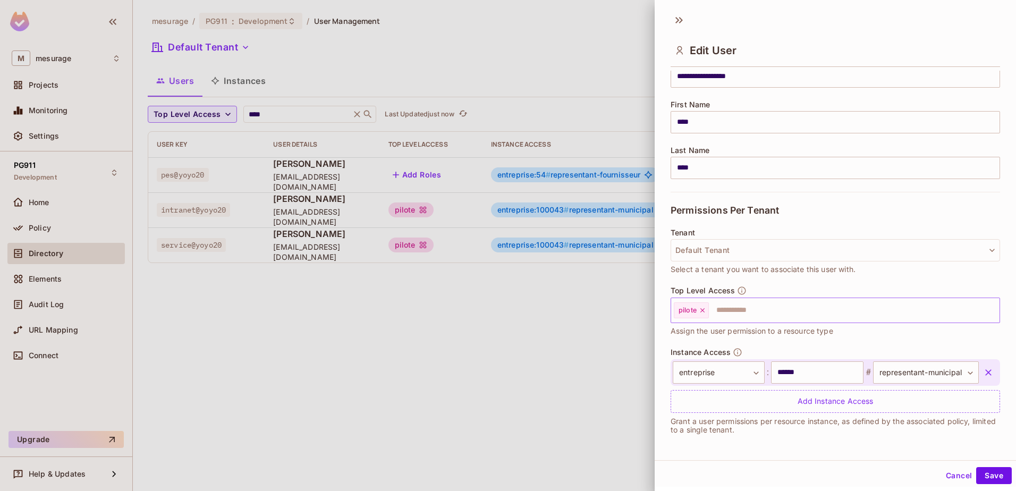
click at [705, 313] on icon at bounding box center [702, 310] width 7 height 7
click at [983, 373] on icon "button" at bounding box center [988, 372] width 11 height 11
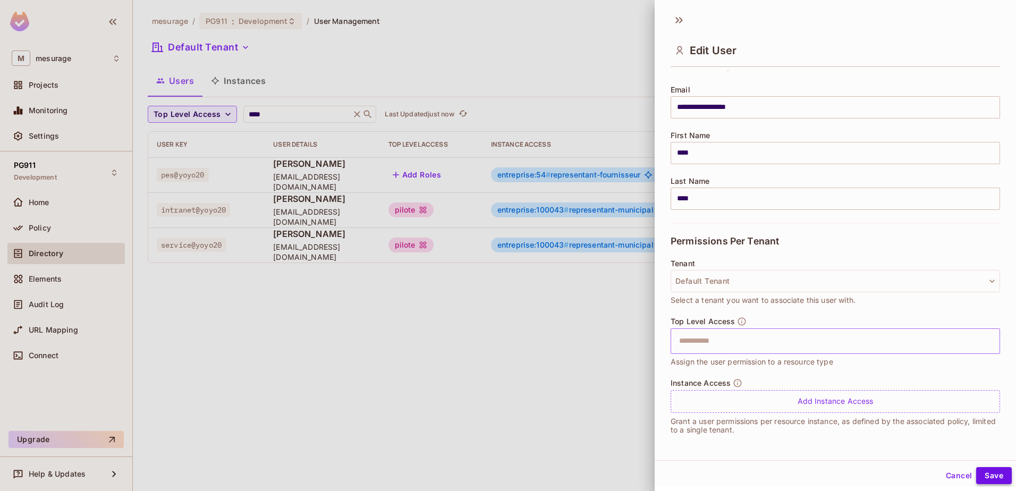
drag, startPoint x: 999, startPoint y: 483, endPoint x: 984, endPoint y: 475, distance: 17.4
click at [998, 483] on button "Save" at bounding box center [994, 475] width 36 height 17
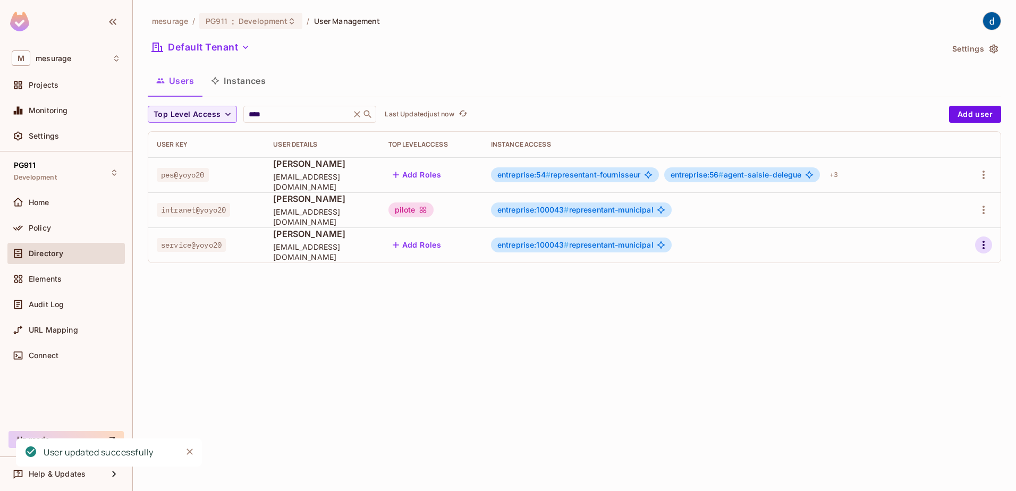
click at [977, 245] on button "button" at bounding box center [983, 245] width 17 height 17
click at [941, 272] on li "Edit" at bounding box center [938, 269] width 94 height 23
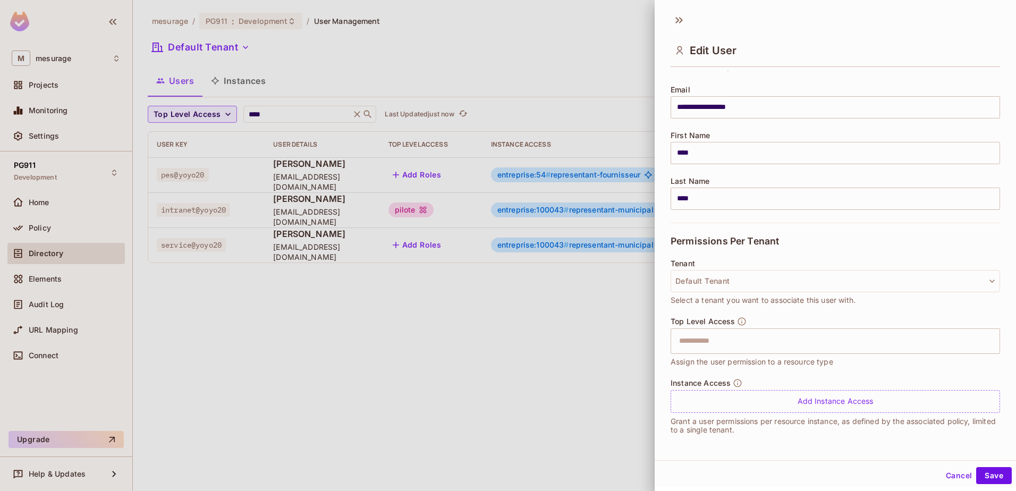
click at [523, 310] on div at bounding box center [508, 245] width 1016 height 491
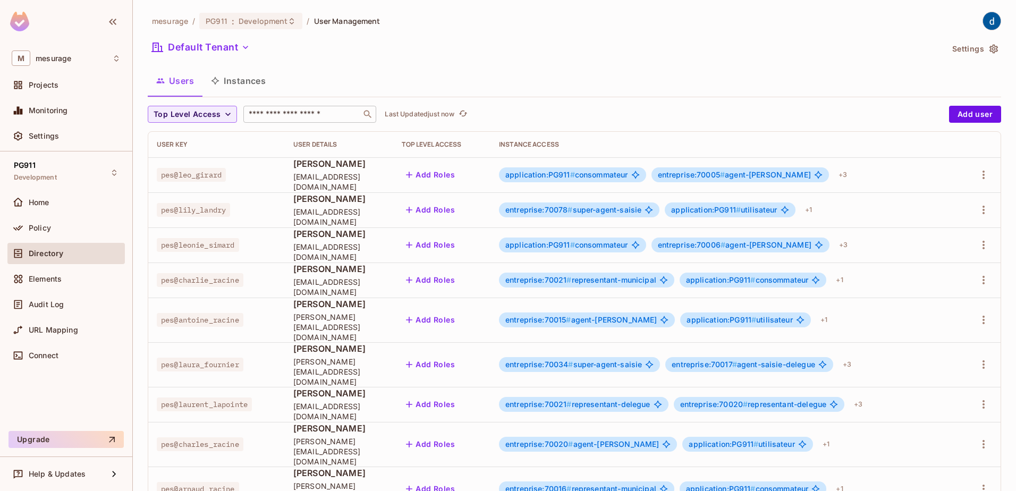
click at [317, 121] on div "​" at bounding box center [309, 114] width 133 height 17
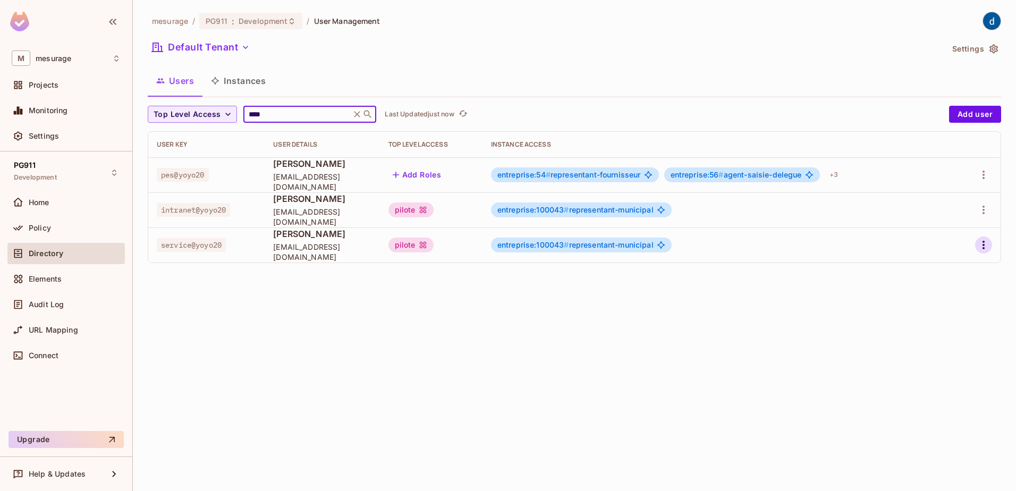
type input "****"
click at [988, 243] on icon "button" at bounding box center [983, 245] width 13 height 13
click at [949, 288] on div "Edit Attributes" at bounding box center [947, 293] width 53 height 11
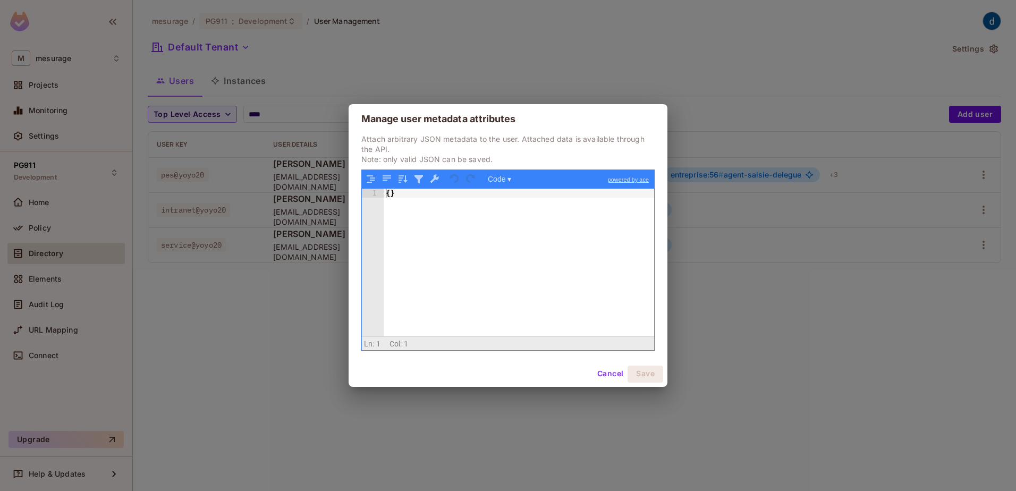
click at [597, 373] on button "Cancel" at bounding box center [610, 374] width 35 height 17
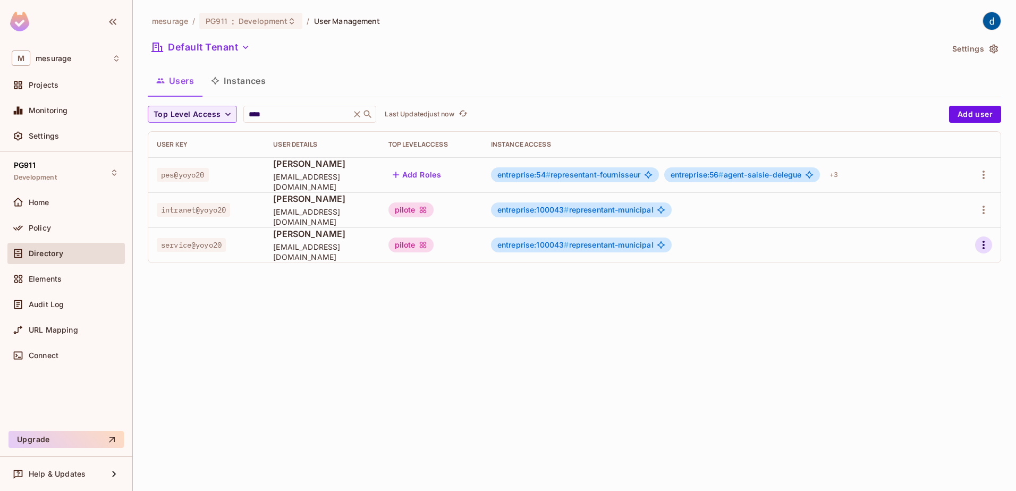
click at [985, 248] on icon "button" at bounding box center [983, 245] width 13 height 13
click at [960, 270] on li "Edit" at bounding box center [938, 269] width 94 height 23
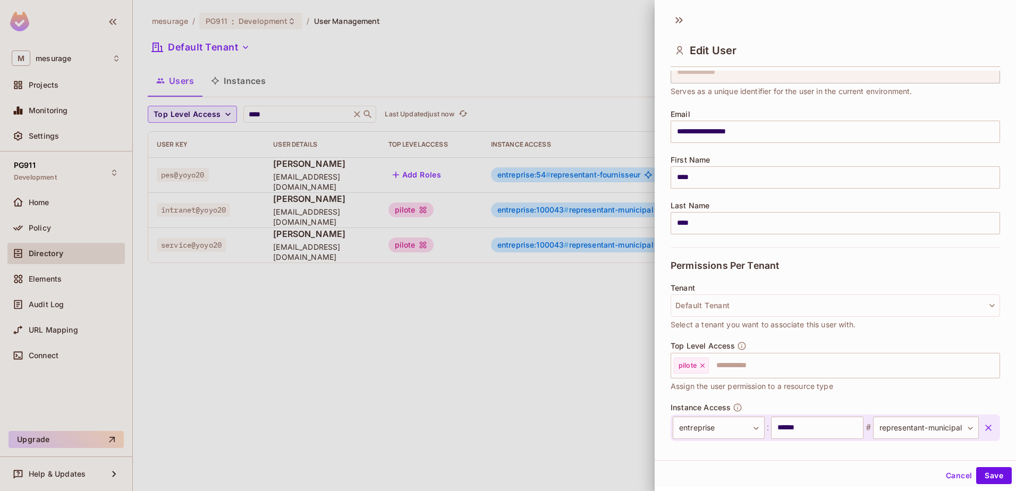
scroll to position [105, 0]
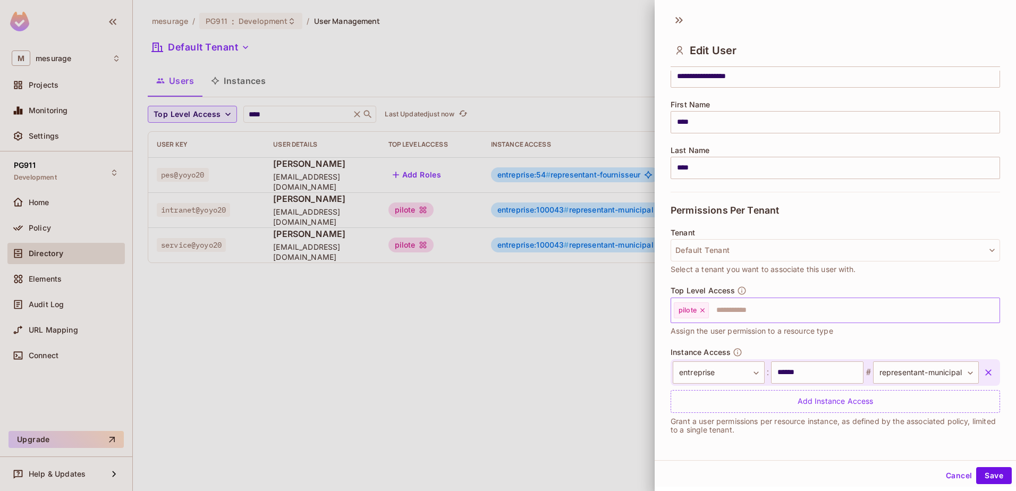
click at [702, 311] on icon at bounding box center [703, 310] width 4 height 4
click at [985, 372] on icon "button" at bounding box center [988, 372] width 6 height 6
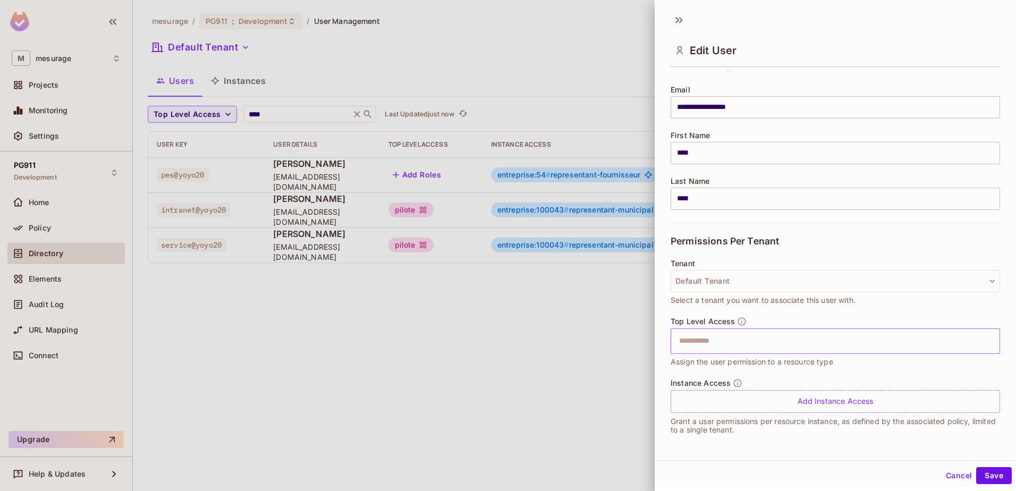
scroll to position [74, 0]
click at [993, 473] on button "Save" at bounding box center [994, 475] width 36 height 17
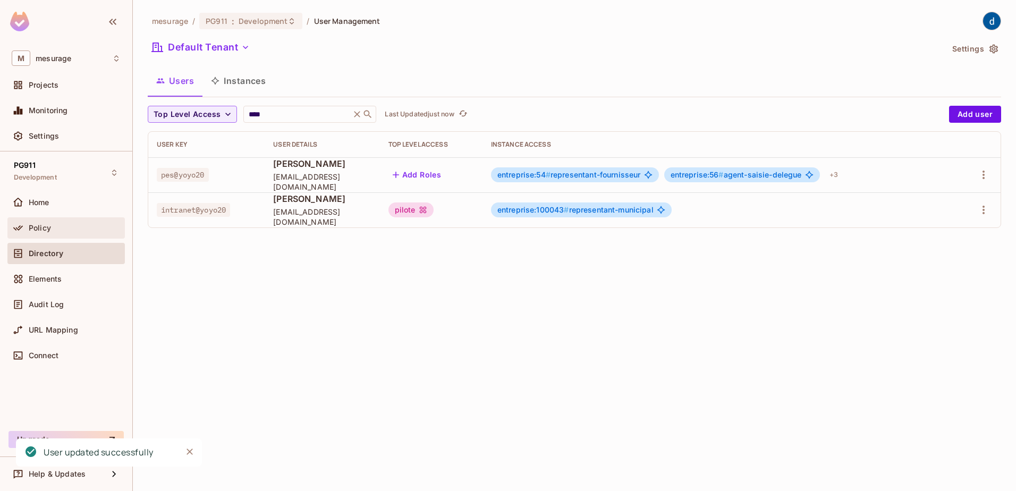
click at [72, 231] on div "Policy" at bounding box center [75, 228] width 92 height 9
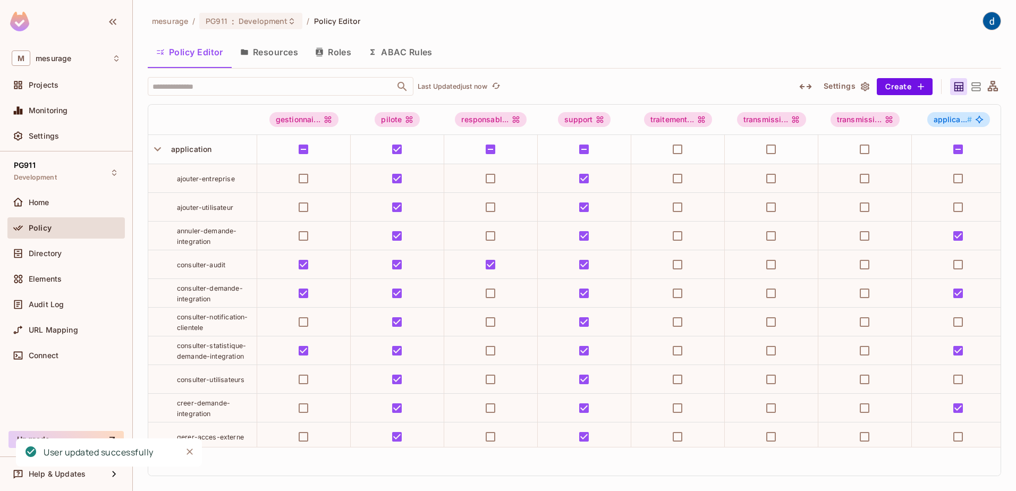
click at [343, 51] on button "Roles" at bounding box center [333, 52] width 53 height 27
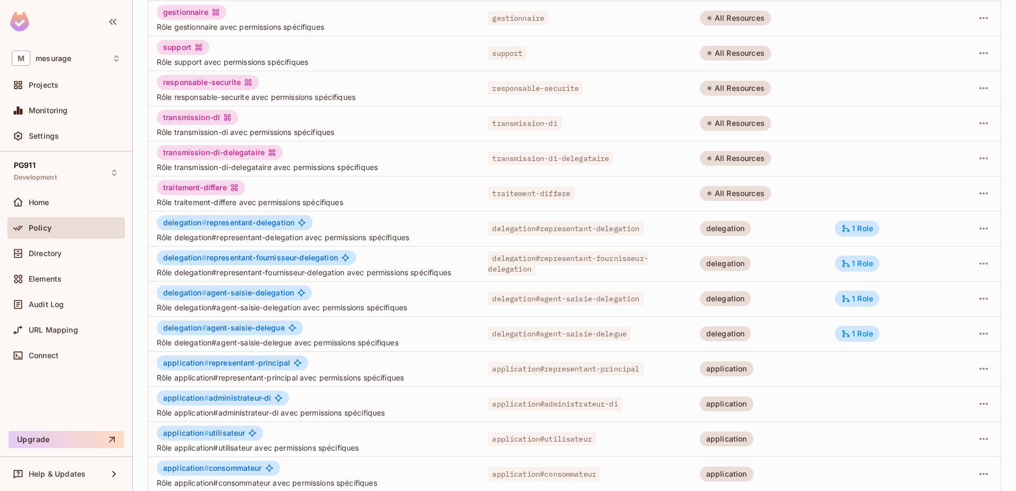
scroll to position [208, 0]
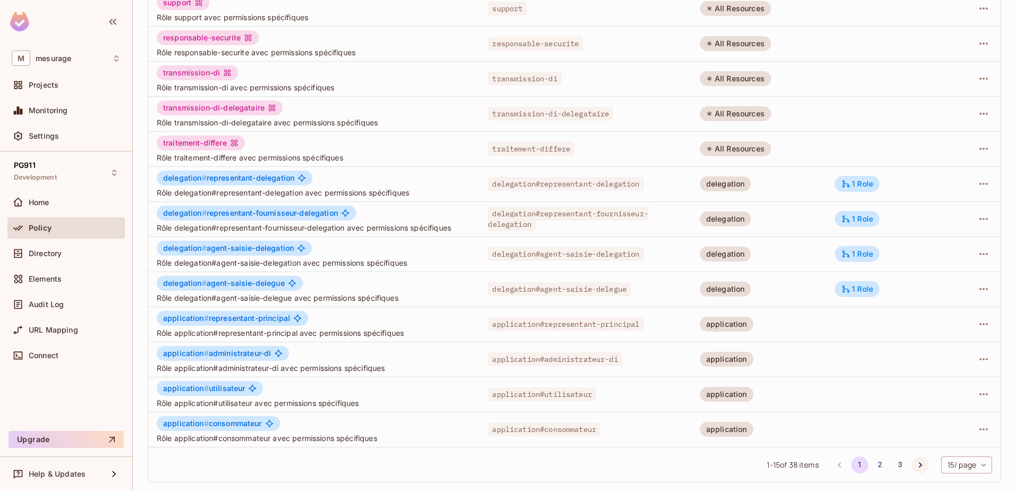
click at [912, 465] on button "Go to next page" at bounding box center [920, 465] width 17 height 17
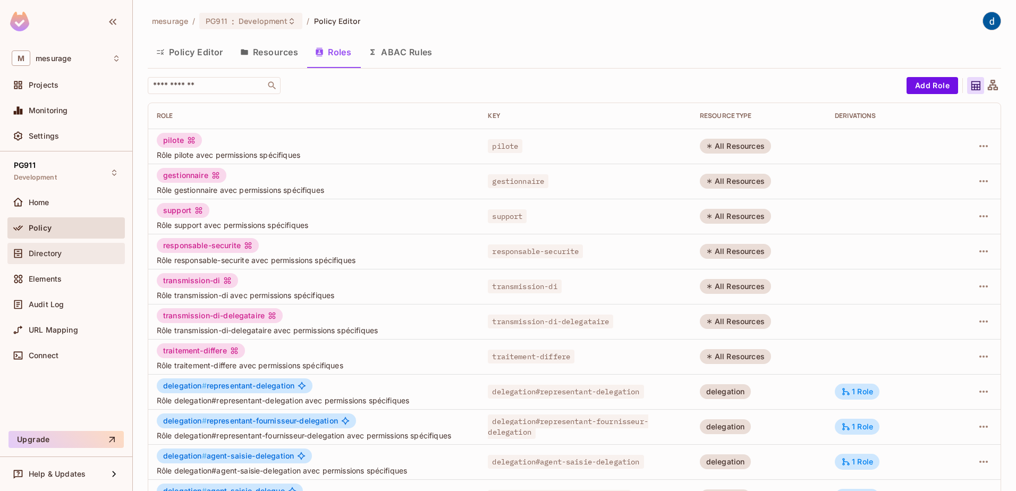
click at [58, 251] on span "Directory" at bounding box center [45, 253] width 33 height 9
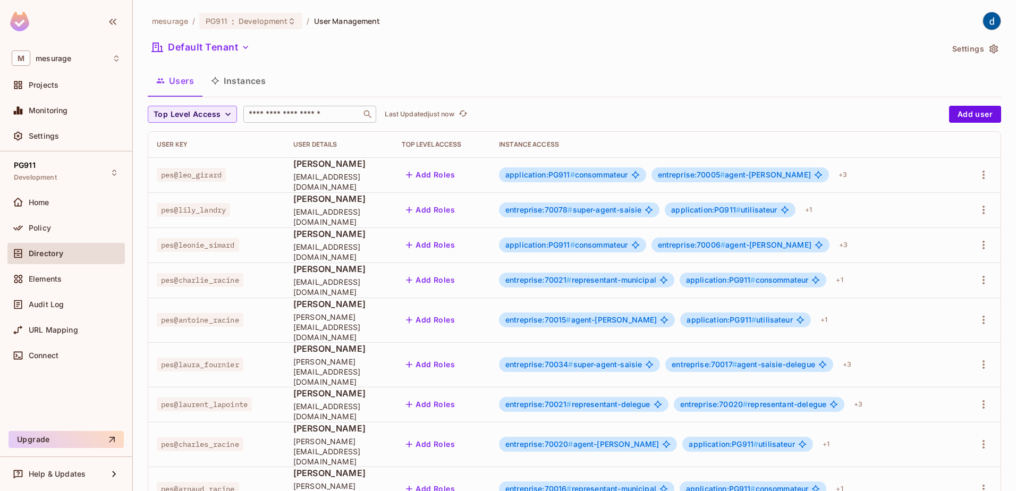
click at [294, 114] on input "text" at bounding box center [303, 114] width 112 height 11
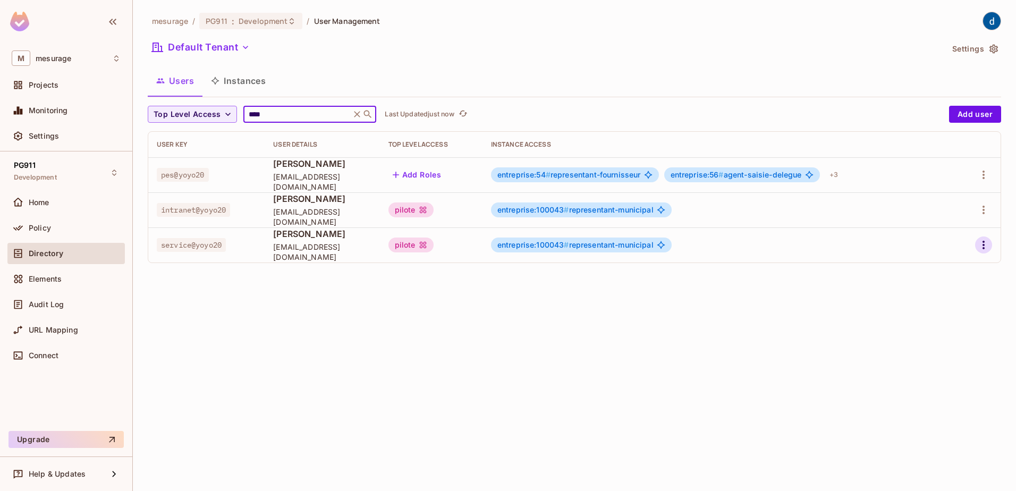
type input "****"
click at [985, 247] on icon "button" at bounding box center [983, 245] width 13 height 13
click at [956, 296] on div "Edit Attributes" at bounding box center [947, 293] width 53 height 11
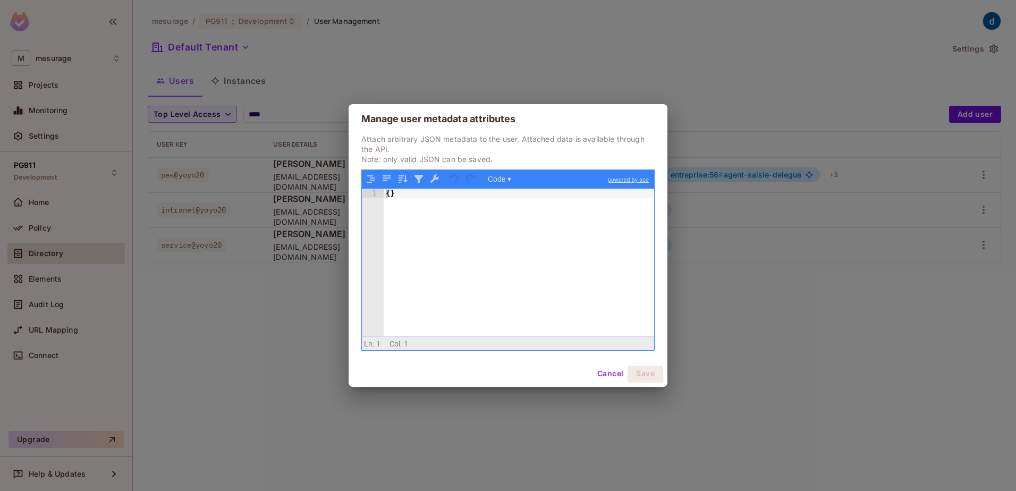
click at [616, 375] on button "Cancel" at bounding box center [610, 374] width 35 height 17
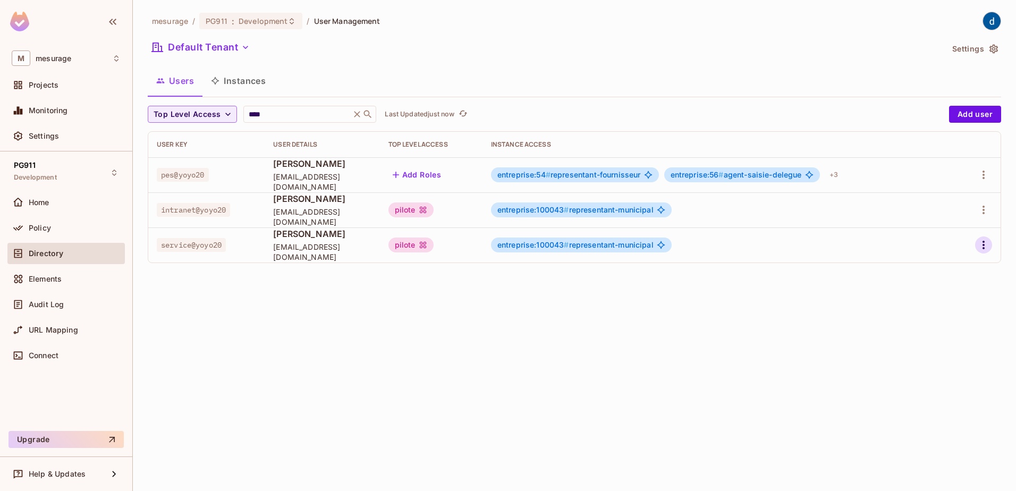
click at [981, 245] on icon "button" at bounding box center [983, 245] width 13 height 13
click at [951, 264] on li "Edit" at bounding box center [938, 269] width 94 height 23
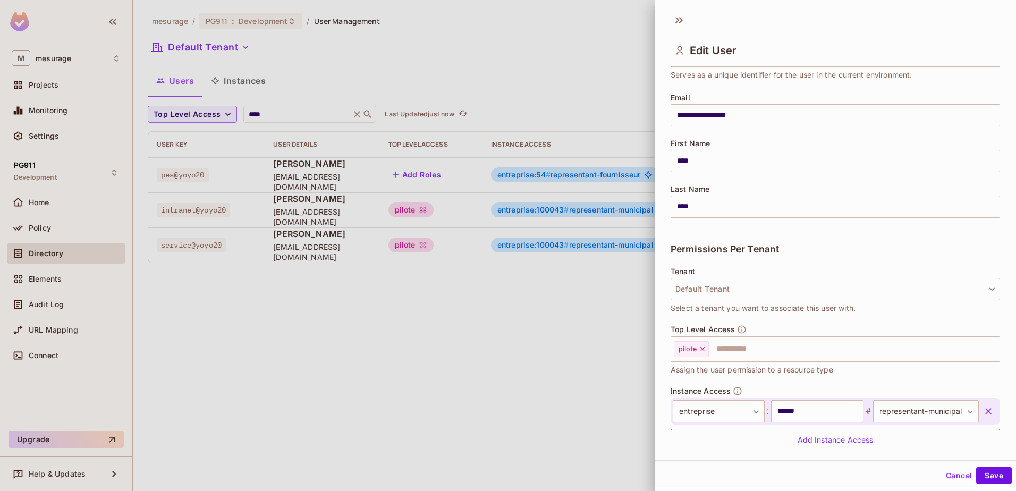
scroll to position [105, 0]
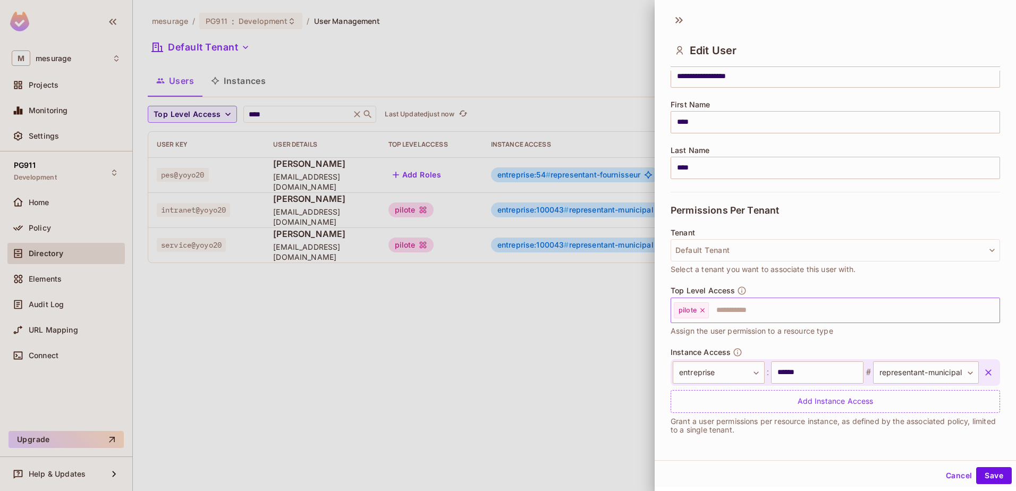
click at [704, 311] on icon at bounding box center [702, 310] width 7 height 7
click at [983, 372] on icon "button" at bounding box center [988, 372] width 11 height 11
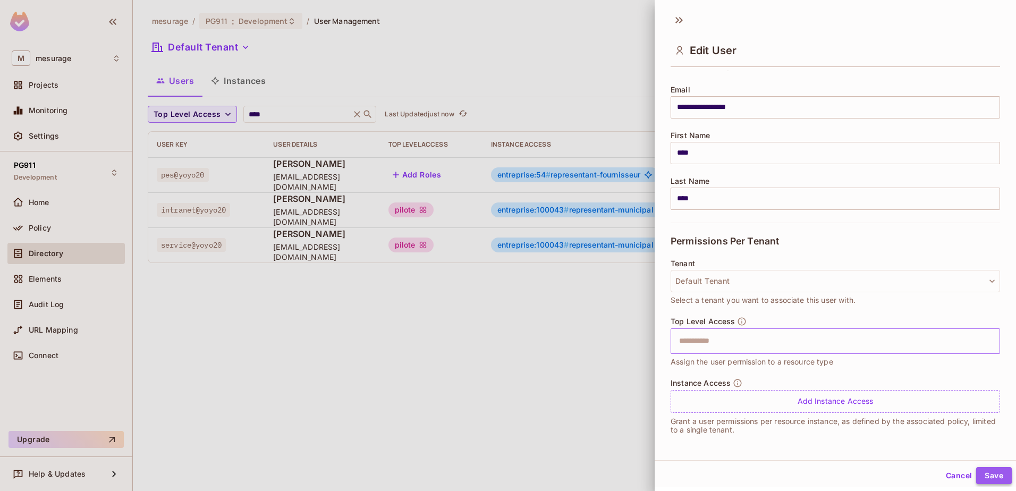
click at [985, 475] on button "Save" at bounding box center [994, 475] width 36 height 17
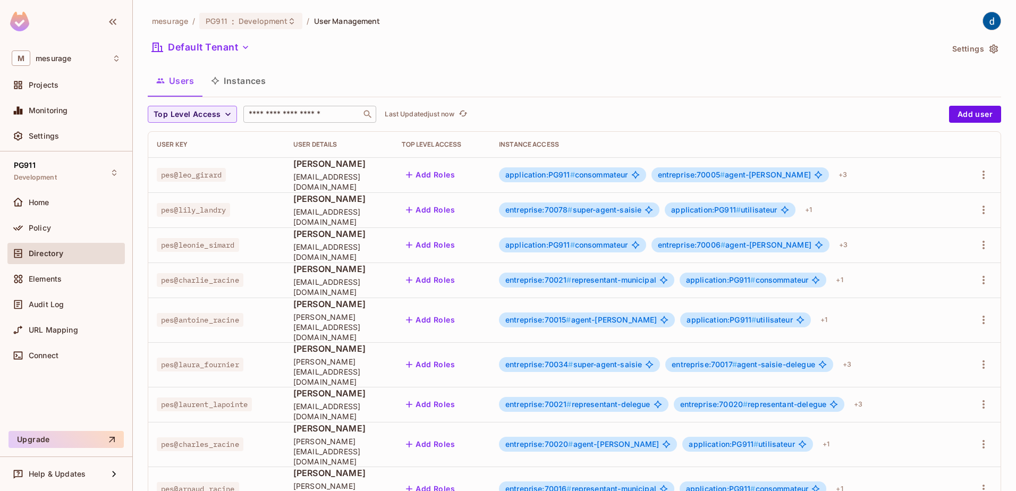
click at [313, 117] on input "text" at bounding box center [303, 114] width 112 height 11
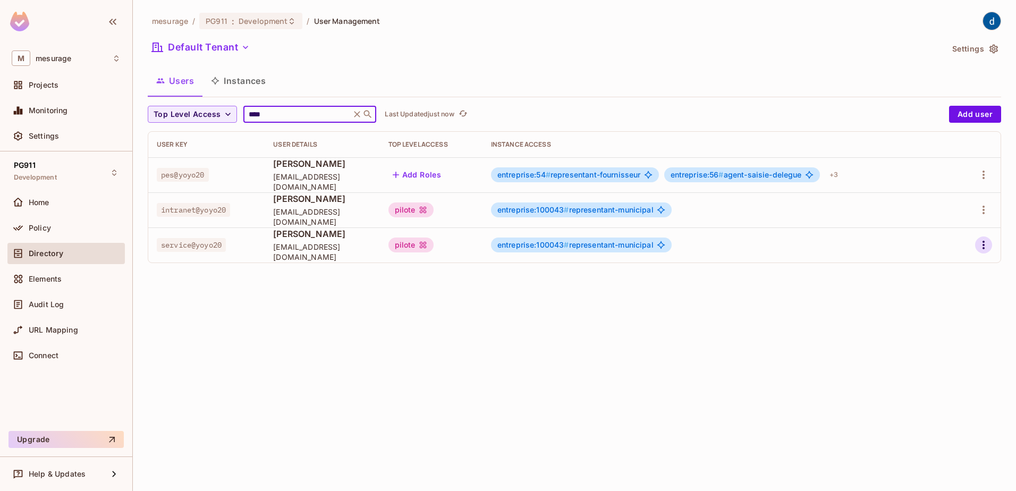
type input "****"
click at [981, 248] on icon "button" at bounding box center [983, 245] width 13 height 13
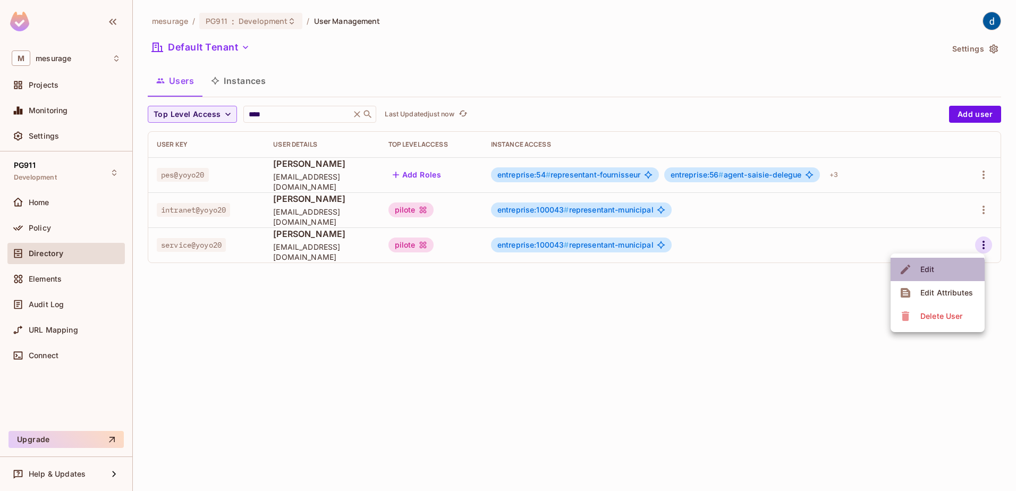
click at [931, 271] on div "Edit" at bounding box center [928, 269] width 14 height 11
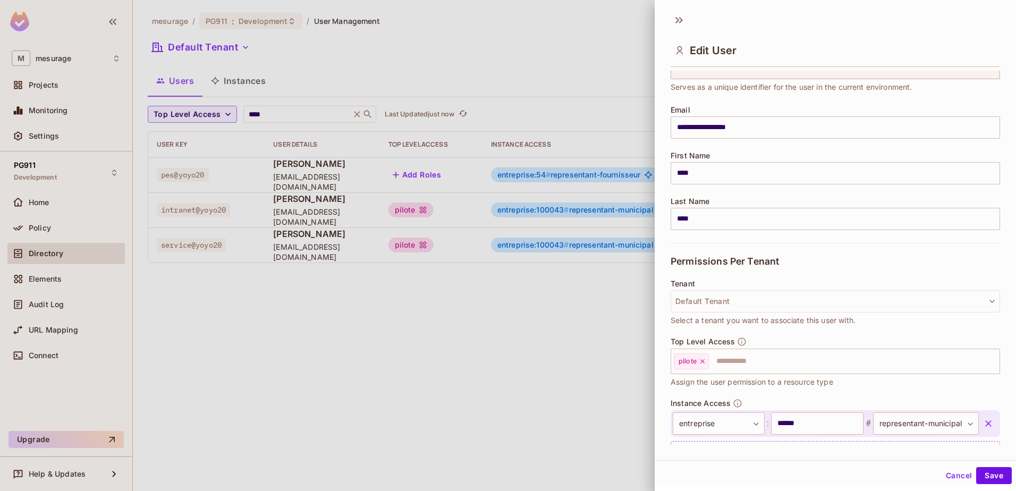
scroll to position [105, 0]
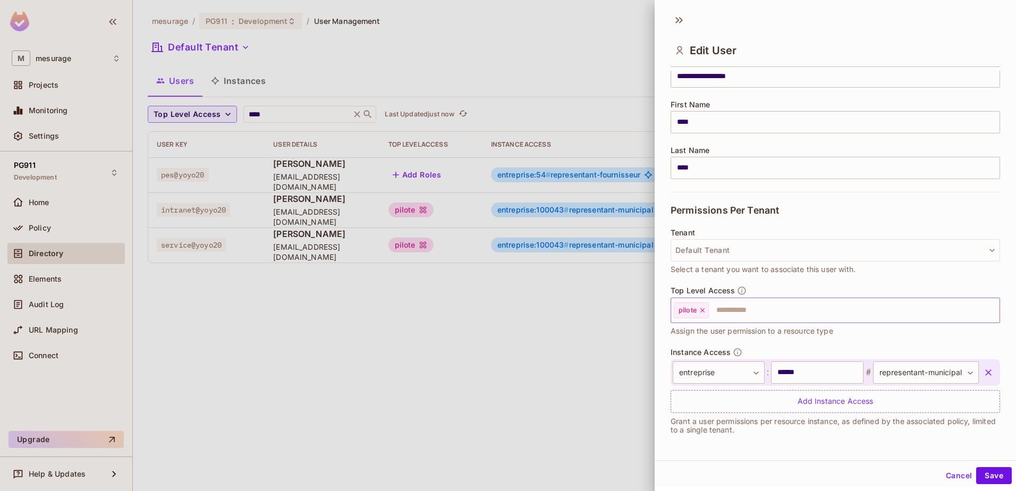
click at [703, 313] on icon at bounding box center [702, 310] width 7 height 7
click at [983, 372] on icon "button" at bounding box center [988, 372] width 11 height 11
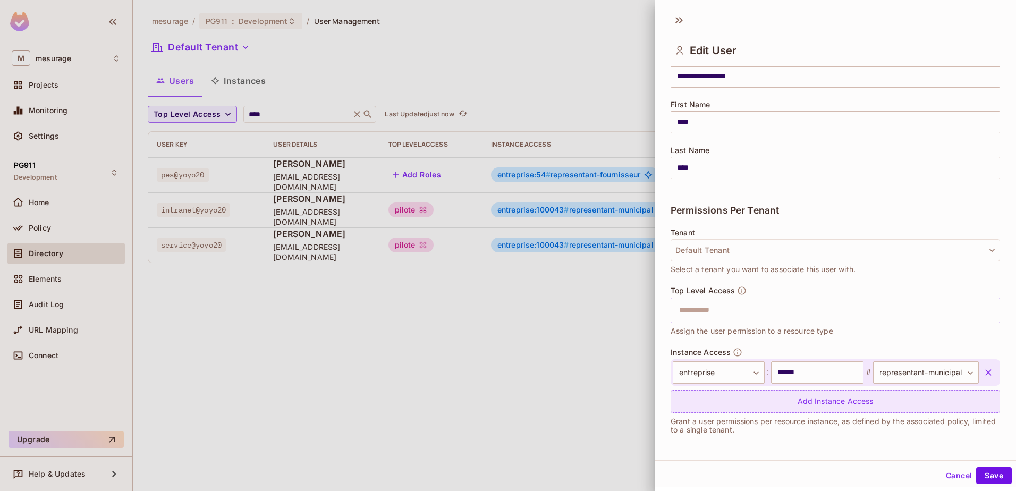
scroll to position [74, 0]
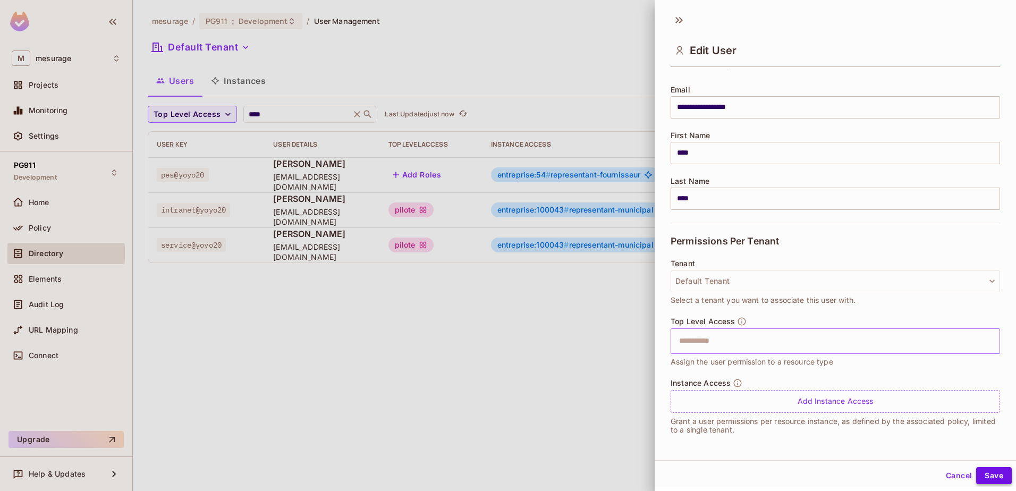
click at [986, 476] on button "Save" at bounding box center [994, 475] width 36 height 17
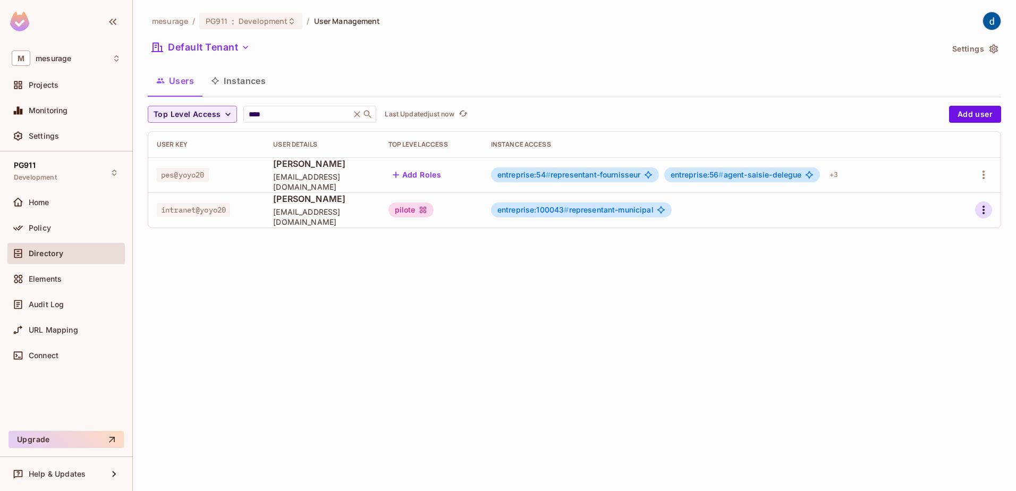
click at [985, 210] on icon "button" at bounding box center [983, 210] width 13 height 13
click at [957, 234] on li "Edit" at bounding box center [938, 234] width 94 height 23
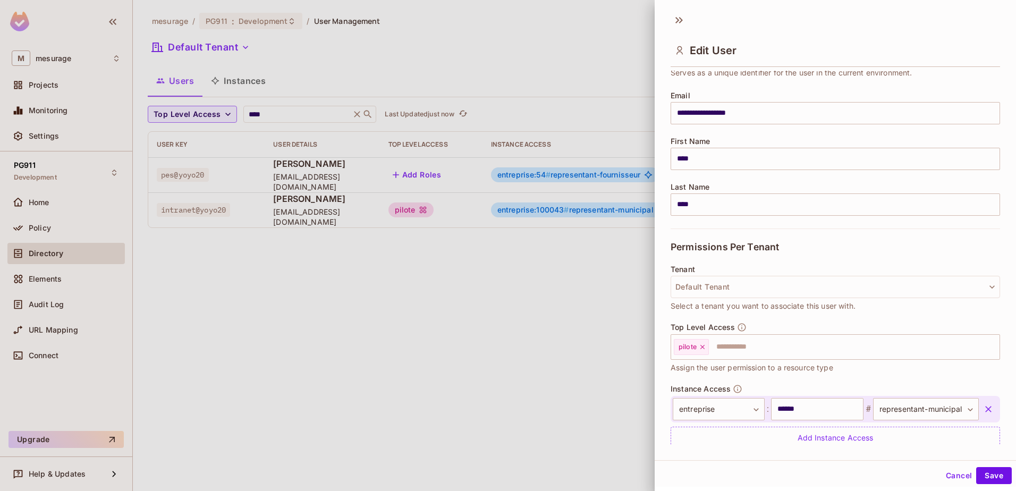
scroll to position [105, 0]
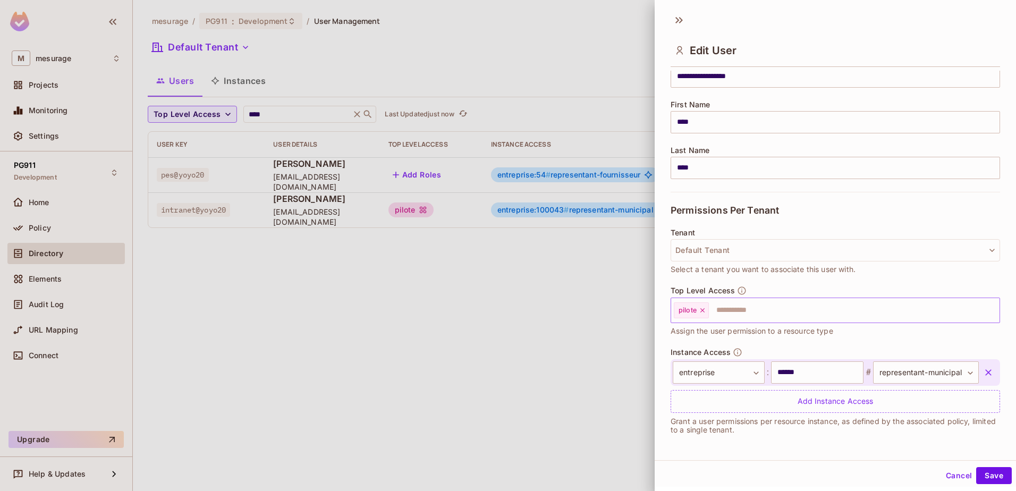
click at [703, 309] on icon at bounding box center [702, 310] width 7 height 7
click at [983, 374] on icon "button" at bounding box center [988, 372] width 11 height 11
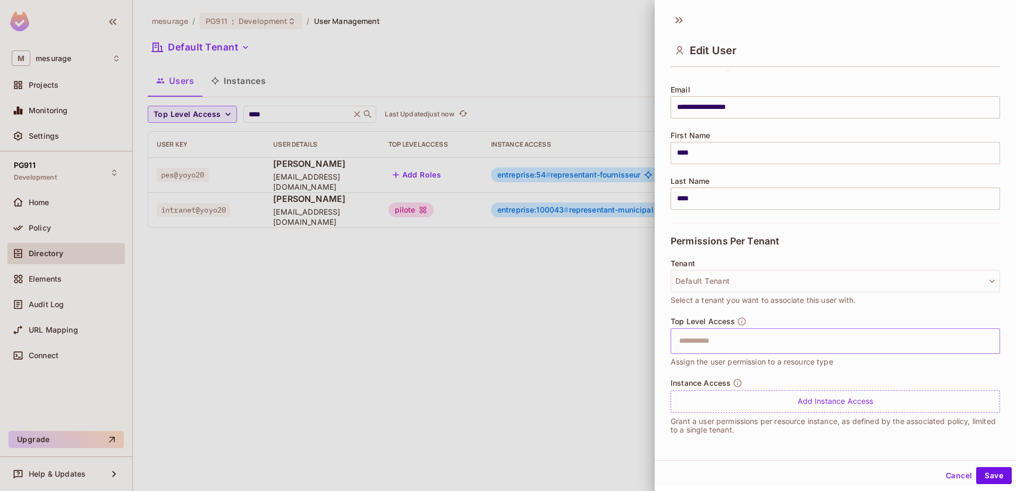
scroll to position [74, 0]
click at [987, 467] on div "Cancel Save" at bounding box center [835, 476] width 361 height 26
click at [986, 473] on button "Save" at bounding box center [994, 475] width 36 height 17
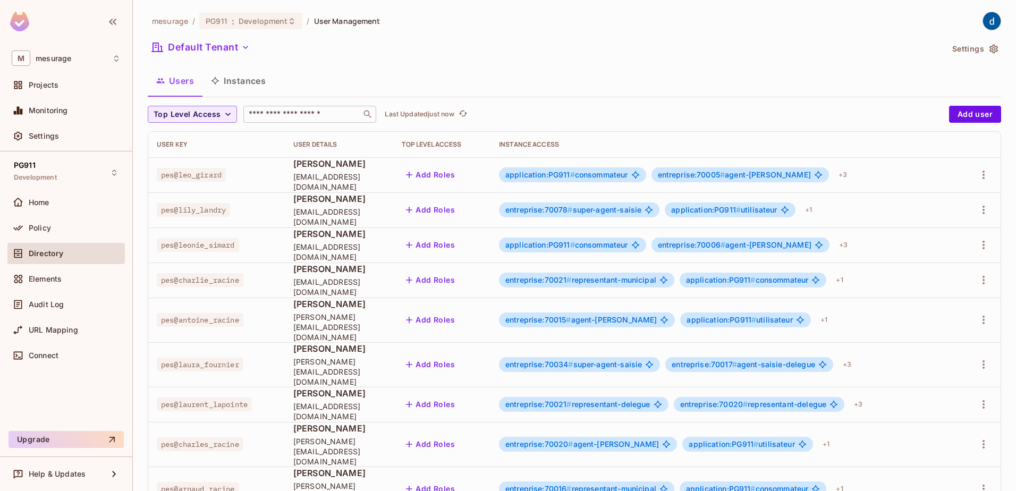
click at [258, 116] on input "text" at bounding box center [303, 114] width 112 height 11
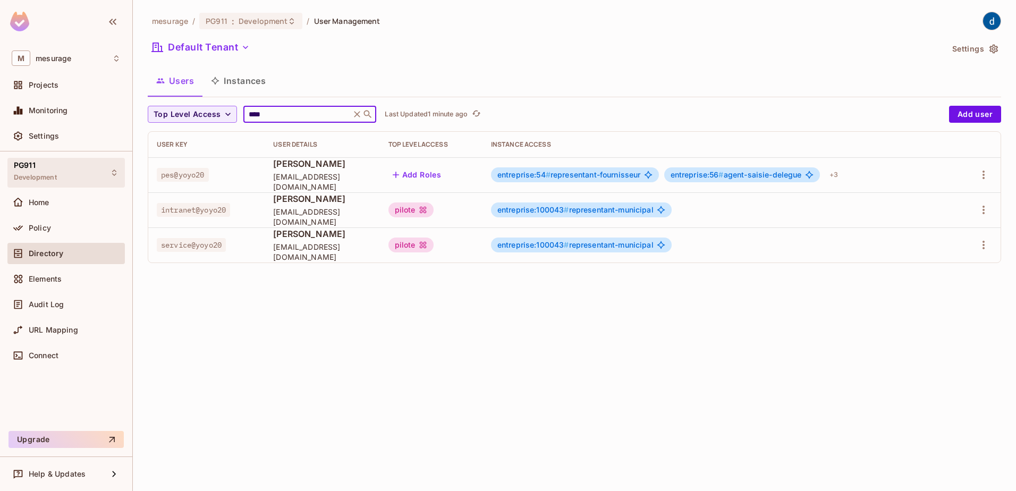
type input "****"
click at [56, 200] on div "Home" at bounding box center [75, 202] width 92 height 9
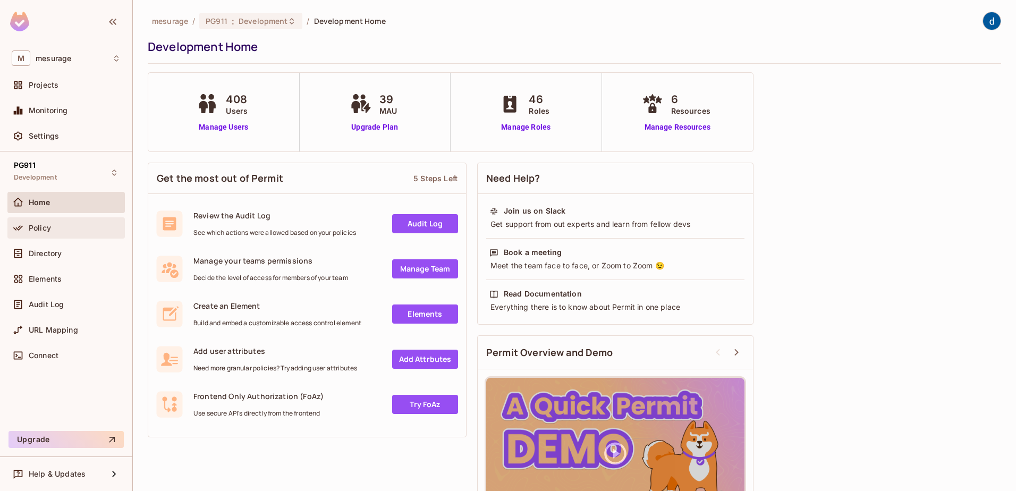
click at [67, 231] on div "Policy" at bounding box center [75, 228] width 92 height 9
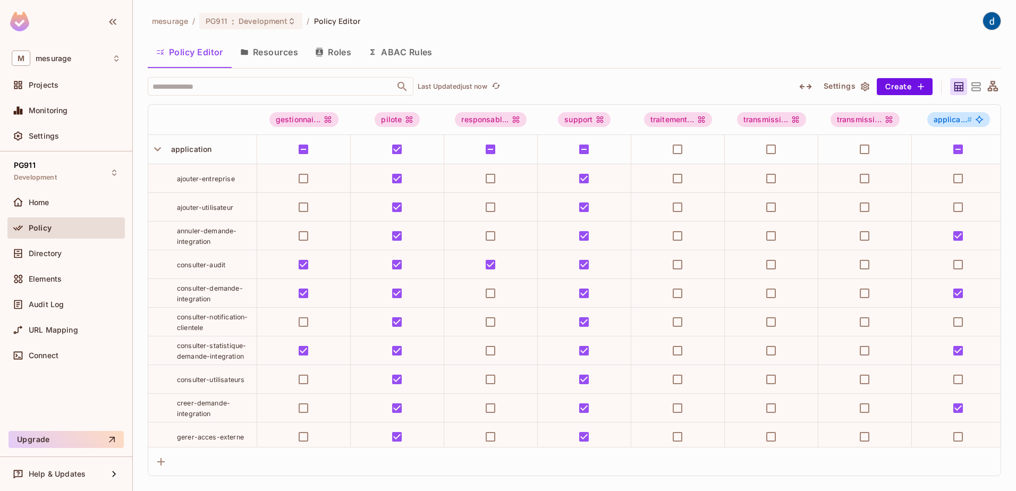
click at [512, 47] on div "Policy Editor Resources Roles ABAC Rules" at bounding box center [575, 52] width 854 height 27
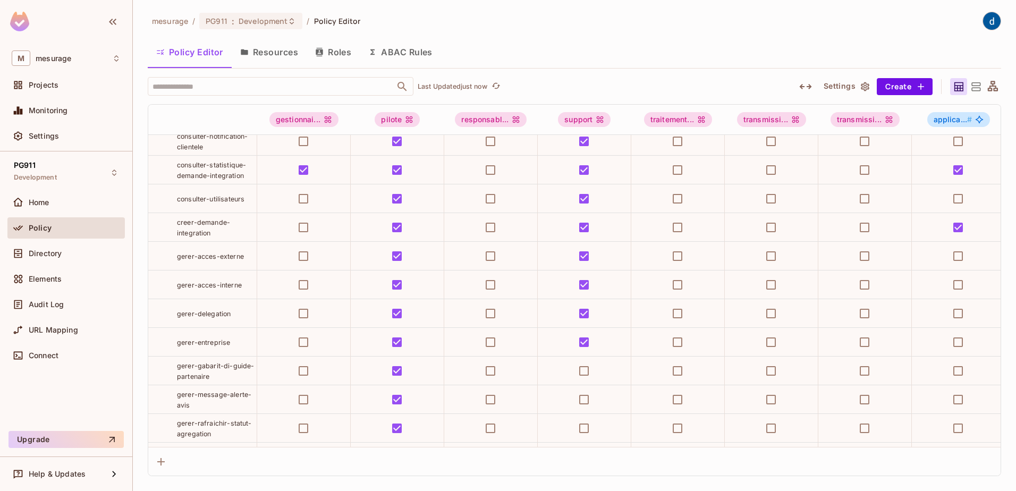
scroll to position [1450, 0]
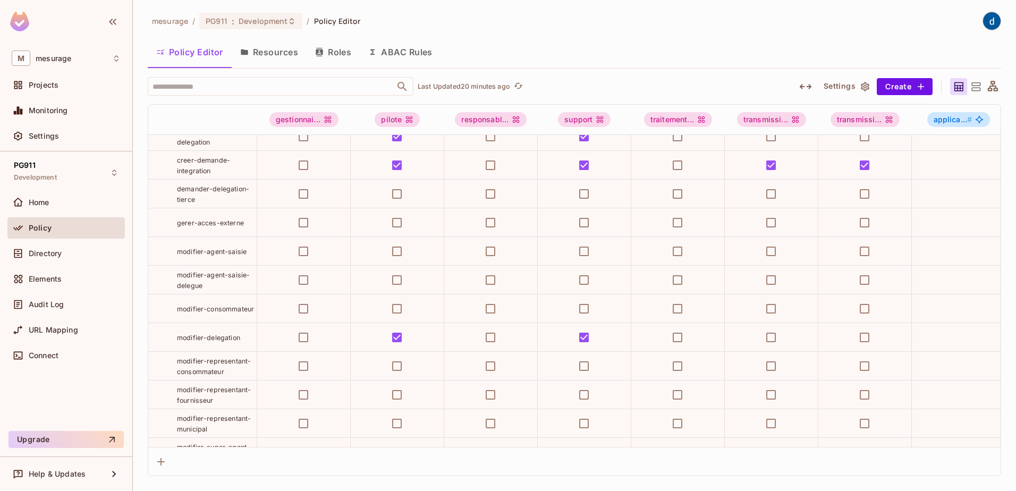
click at [259, 50] on button "Resources" at bounding box center [269, 52] width 75 height 27
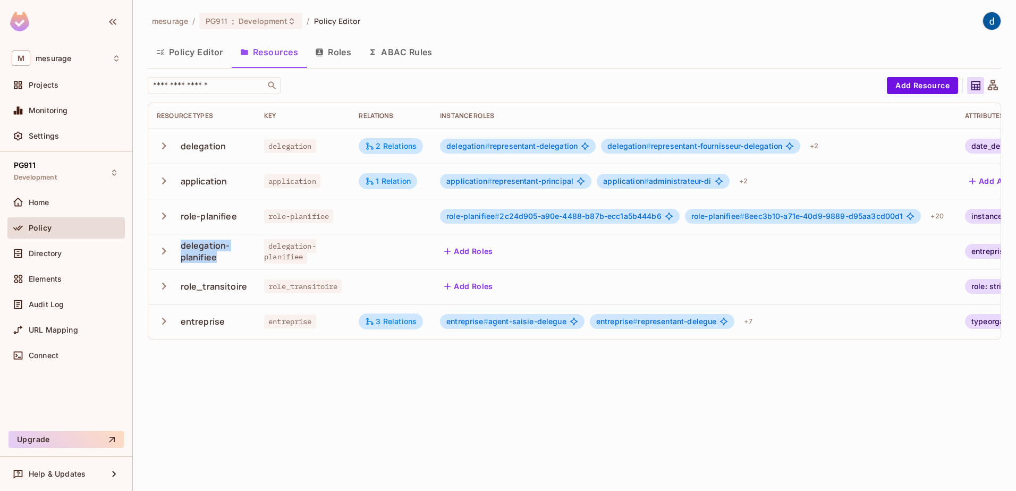
drag, startPoint x: 215, startPoint y: 257, endPoint x: 181, endPoint y: 246, distance: 35.6
click at [181, 246] on div "delegation-planifiee" at bounding box center [214, 251] width 66 height 23
copy div "delegation-planifiee"
click at [74, 249] on div "Directory" at bounding box center [75, 253] width 92 height 9
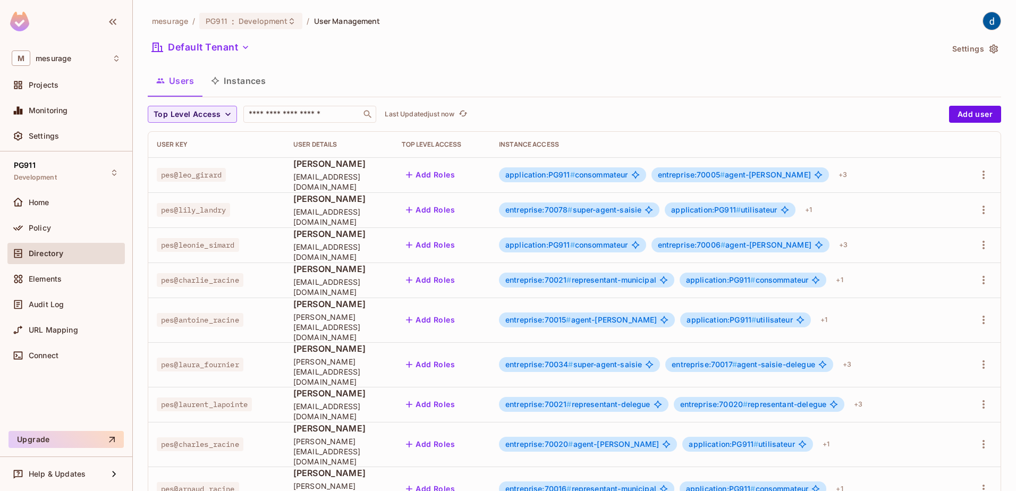
click at [260, 84] on button "Instances" at bounding box center [239, 81] width 72 height 27
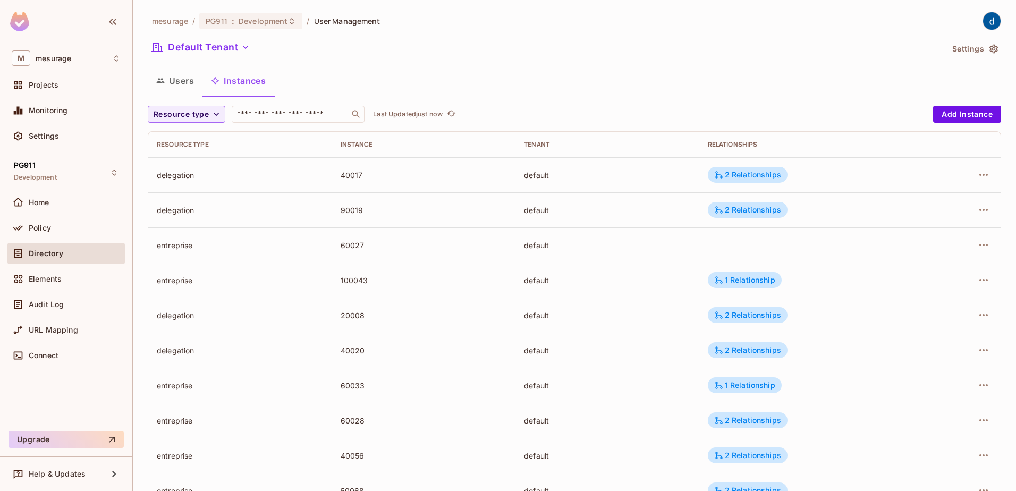
click at [353, 174] on div "40017" at bounding box center [424, 175] width 167 height 10
copy div "40017"
click at [980, 174] on icon "button" at bounding box center [984, 175] width 9 height 2
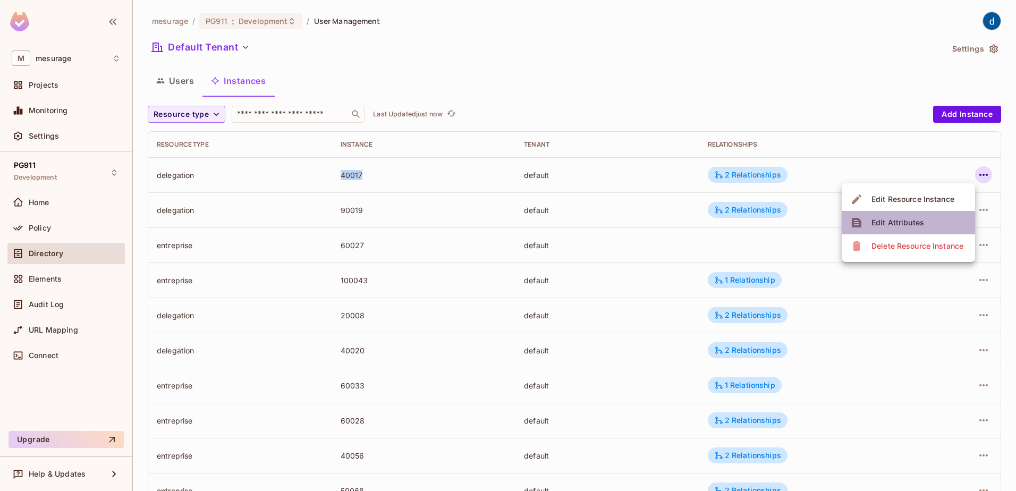
click at [908, 223] on div "Edit Attributes" at bounding box center [898, 222] width 53 height 11
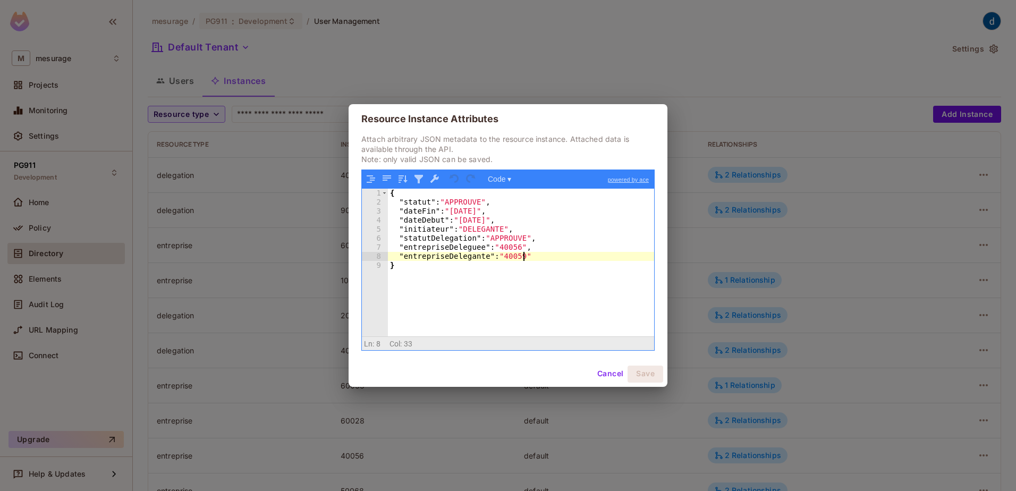
click at [538, 256] on div "{ "statut" : "APPROUVE" , "dateFin" : "2027-12-31" , "dateDebut" : "2025-01-01"…" at bounding box center [521, 271] width 266 height 165
click at [406, 192] on div "{ "statut" : "APPROUVE" , "dateFin" : "2027-12-31" , "dateDebut" : "2025-01-01"…" at bounding box center [521, 271] width 266 height 165
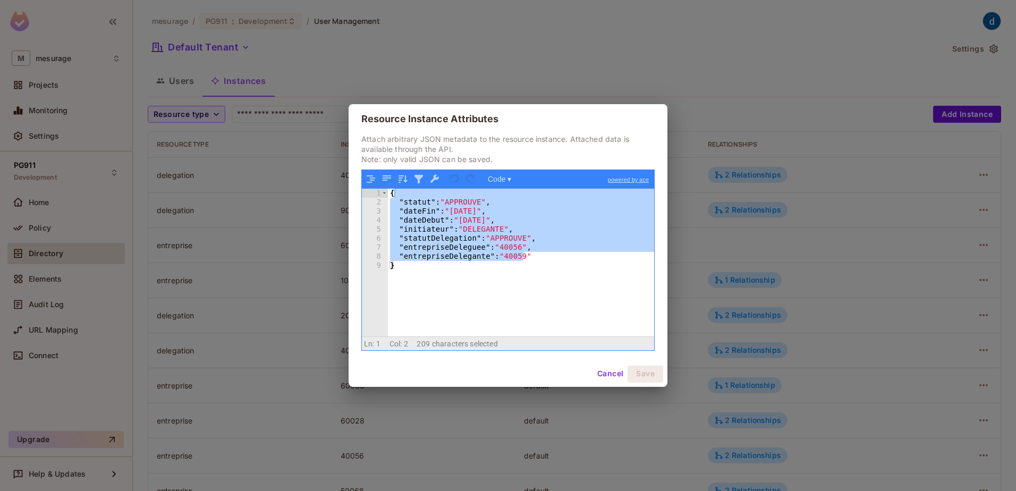
click at [451, 55] on div "Resource Instance Attributes Attach arbitrary JSON metadata to the resource ins…" at bounding box center [508, 245] width 1016 height 491
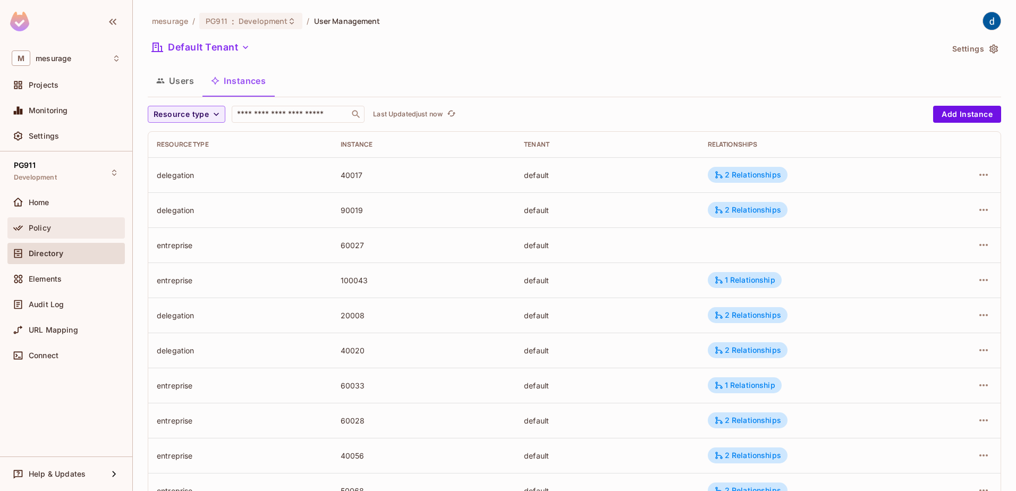
click at [68, 222] on div "Policy" at bounding box center [66, 228] width 109 height 13
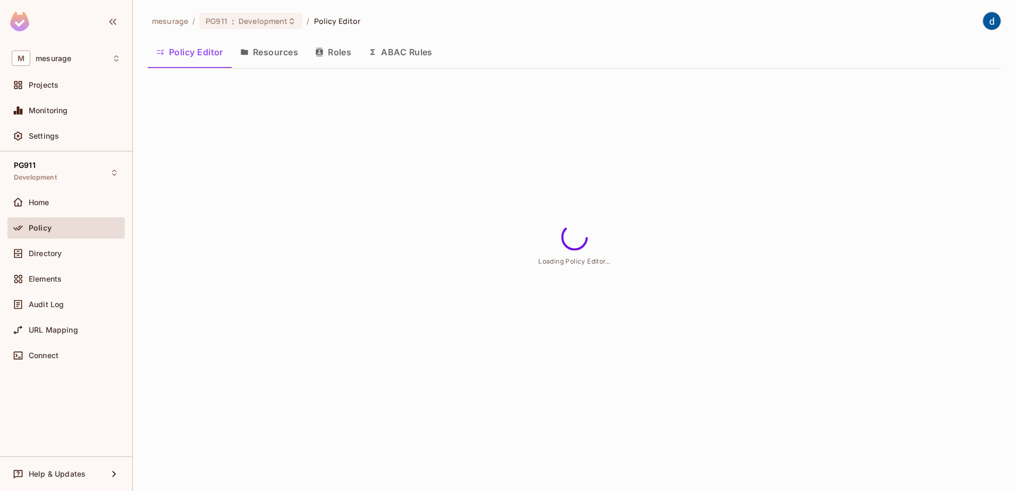
click at [325, 55] on button "Roles" at bounding box center [333, 52] width 53 height 27
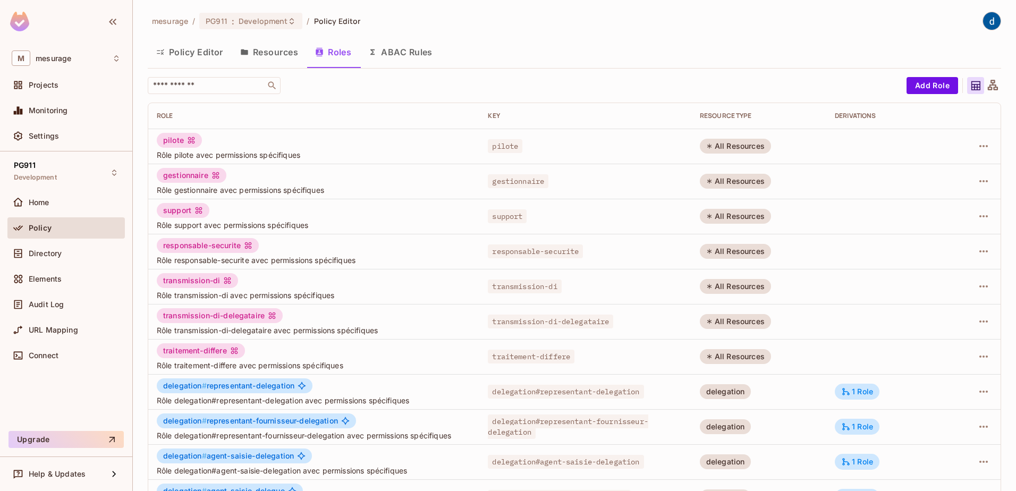
scroll to position [208, 0]
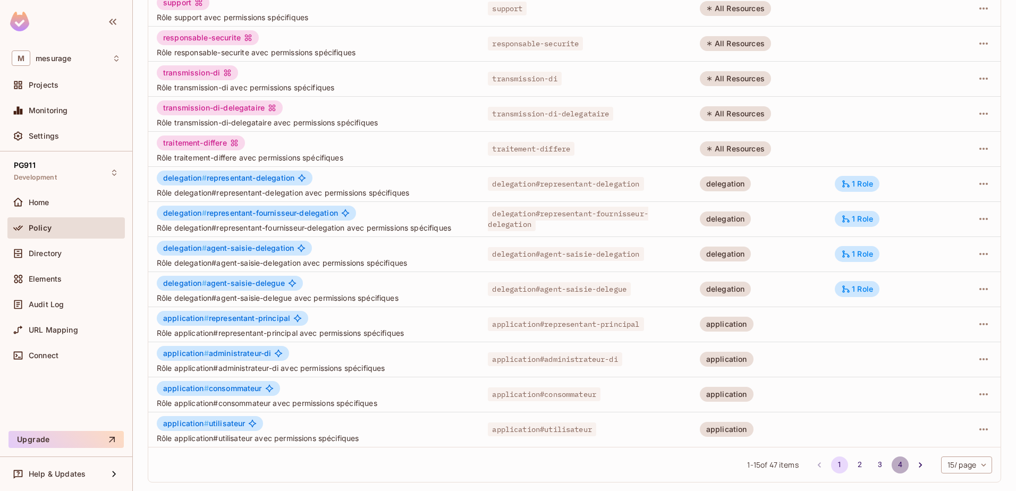
click at [892, 459] on button "4" at bounding box center [900, 465] width 17 height 17
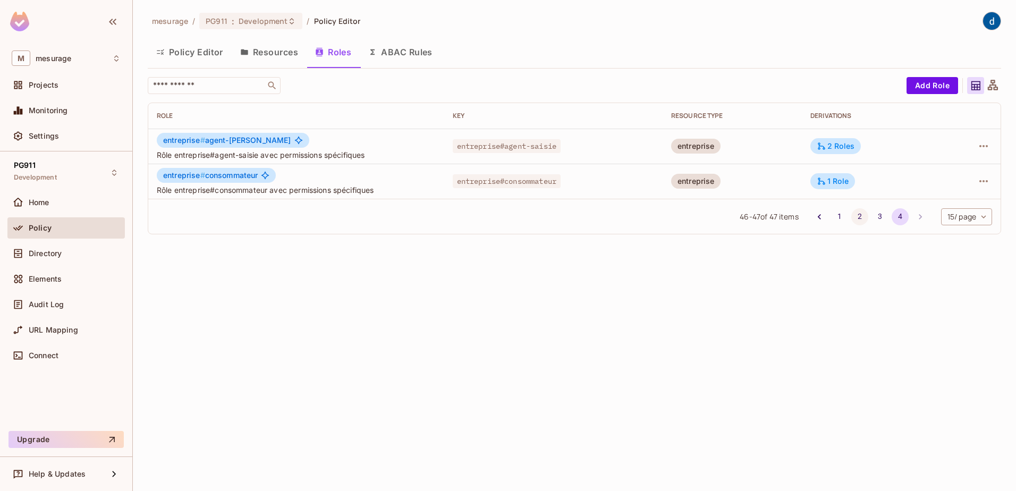
click at [861, 217] on button "2" at bounding box center [860, 216] width 17 height 17
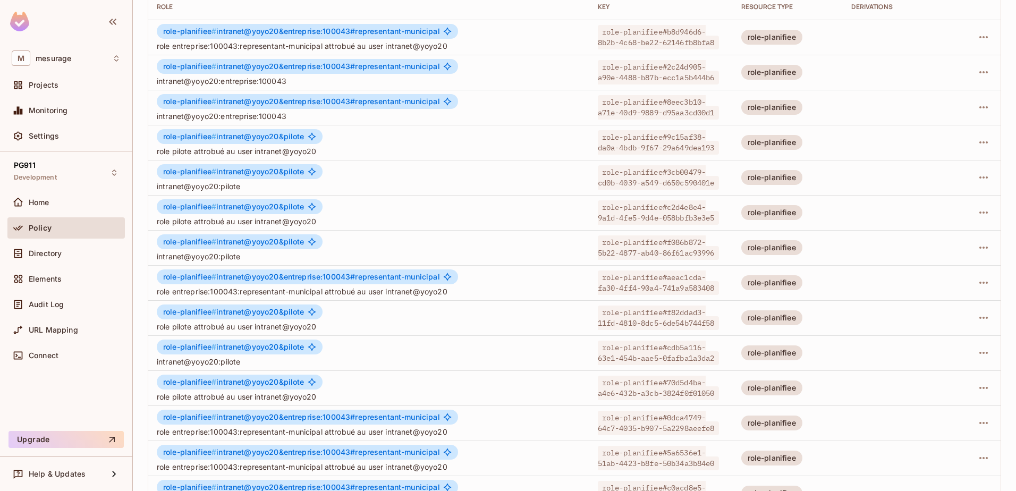
scroll to position [208, 0]
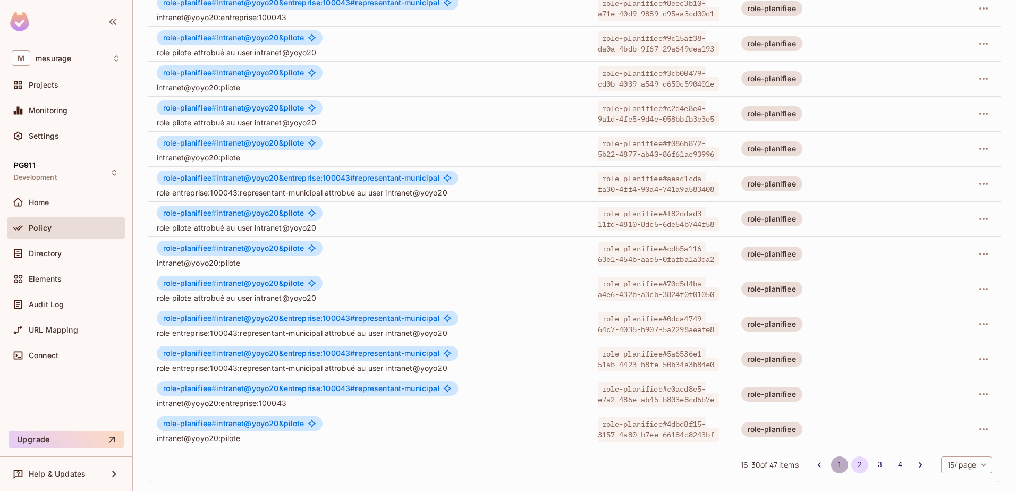
click at [836, 466] on button "1" at bounding box center [839, 465] width 17 height 17
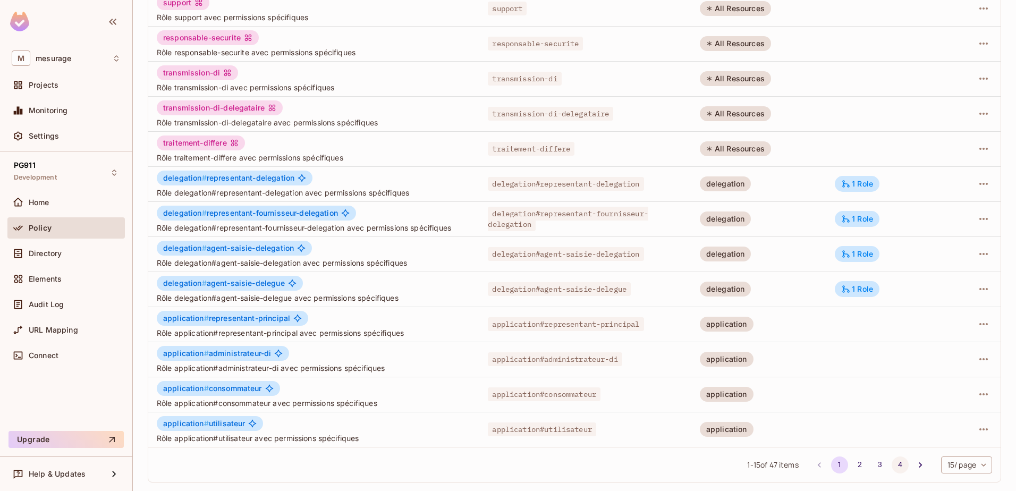
click at [892, 467] on button "4" at bounding box center [900, 465] width 17 height 17
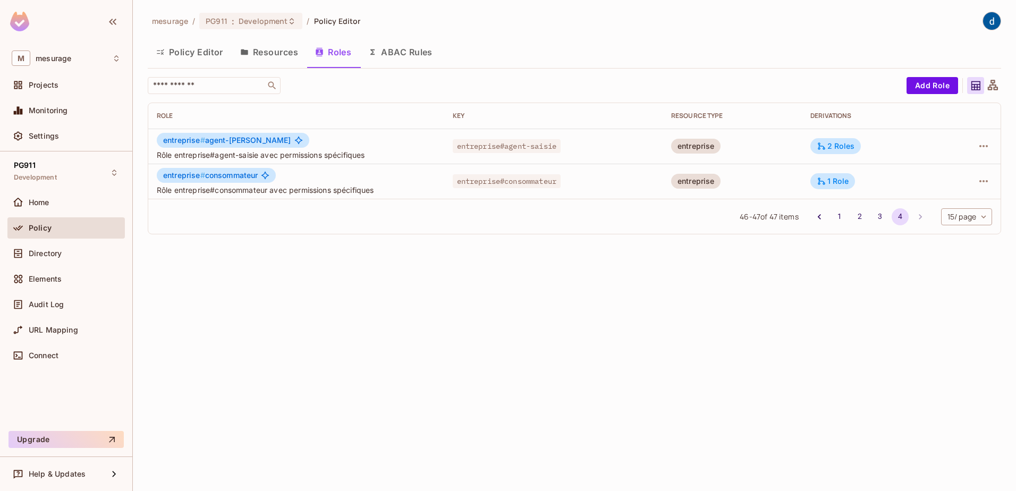
scroll to position [0, 0]
click at [880, 220] on button "3" at bounding box center [880, 216] width 17 height 17
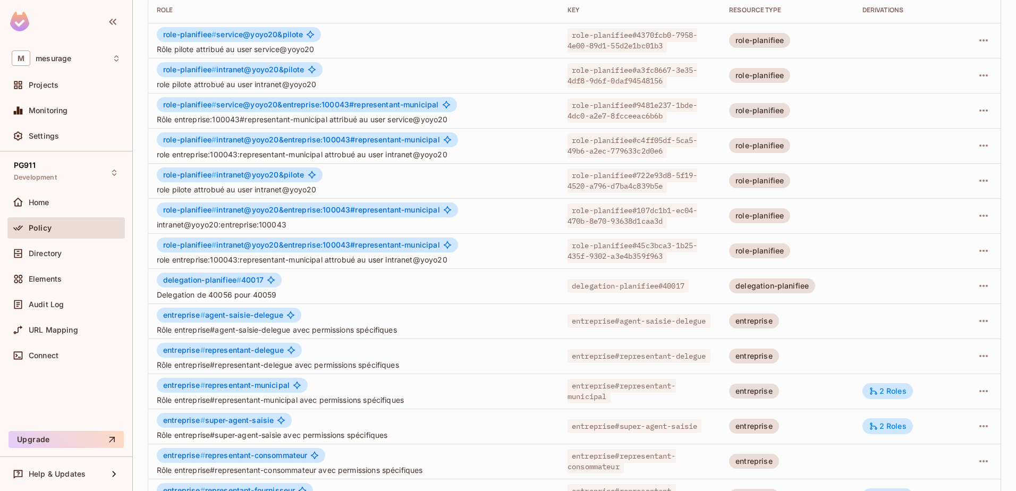
scroll to position [106, 0]
click at [977, 281] on icon "button" at bounding box center [983, 285] width 13 height 13
click at [940, 329] on div "Edit Attributes" at bounding box center [939, 333] width 53 height 11
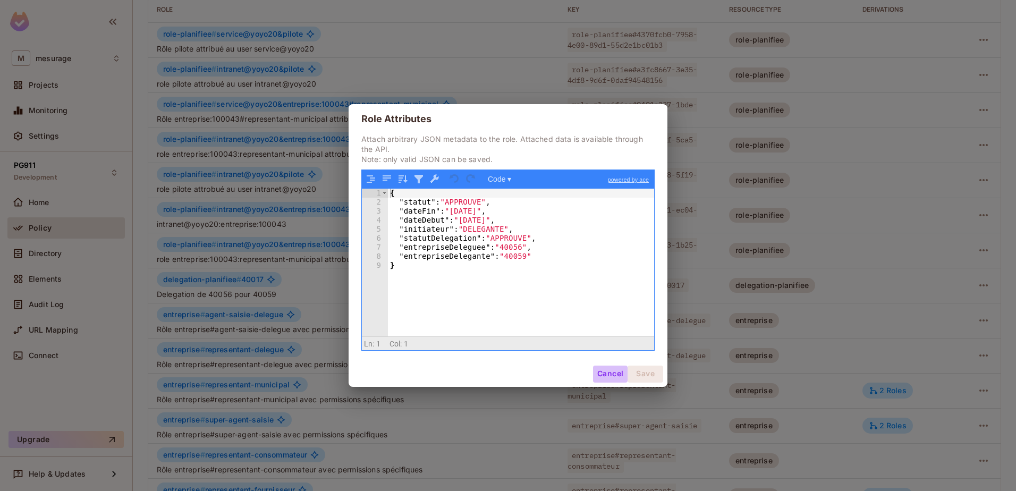
click at [610, 369] on button "Cancel" at bounding box center [610, 374] width 35 height 17
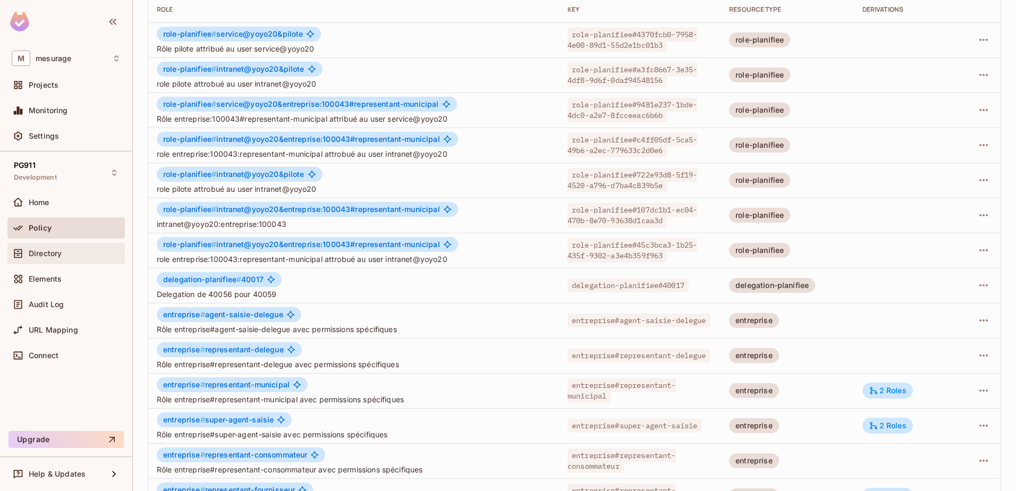
click at [57, 260] on div "Directory" at bounding box center [65, 253] width 117 height 21
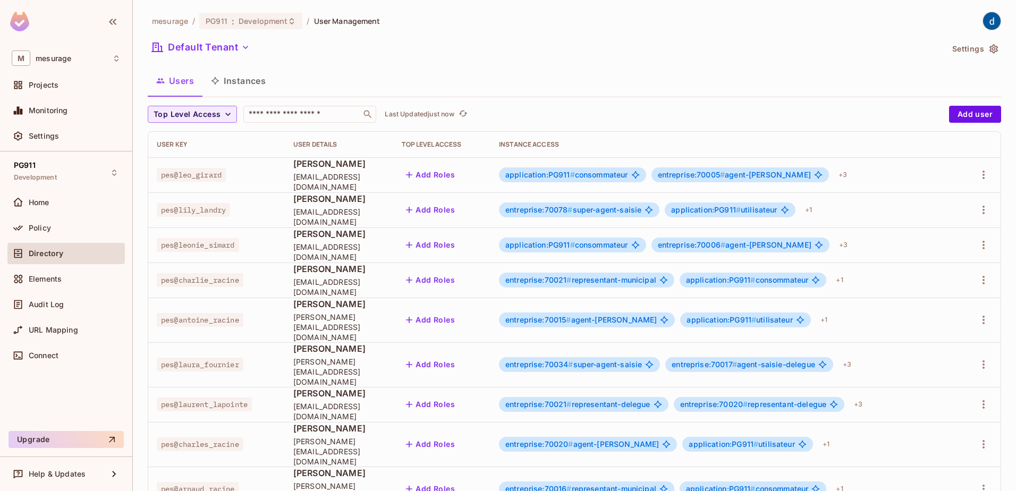
click at [254, 80] on button "Instances" at bounding box center [239, 81] width 72 height 27
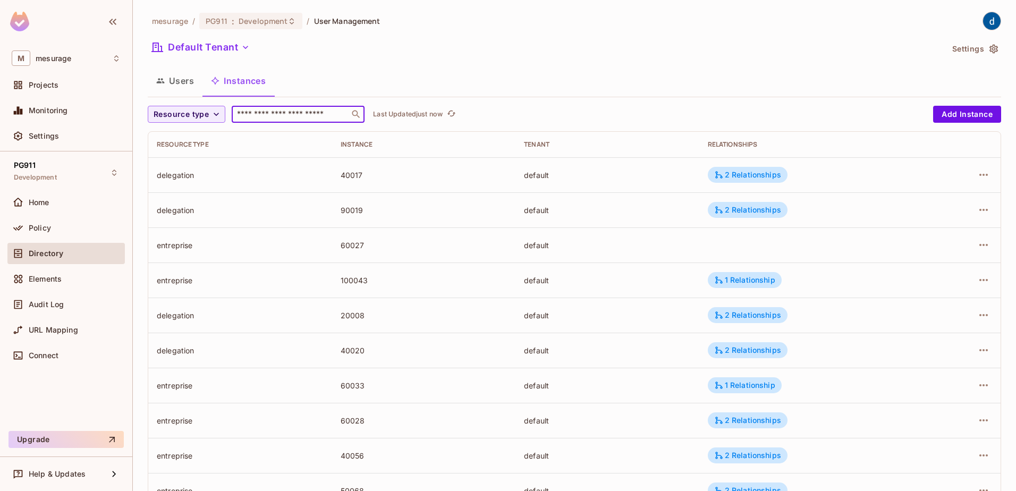
click at [274, 113] on input "text" at bounding box center [291, 114] width 112 height 11
type input "*"
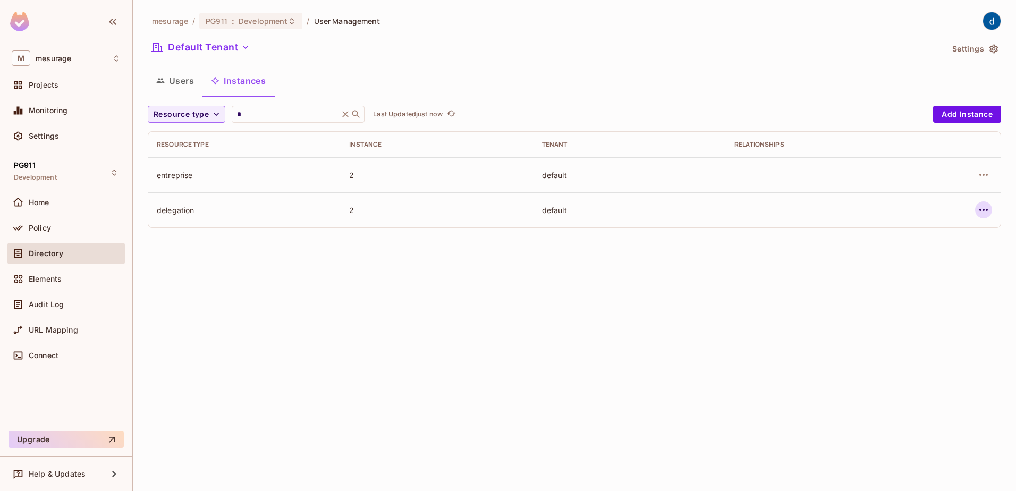
click at [985, 206] on icon "button" at bounding box center [983, 210] width 13 height 13
click at [918, 255] on div "Edit Attributes" at bounding box center [906, 257] width 53 height 11
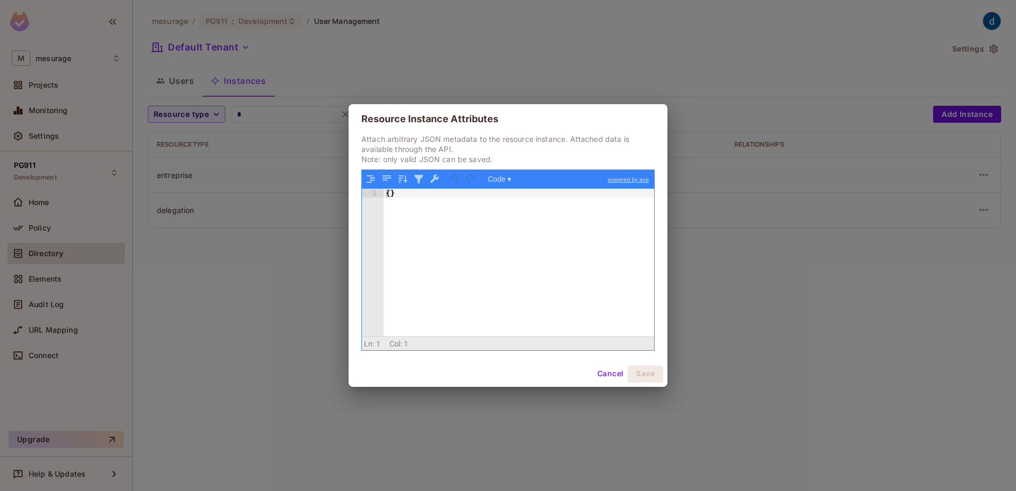
click at [615, 373] on button "Cancel" at bounding box center [610, 374] width 35 height 17
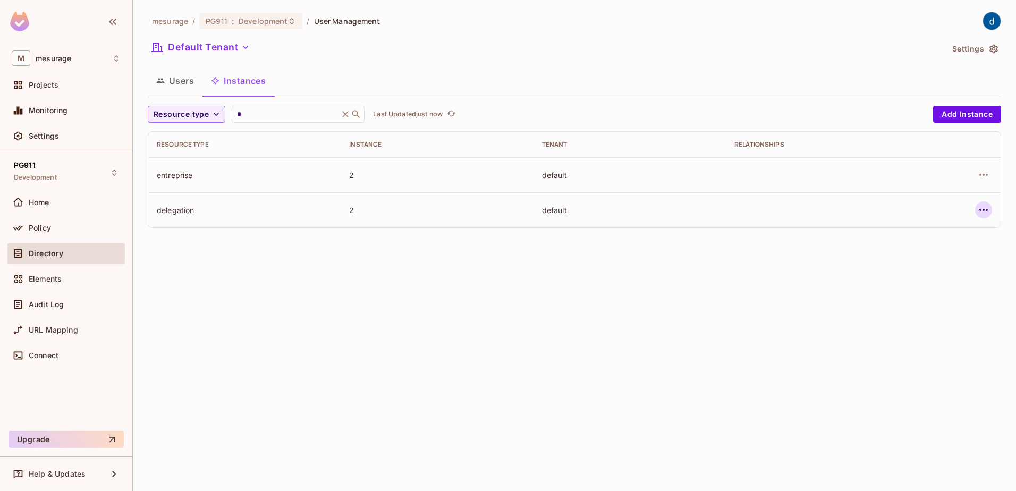
click at [982, 211] on icon "button" at bounding box center [983, 210] width 13 height 13
click at [913, 281] on div "Delete Resource Instance" at bounding box center [926, 281] width 92 height 11
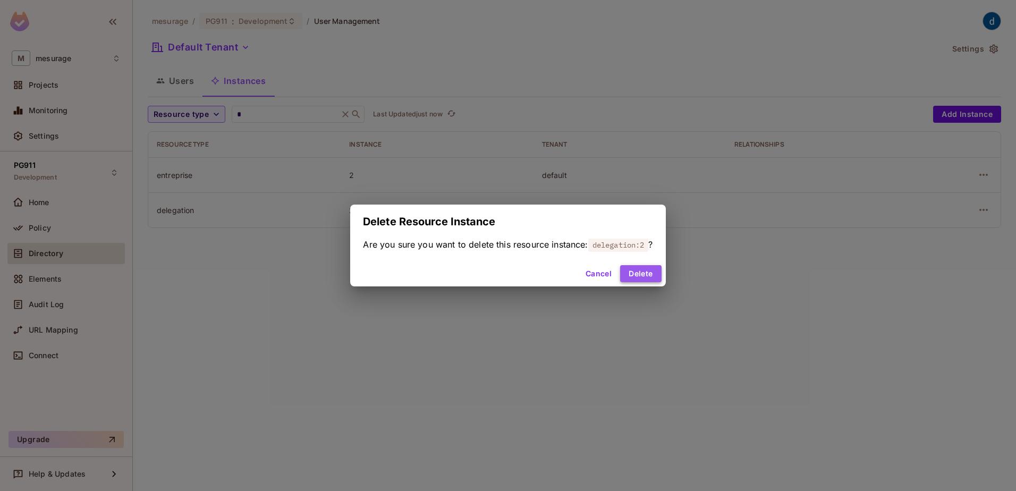
click at [640, 278] on button "Delete" at bounding box center [640, 273] width 41 height 17
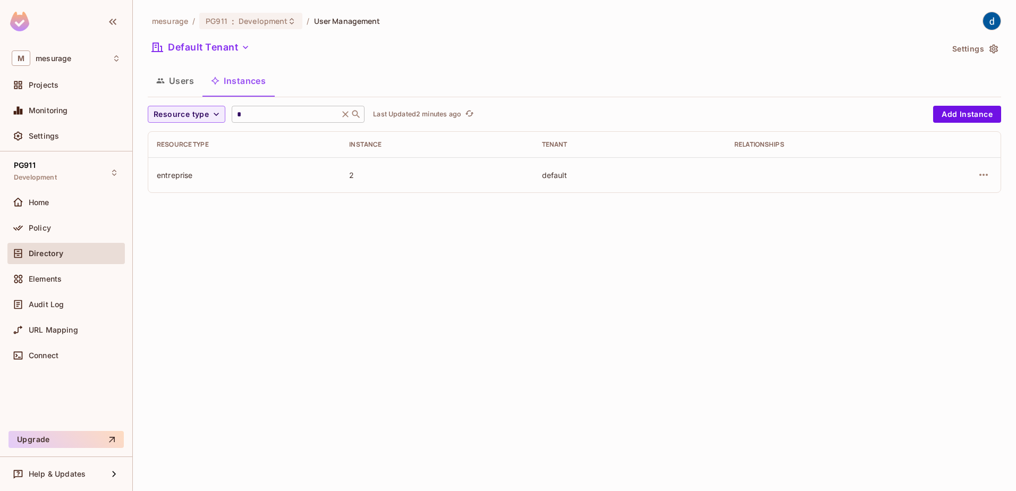
click at [276, 115] on input "*" at bounding box center [285, 114] width 101 height 11
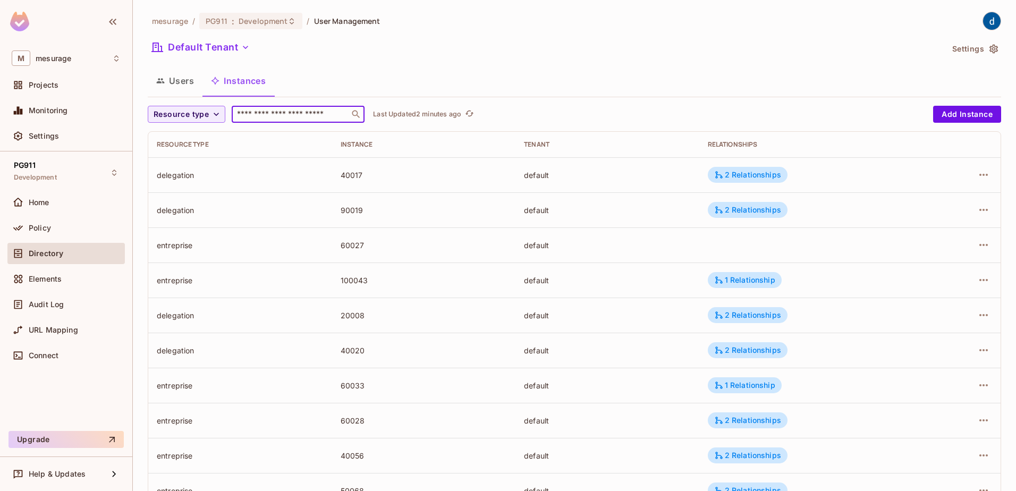
type input "*"
click at [266, 112] on input "text" at bounding box center [291, 114] width 112 height 11
type input "*"
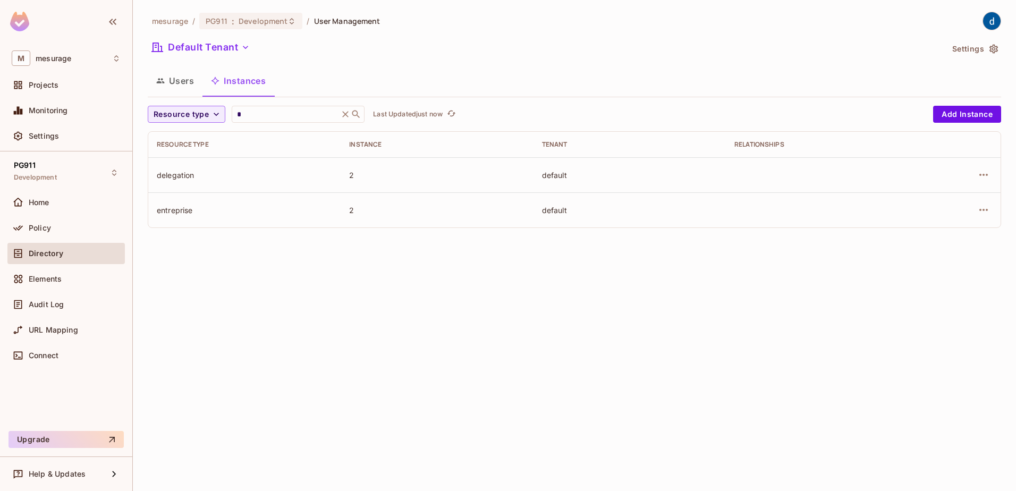
click at [993, 174] on td at bounding box center [959, 174] width 82 height 35
click at [988, 175] on icon "button" at bounding box center [983, 174] width 13 height 13
click at [926, 223] on div "Edit Attributes" at bounding box center [906, 222] width 53 height 11
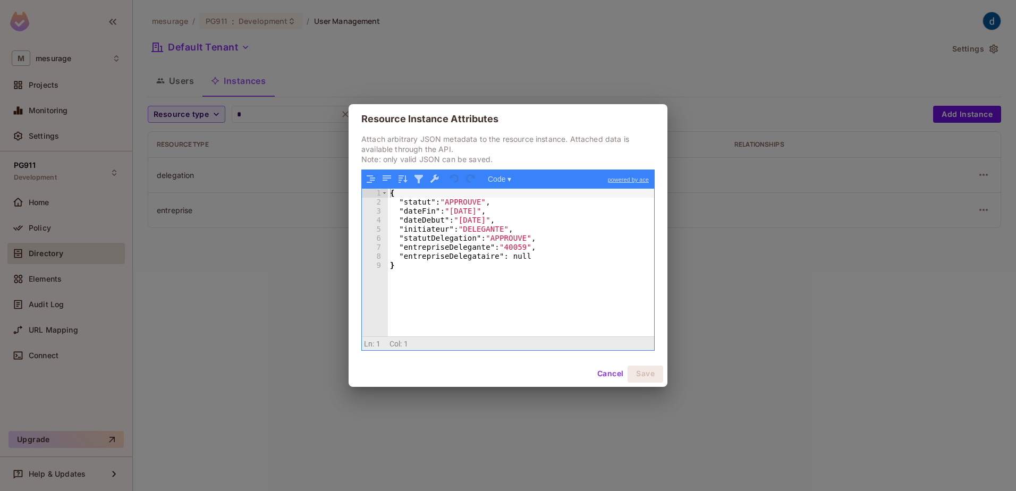
click at [612, 373] on button "Cancel" at bounding box center [610, 374] width 35 height 17
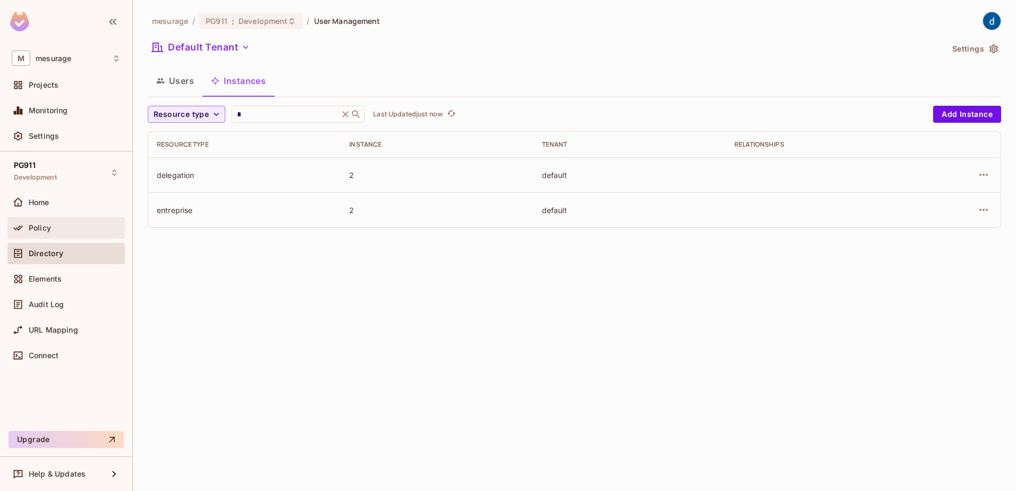
click at [67, 234] on div "Policy" at bounding box center [65, 227] width 117 height 21
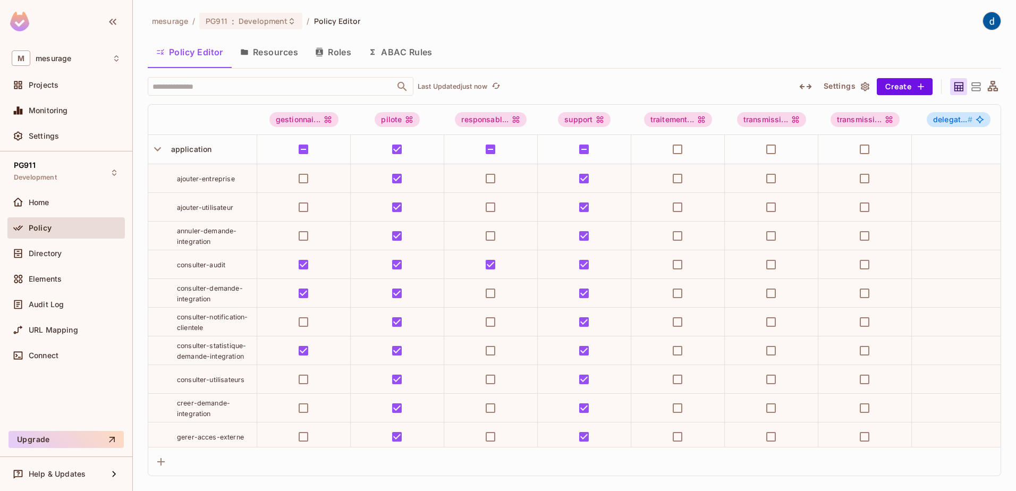
click at [333, 49] on button "Roles" at bounding box center [333, 52] width 53 height 27
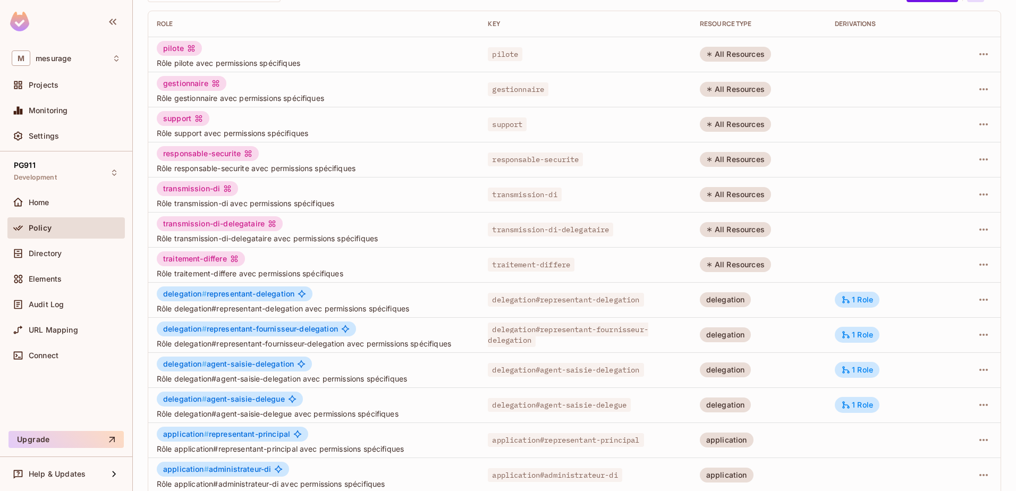
scroll to position [208, 0]
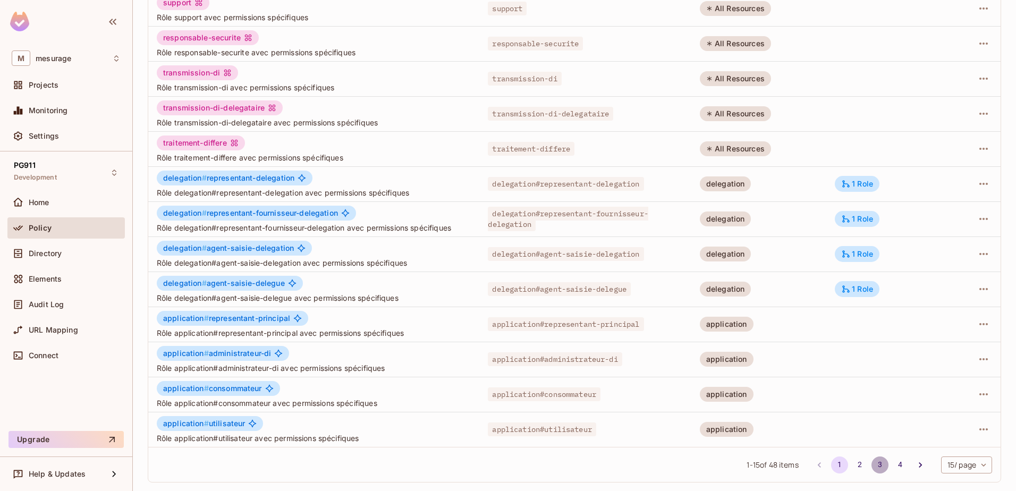
click at [872, 467] on button "3" at bounding box center [880, 465] width 17 height 17
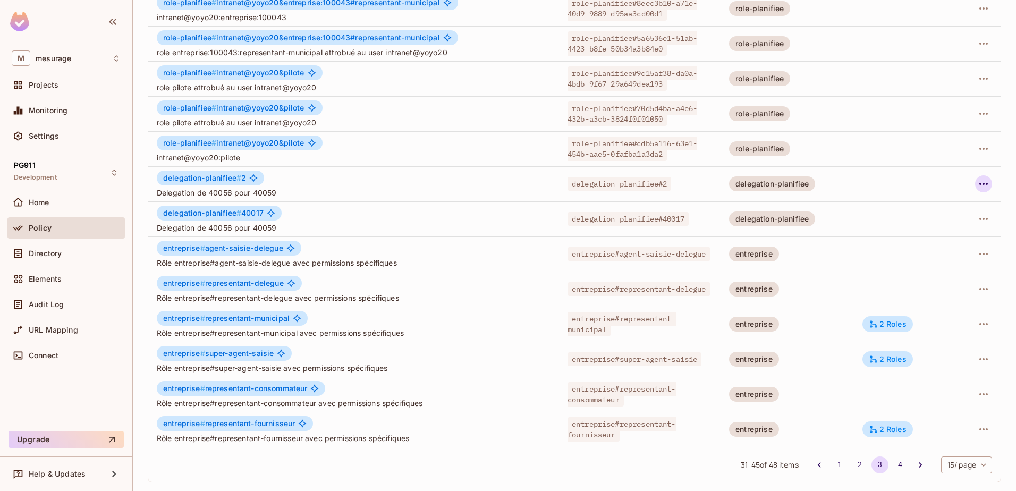
click at [981, 182] on icon "button" at bounding box center [983, 184] width 13 height 13
click at [943, 231] on div "Edit Attributes" at bounding box center [939, 231] width 53 height 11
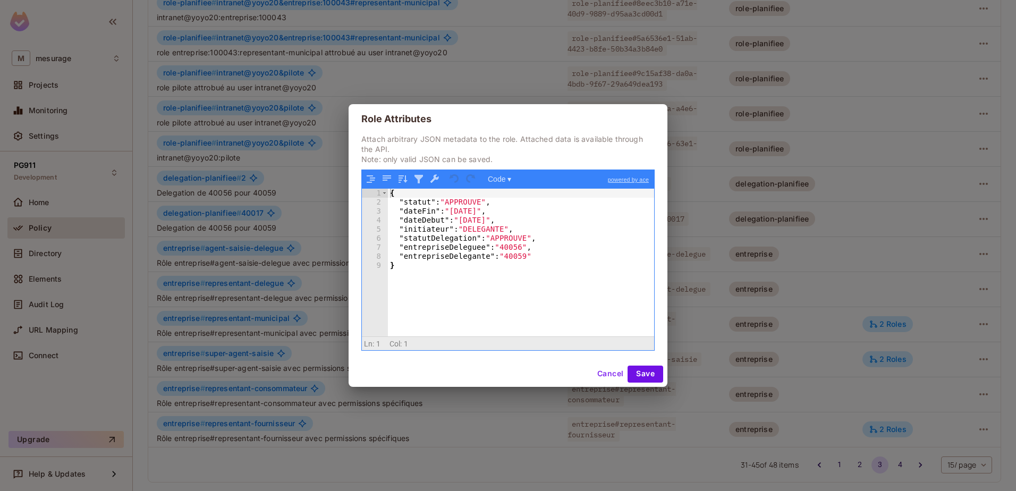
click at [460, 246] on div "{ "statut" : "APPROUVE" , "dateFin" : "2027-12-31" , "dateDebut" : "2025-01-01"…" at bounding box center [521, 271] width 266 height 165
click at [611, 377] on button "Cancel" at bounding box center [610, 374] width 35 height 17
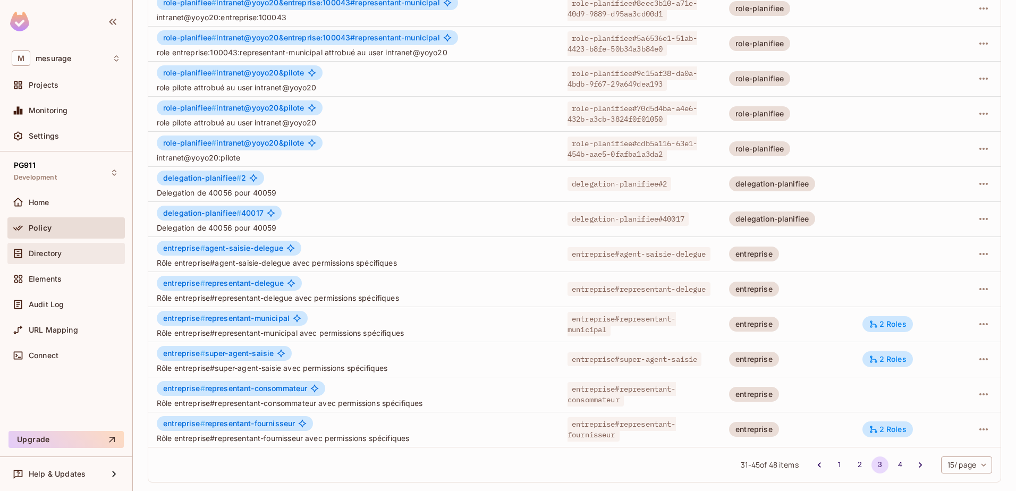
click at [33, 249] on span "Directory" at bounding box center [45, 253] width 33 height 9
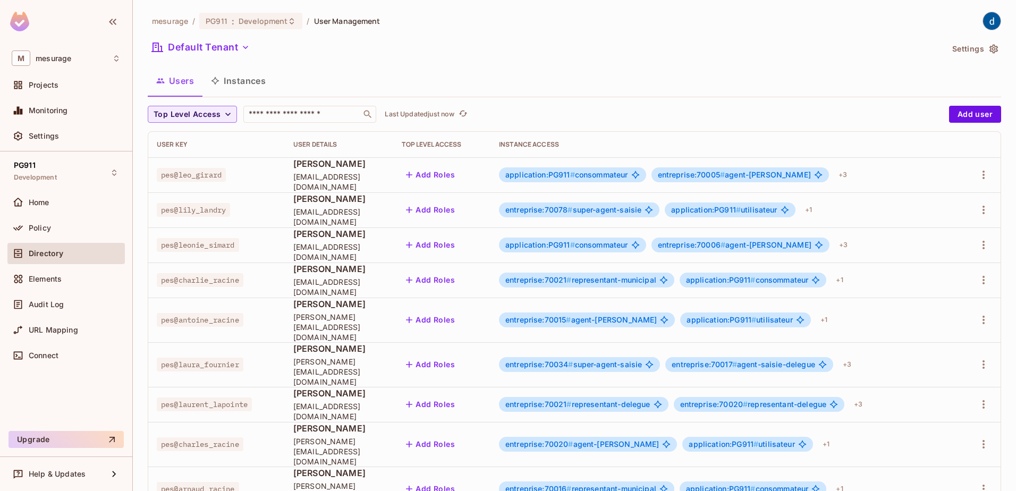
click at [243, 81] on button "Instances" at bounding box center [239, 81] width 72 height 27
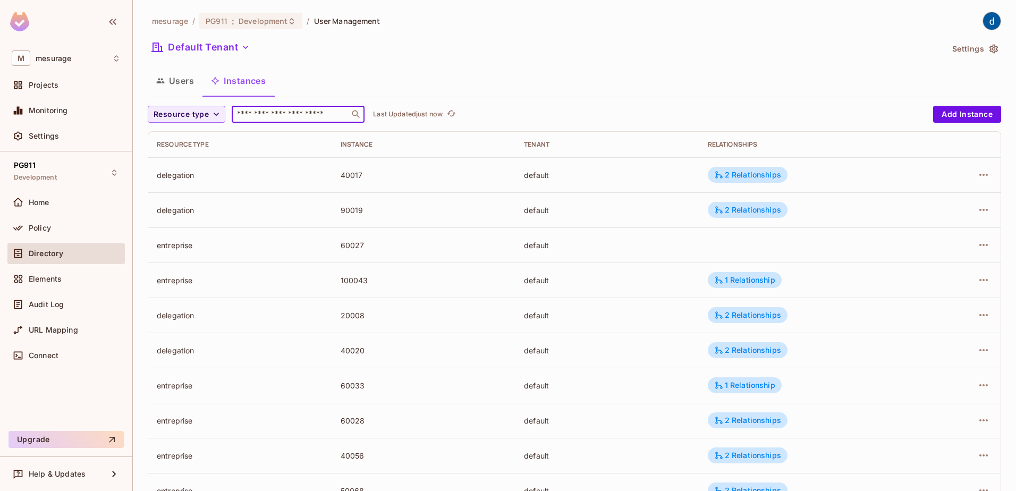
click at [288, 115] on input "text" at bounding box center [291, 114] width 112 height 11
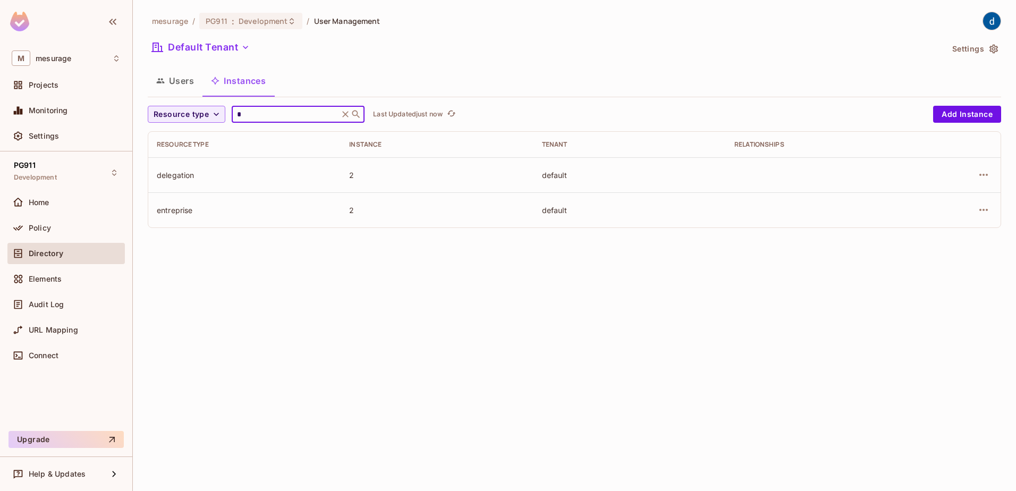
type input "*"
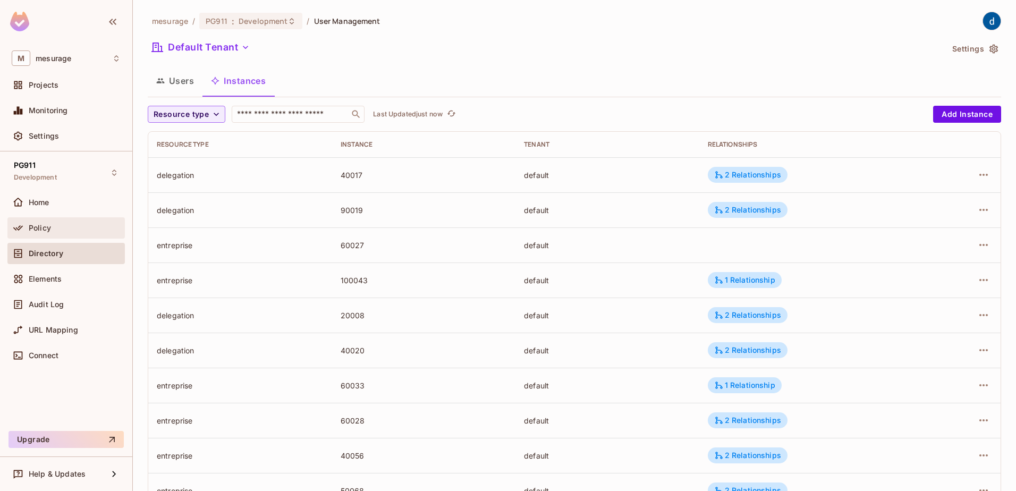
click at [68, 230] on div "Policy" at bounding box center [75, 228] width 92 height 9
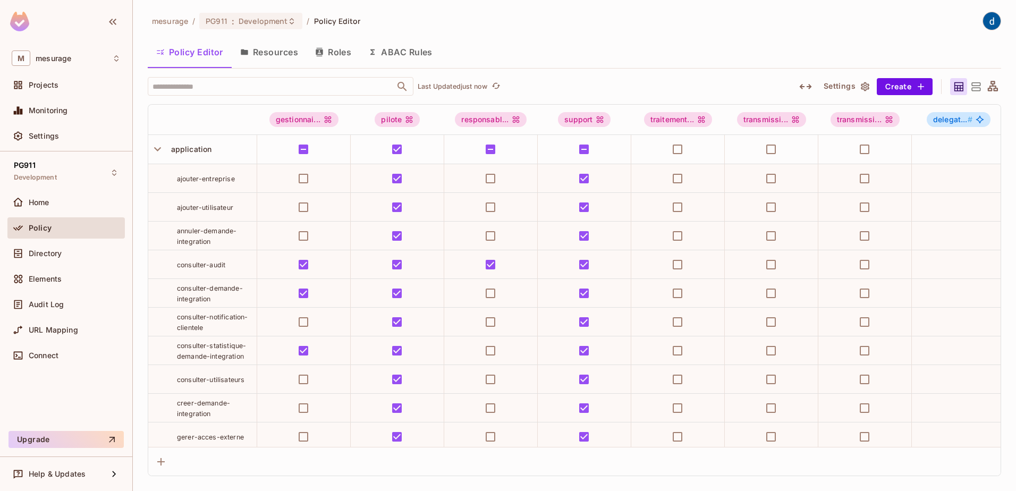
click at [283, 51] on button "Resources" at bounding box center [269, 52] width 75 height 27
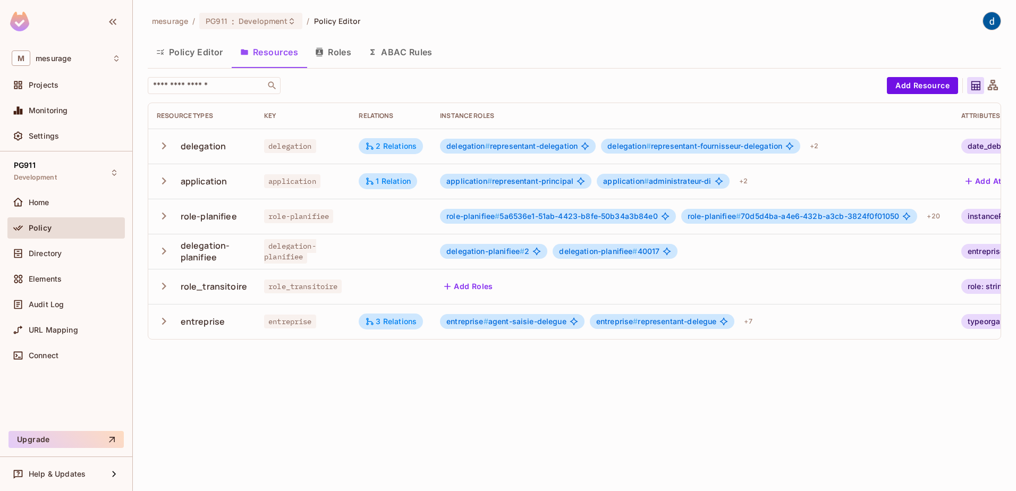
click at [327, 52] on button "Roles" at bounding box center [333, 52] width 53 height 27
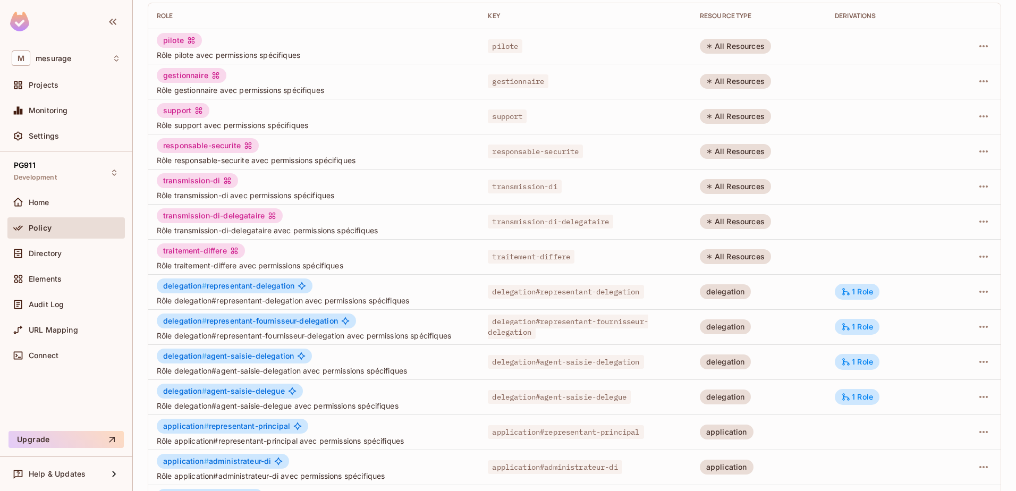
scroll to position [208, 0]
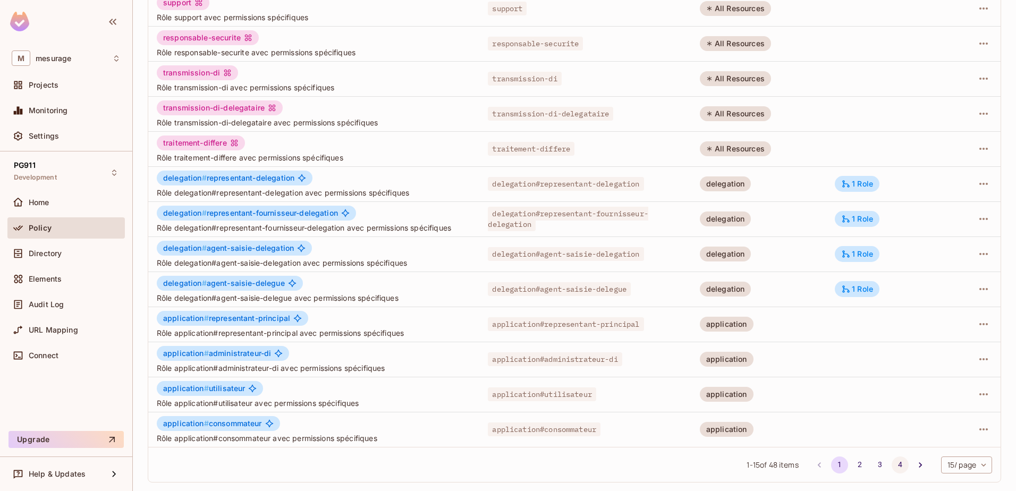
click at [892, 462] on button "4" at bounding box center [900, 465] width 17 height 17
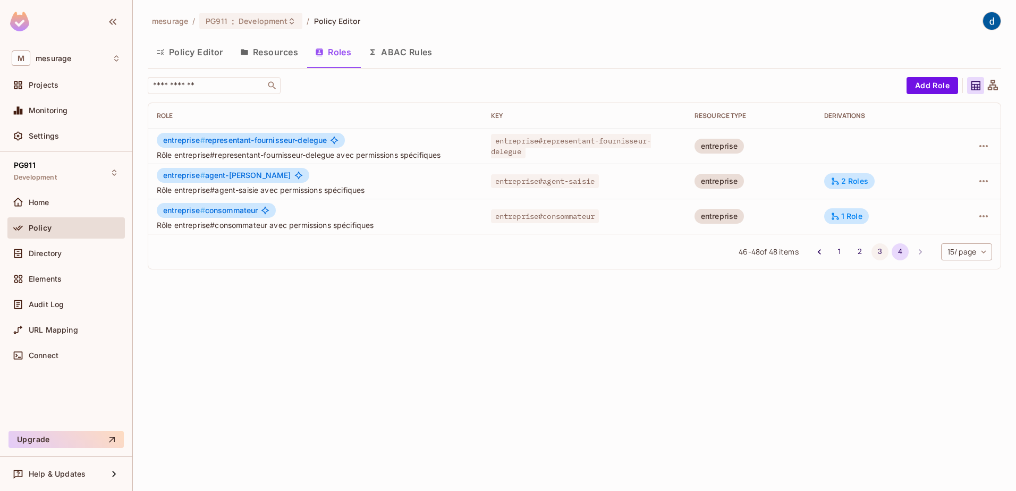
click at [879, 248] on button "3" at bounding box center [880, 251] width 17 height 17
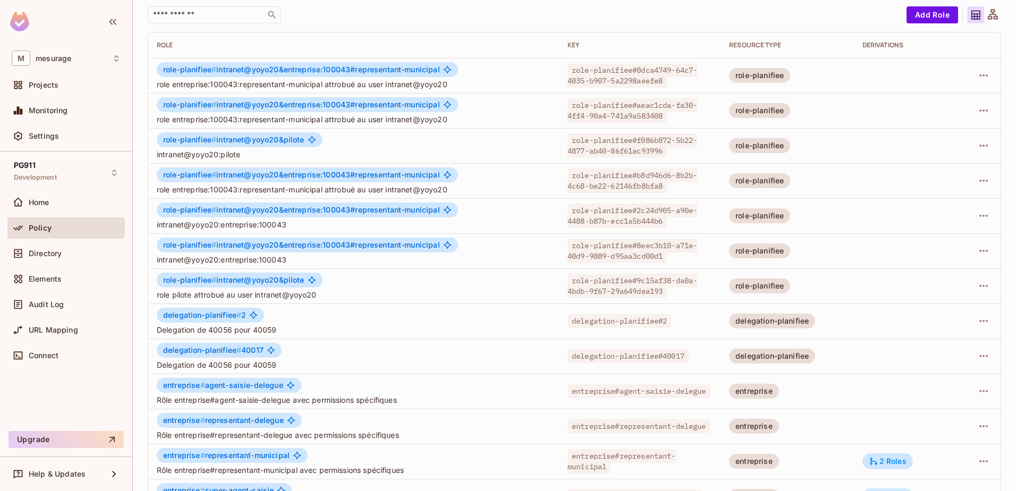
scroll to position [208, 0]
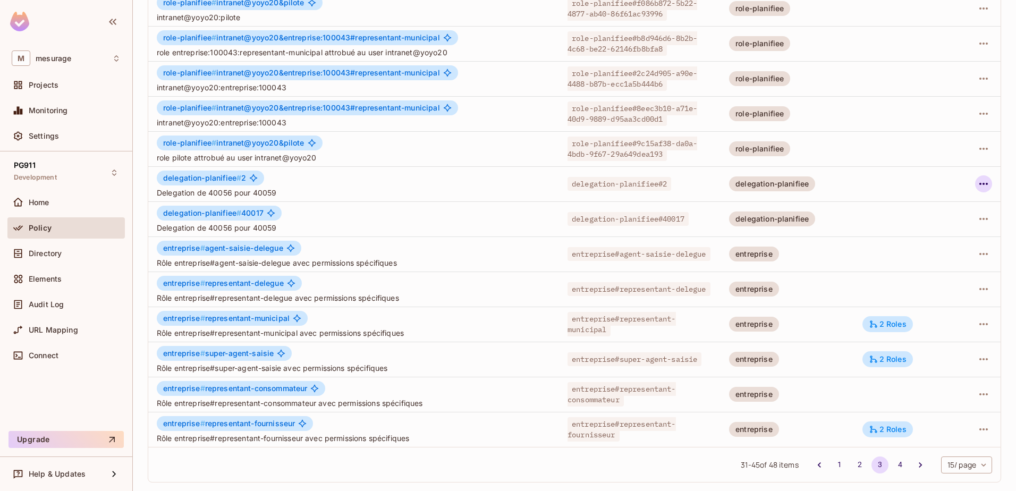
click at [980, 184] on icon "button" at bounding box center [984, 184] width 9 height 2
click at [932, 232] on div "Edit Attributes" at bounding box center [939, 231] width 53 height 11
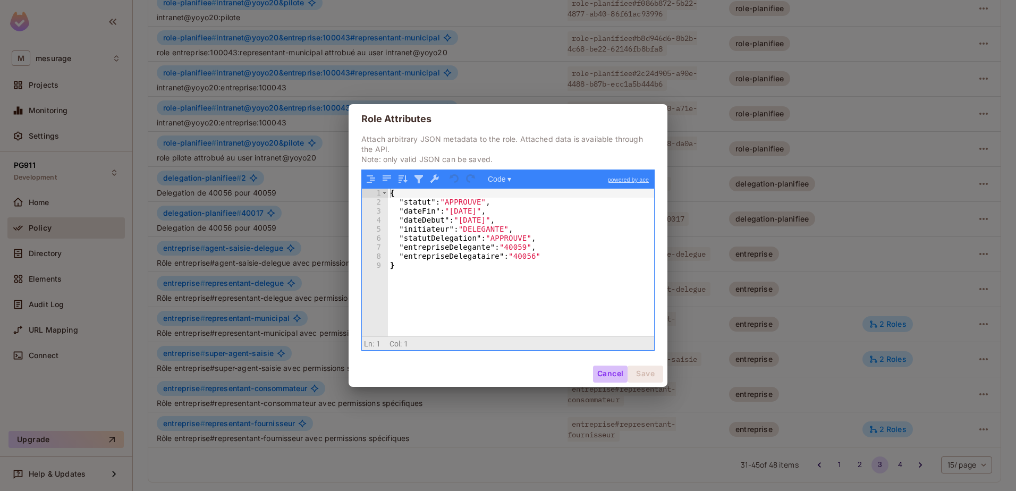
click at [610, 373] on button "Cancel" at bounding box center [610, 374] width 35 height 17
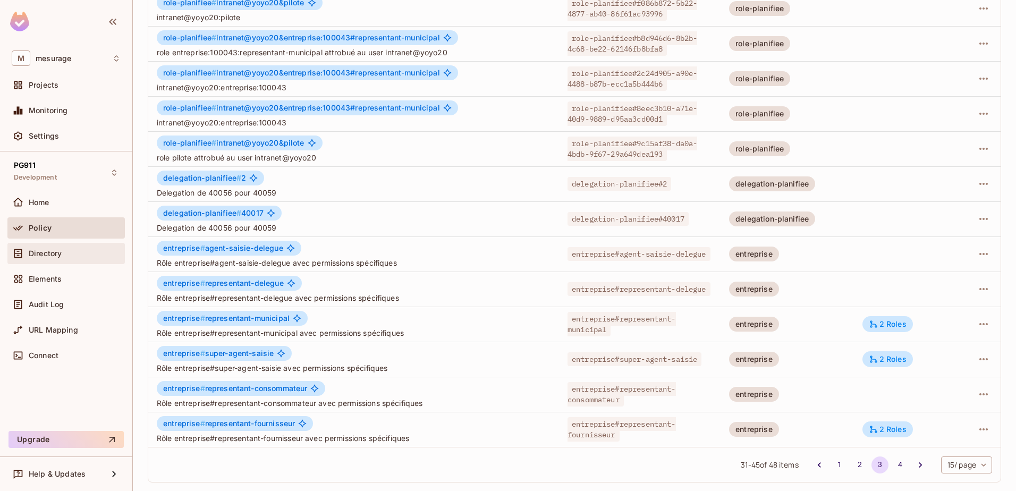
click at [55, 248] on div "Directory" at bounding box center [66, 253] width 109 height 13
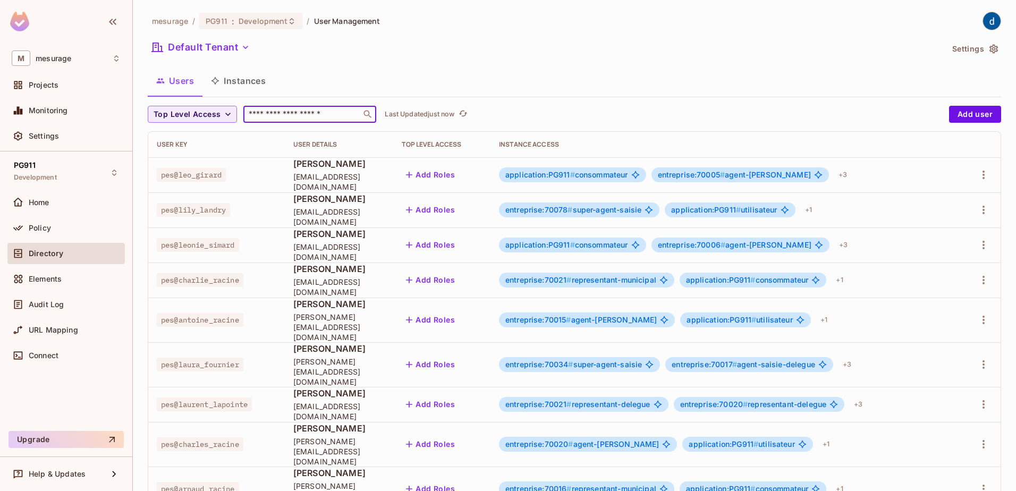
click at [295, 112] on input "text" at bounding box center [303, 114] width 112 height 11
click at [249, 85] on button "Instances" at bounding box center [239, 81] width 72 height 27
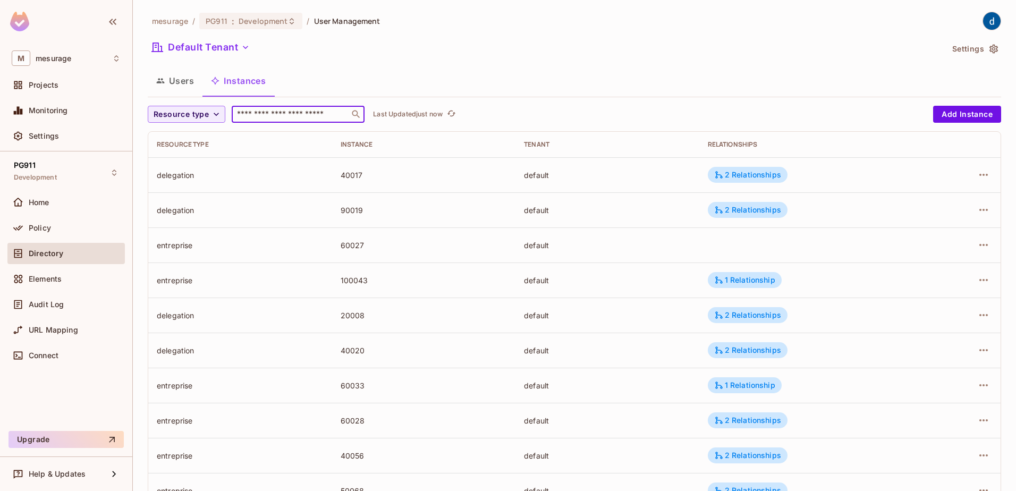
click at [271, 112] on input "text" at bounding box center [291, 114] width 112 height 11
type input "*"
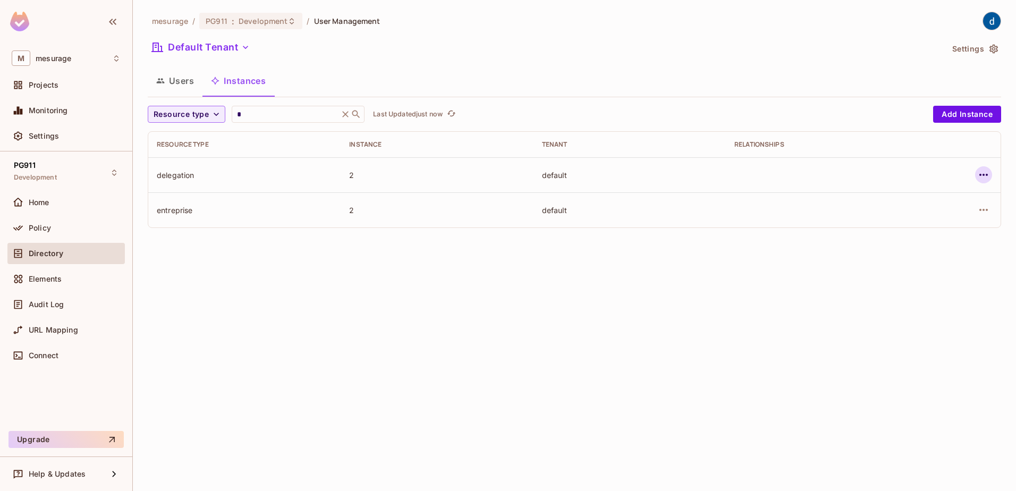
click at [988, 170] on icon "button" at bounding box center [983, 174] width 13 height 13
click at [909, 249] on div "Delete Resource Instance" at bounding box center [926, 246] width 92 height 11
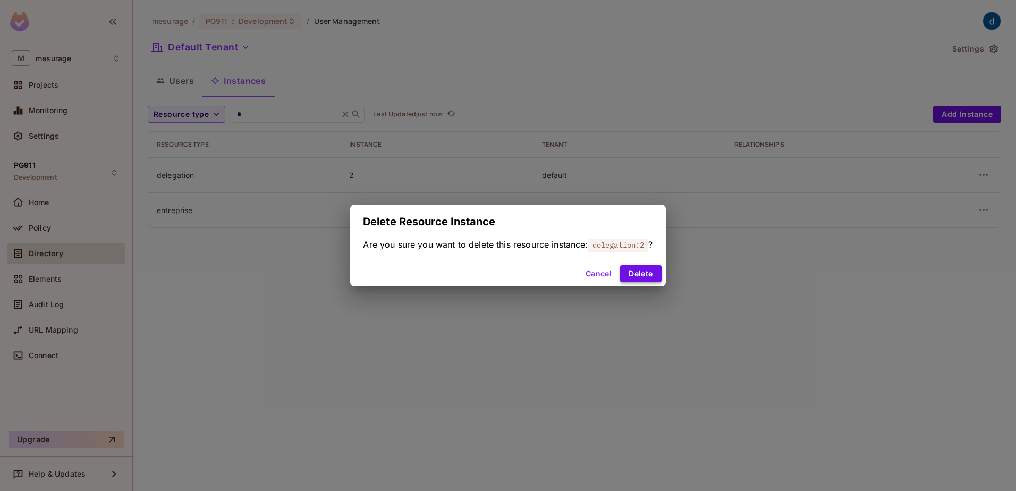
click at [658, 276] on button "Delete" at bounding box center [640, 273] width 41 height 17
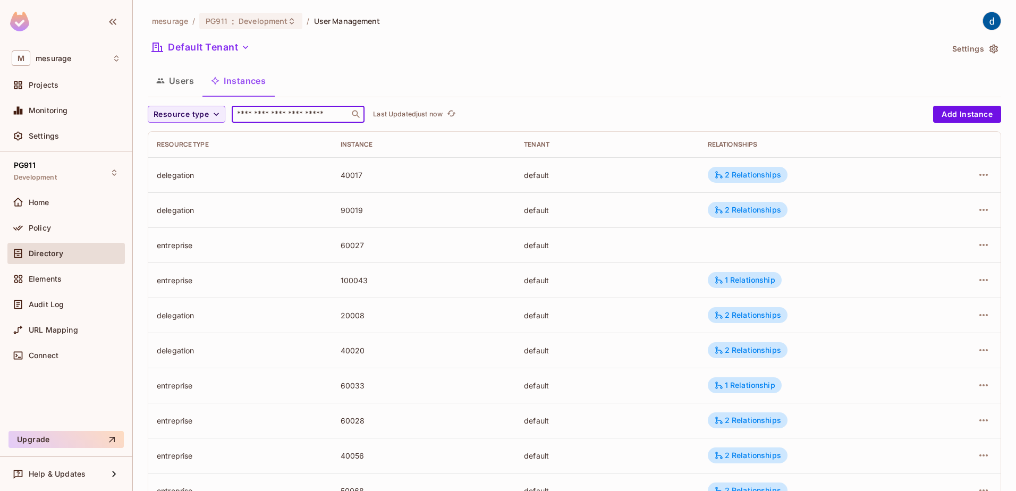
click at [284, 117] on input "text" at bounding box center [291, 114] width 112 height 11
type input "*"
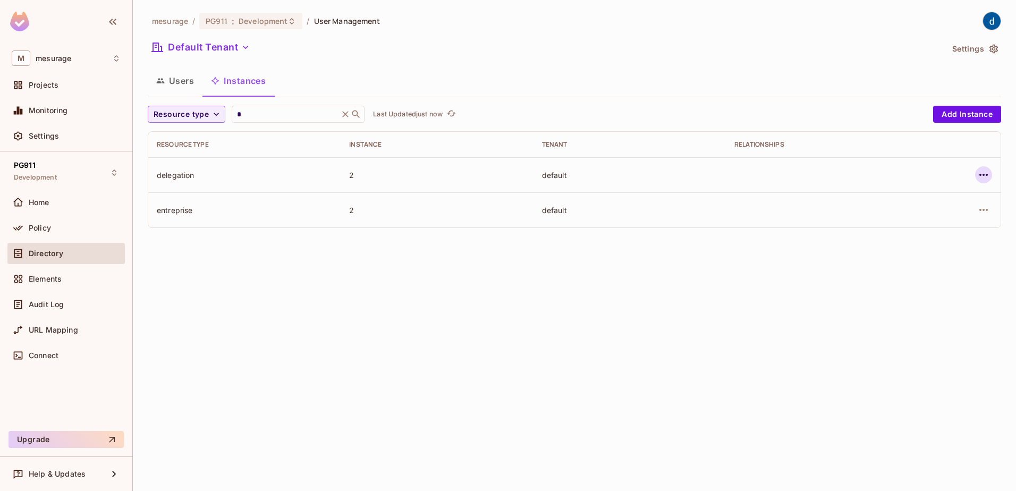
click at [976, 176] on button "button" at bounding box center [983, 174] width 17 height 17
click at [917, 221] on div "Edit Attributes" at bounding box center [906, 222] width 53 height 11
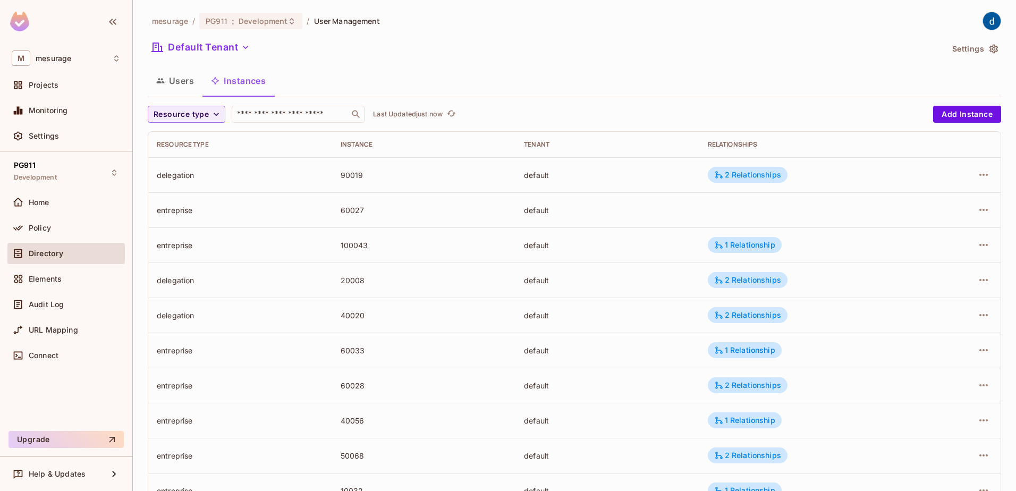
click at [277, 103] on div "mesurage / PG911 : Development / User Management Default Tenant Settings Users …" at bounding box center [575, 370] width 854 height 716
click at [273, 115] on input "text" at bounding box center [291, 114] width 112 height 11
type input "*"
click at [280, 120] on input "text" at bounding box center [291, 114] width 112 height 11
type input "*"
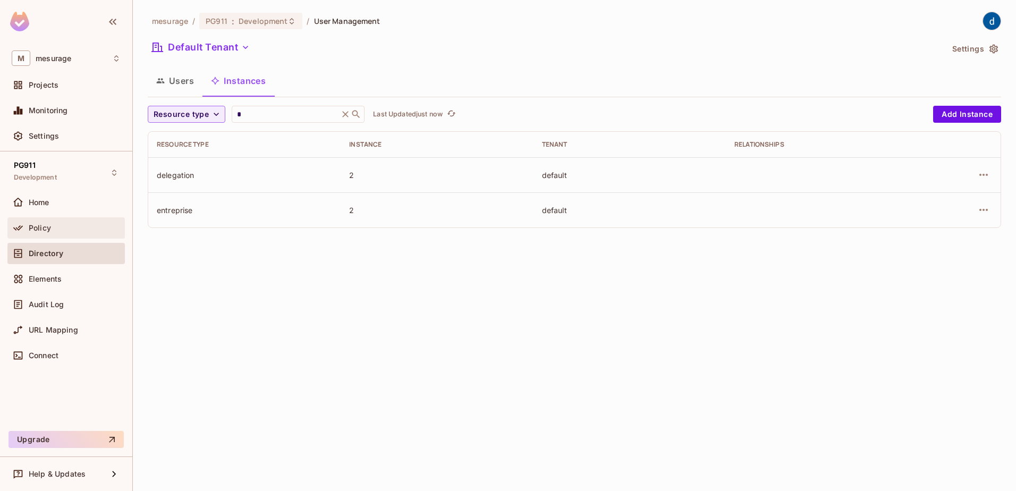
click at [41, 222] on div "Policy" at bounding box center [66, 228] width 109 height 13
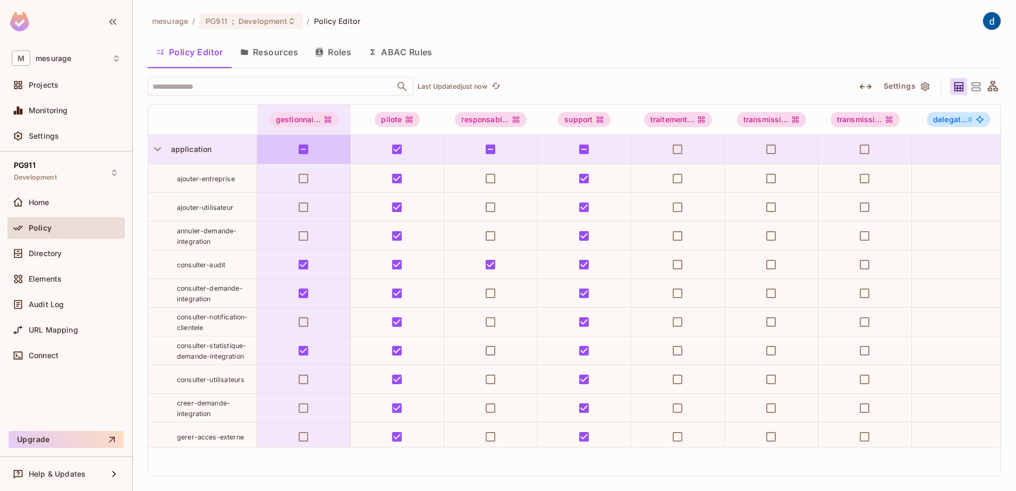
click at [326, 56] on button "Roles" at bounding box center [333, 52] width 53 height 27
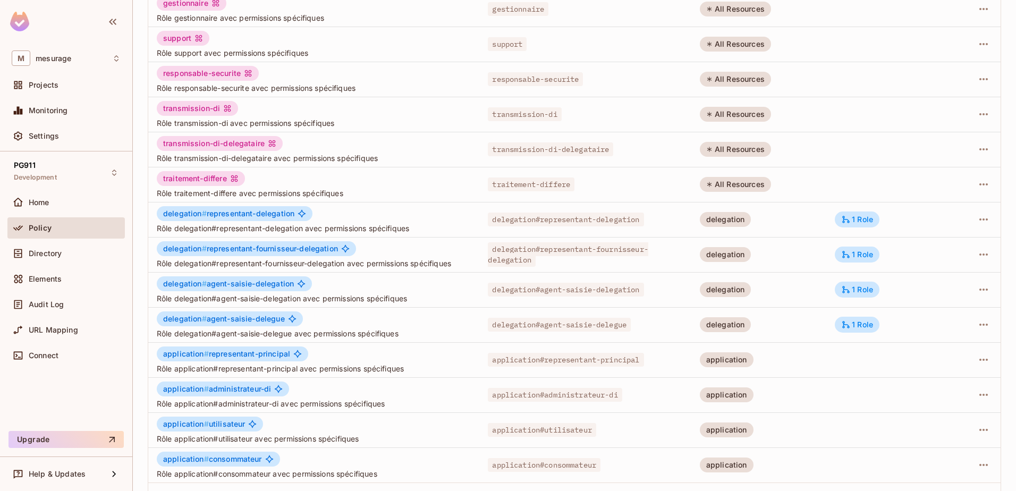
scroll to position [208, 0]
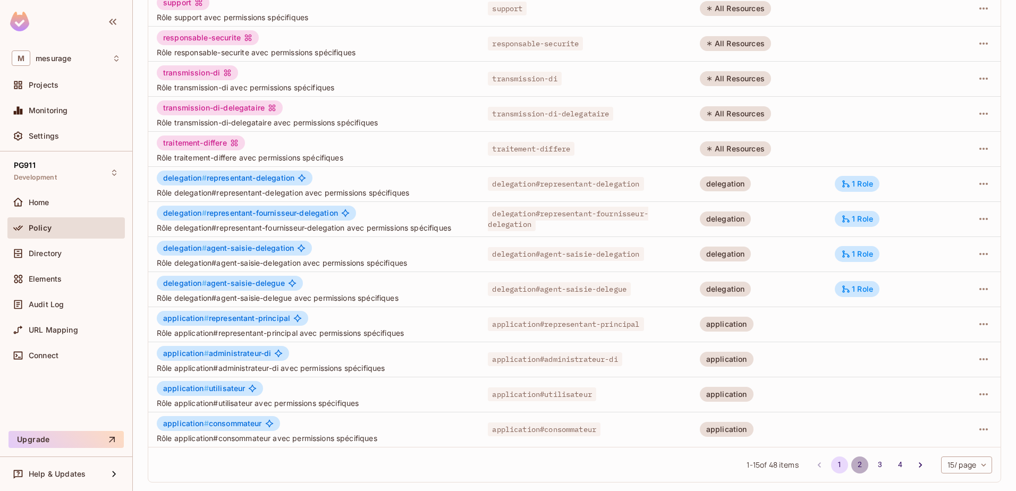
click at [852, 462] on button "2" at bounding box center [860, 465] width 17 height 17
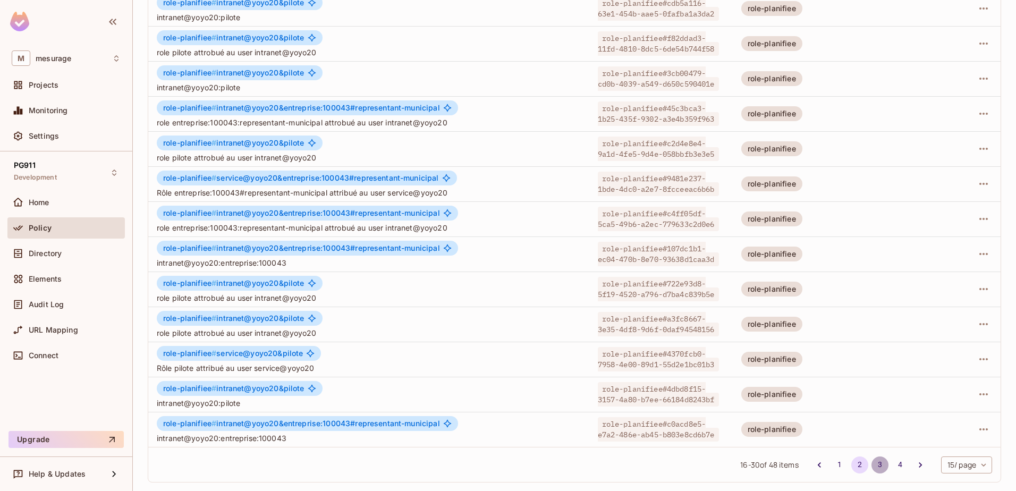
click at [872, 462] on button "3" at bounding box center [880, 465] width 17 height 17
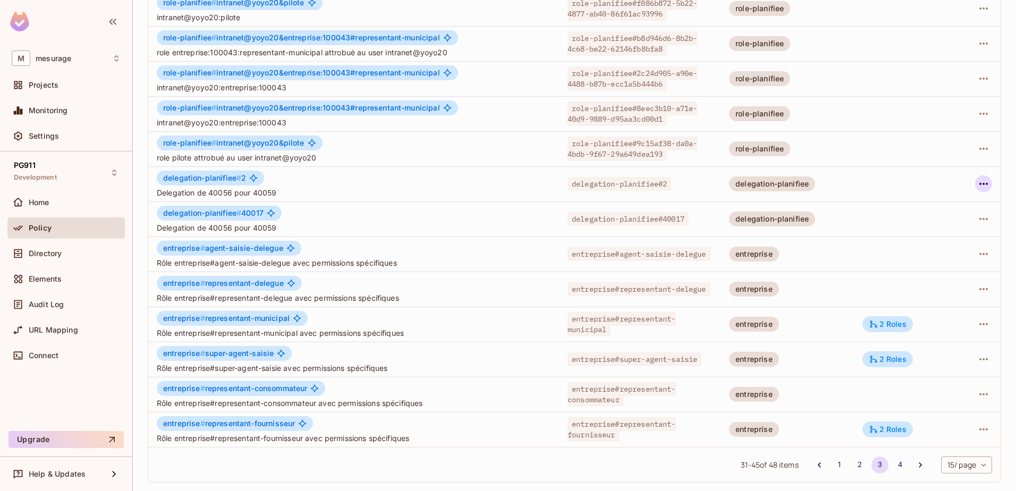
click at [983, 183] on button "button" at bounding box center [983, 183] width 17 height 17
click at [923, 232] on div "Edit Attributes" at bounding box center [939, 231] width 53 height 11
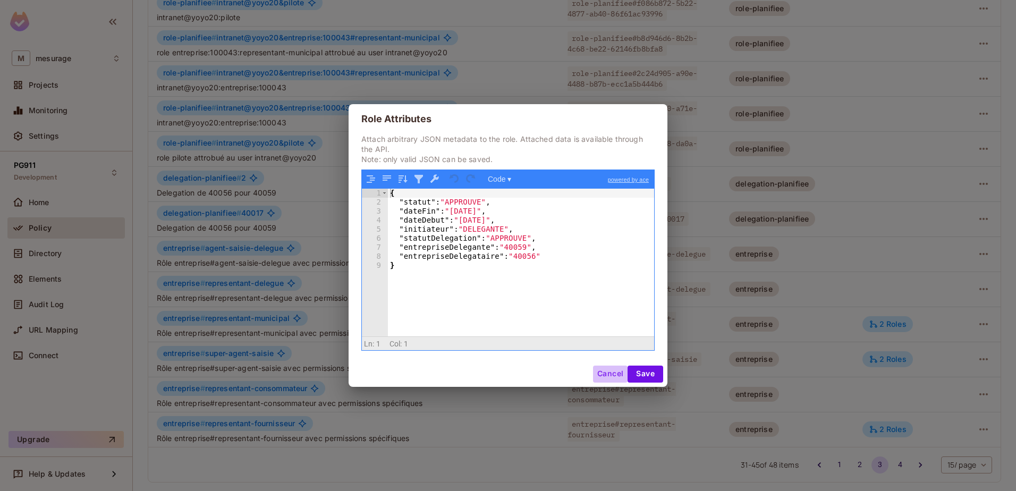
click at [606, 367] on button "Cancel" at bounding box center [610, 374] width 35 height 17
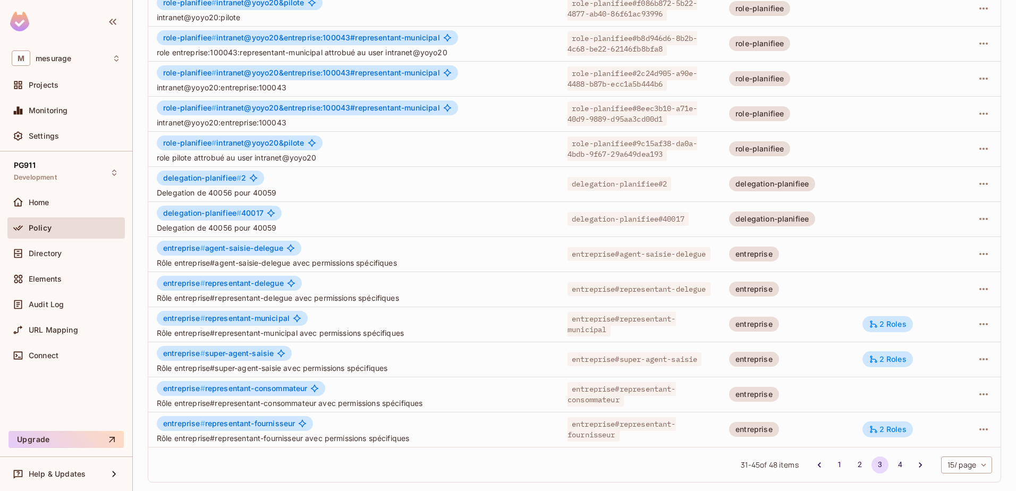
click at [56, 265] on div "Directory" at bounding box center [65, 256] width 117 height 26
click at [56, 258] on div "Directory" at bounding box center [66, 253] width 109 height 13
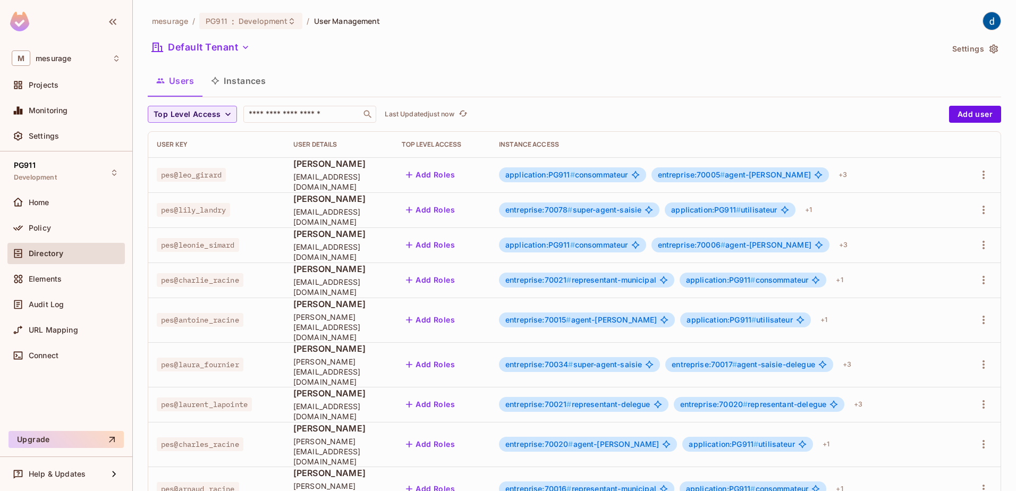
click at [243, 80] on button "Instances" at bounding box center [239, 81] width 72 height 27
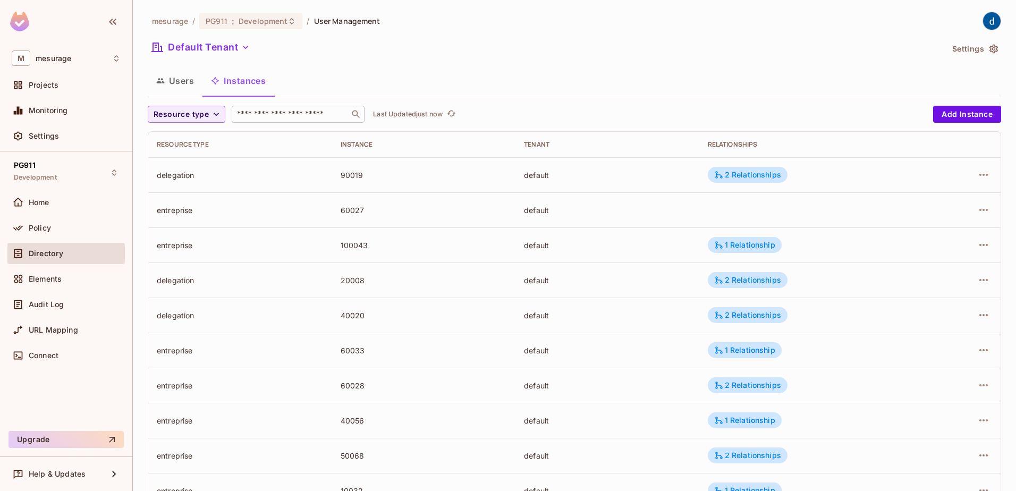
click at [277, 111] on input "text" at bounding box center [291, 114] width 112 height 11
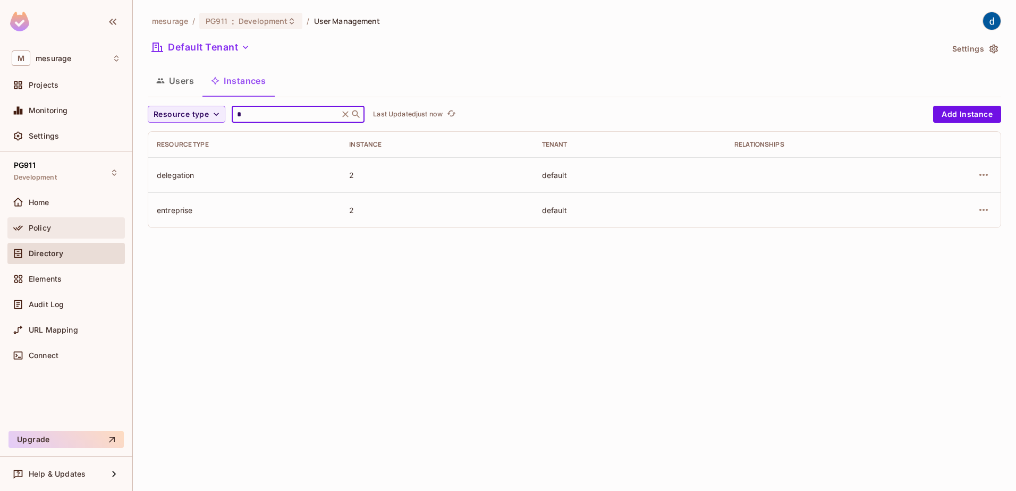
type input "*"
click at [68, 232] on div "Policy" at bounding box center [66, 228] width 109 height 13
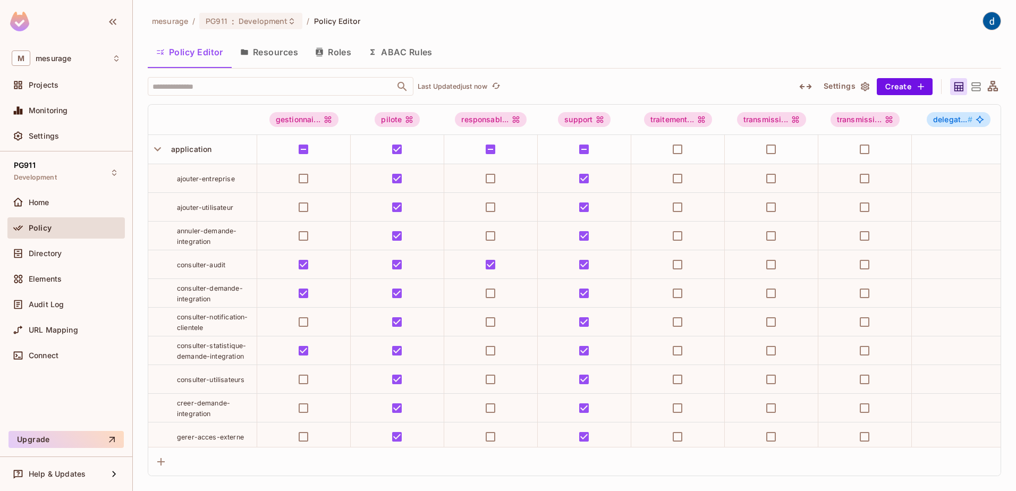
click at [324, 48] on icon "button" at bounding box center [319, 52] width 9 height 9
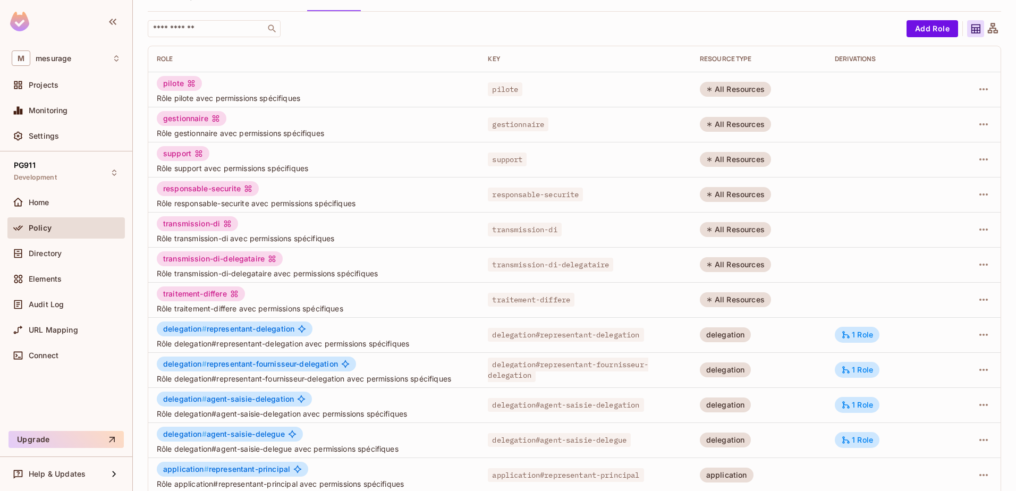
scroll to position [208, 0]
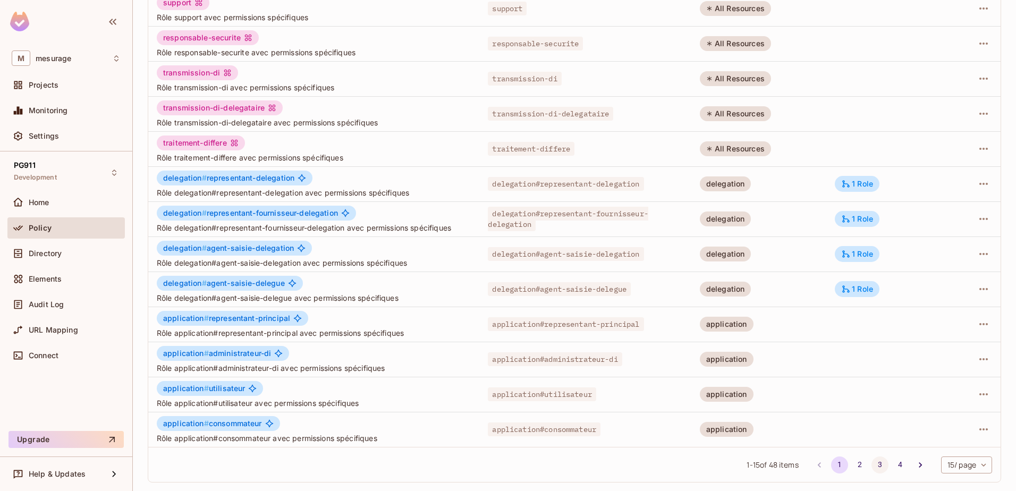
click at [872, 461] on button "3" at bounding box center [880, 465] width 17 height 17
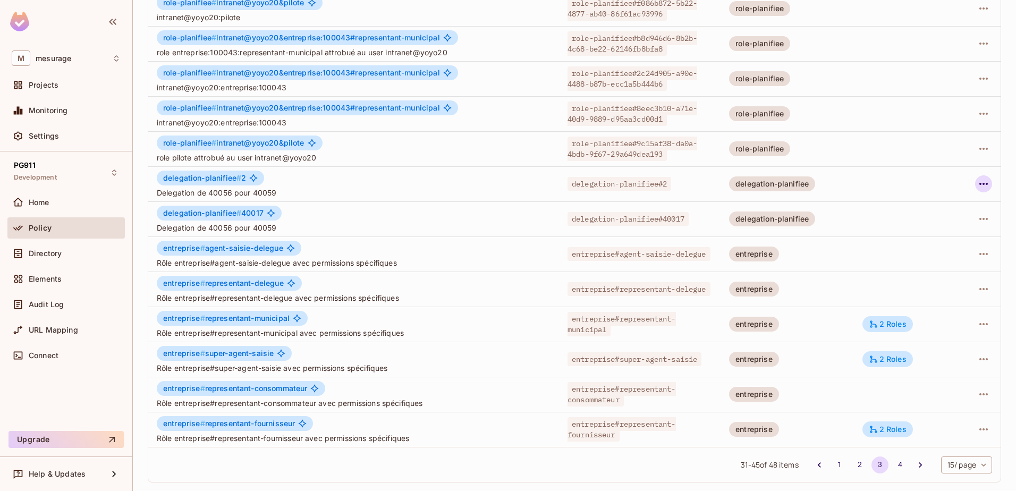
click at [978, 183] on icon "button" at bounding box center [983, 184] width 13 height 13
click at [939, 230] on div "Edit Attributes" at bounding box center [939, 231] width 53 height 11
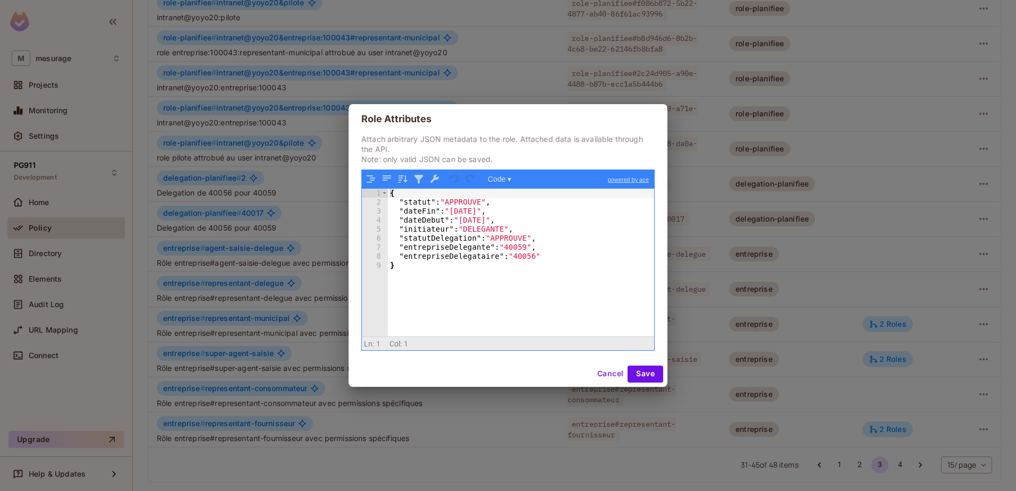
click at [612, 373] on button "Cancel" at bounding box center [610, 374] width 35 height 17
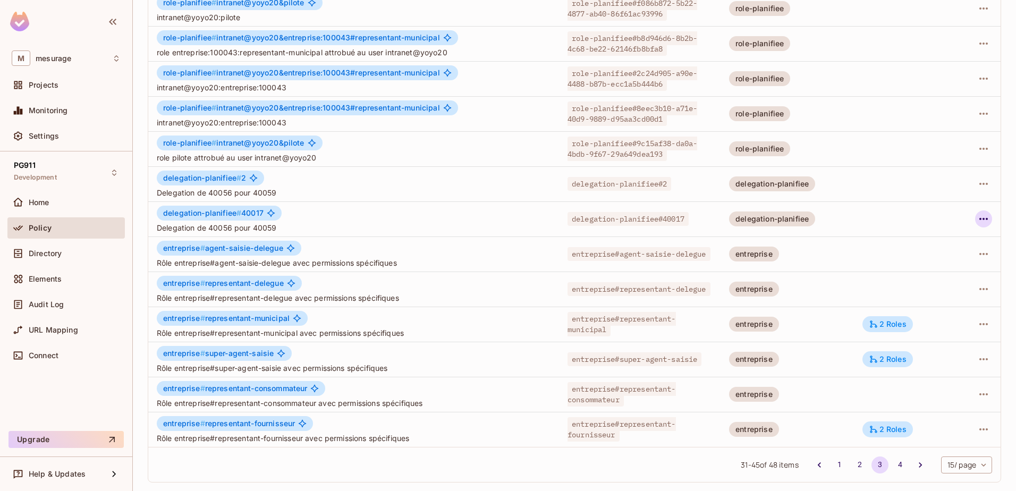
click at [975, 212] on button "button" at bounding box center [983, 218] width 17 height 17
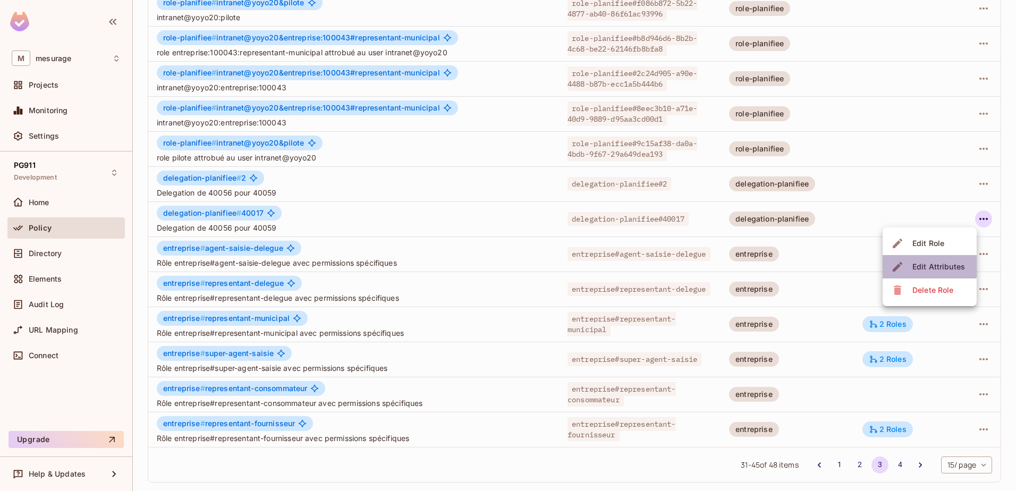
click at [925, 263] on div "Edit Attributes" at bounding box center [939, 267] width 53 height 11
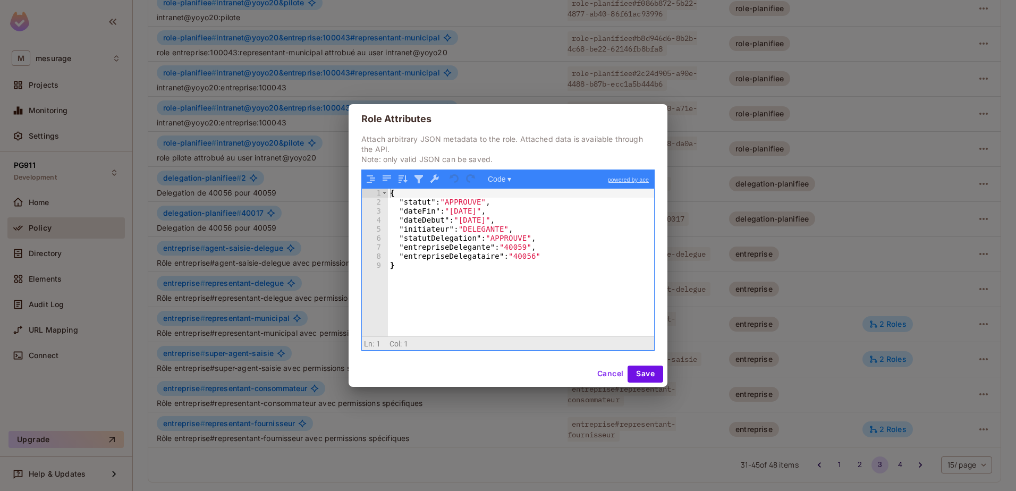
click at [608, 372] on button "Cancel" at bounding box center [610, 374] width 35 height 17
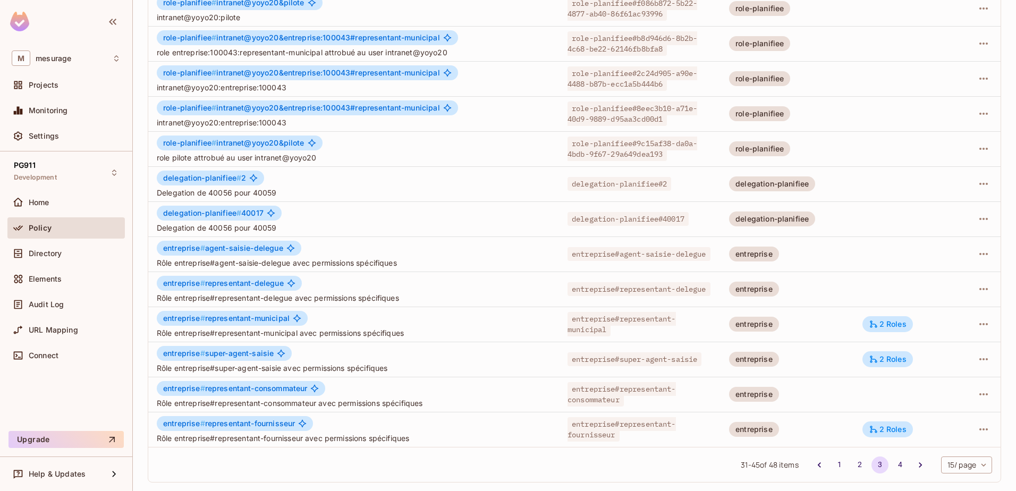
click at [248, 209] on span "delegation-planifiee # 40017" at bounding box center [213, 213] width 100 height 9
click at [247, 209] on span "delegation-planifiee # 40017" at bounding box center [213, 213] width 100 height 9
copy span "40017"
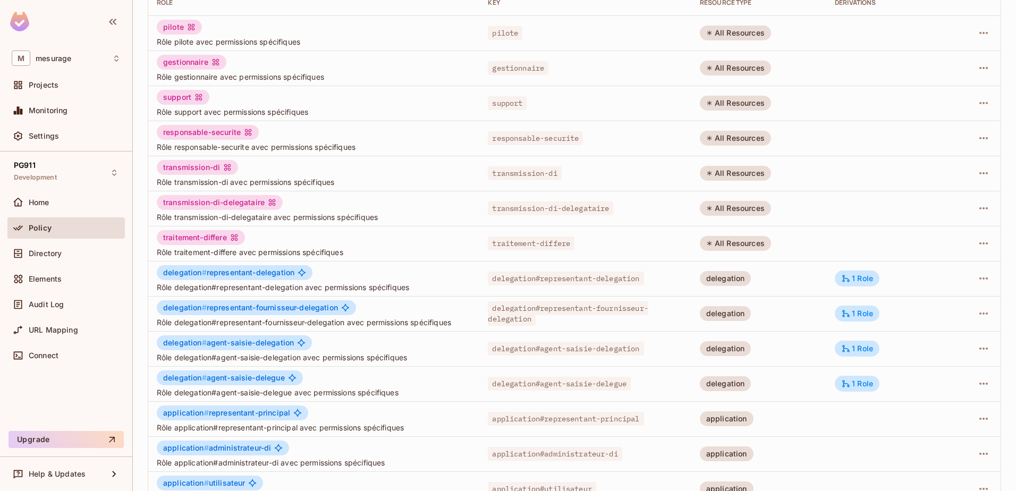
scroll to position [208, 0]
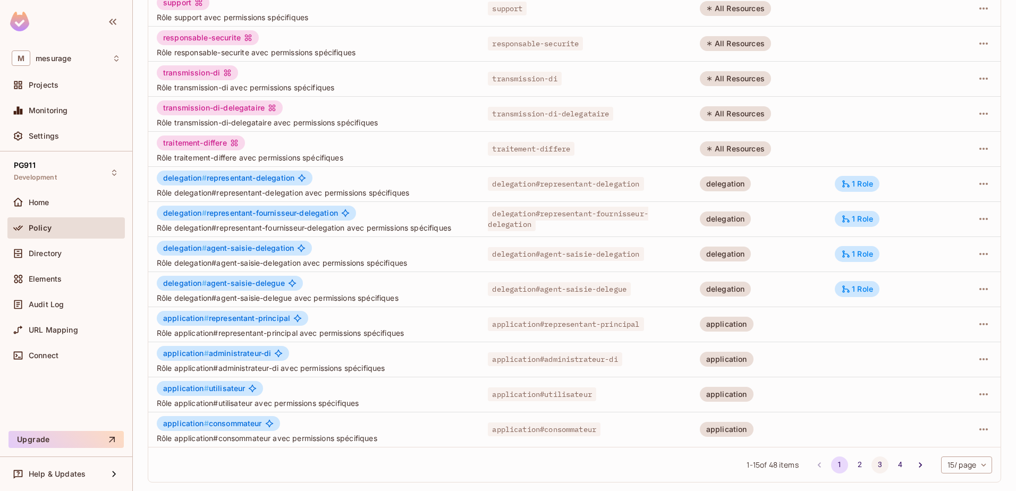
click at [872, 465] on button "3" at bounding box center [880, 465] width 17 height 17
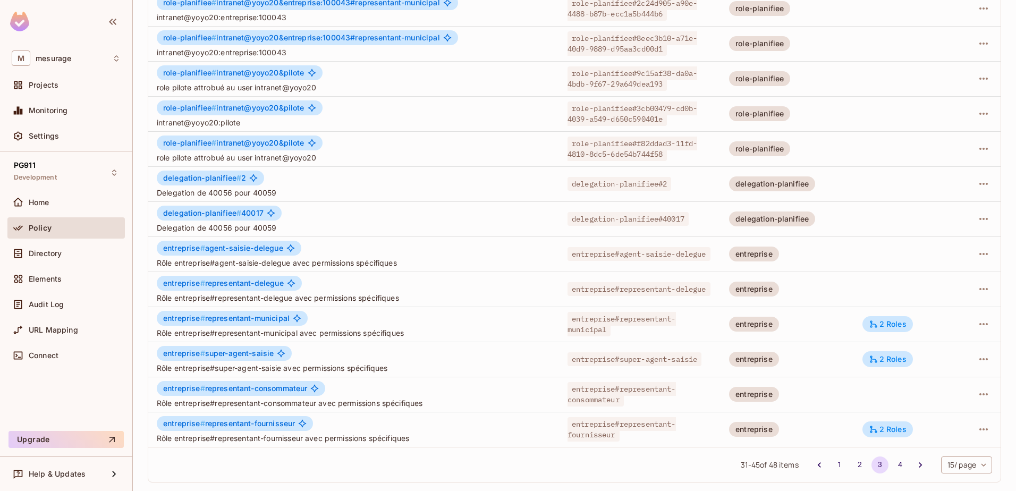
click at [967, 224] on div at bounding box center [978, 218] width 27 height 17
click at [977, 222] on icon "button" at bounding box center [983, 219] width 13 height 13
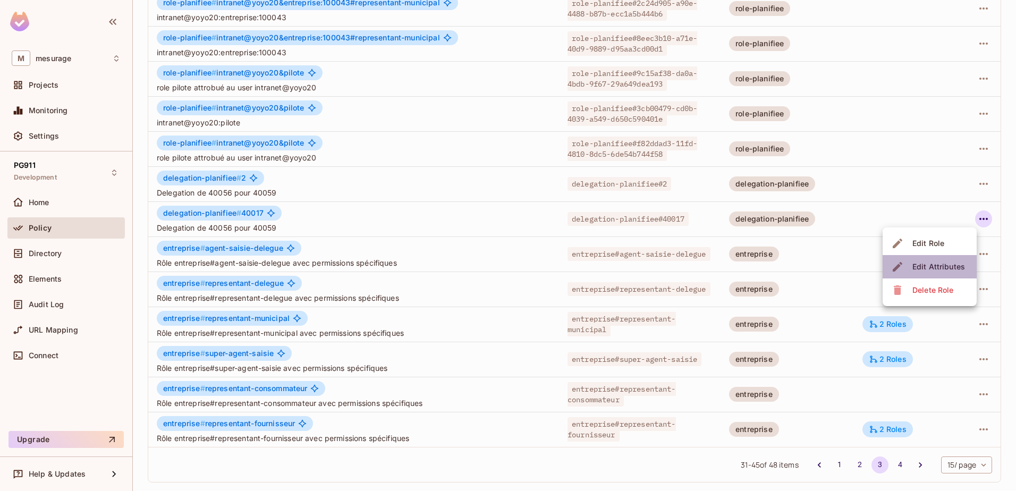
click at [938, 265] on div "Edit Attributes" at bounding box center [939, 267] width 53 height 11
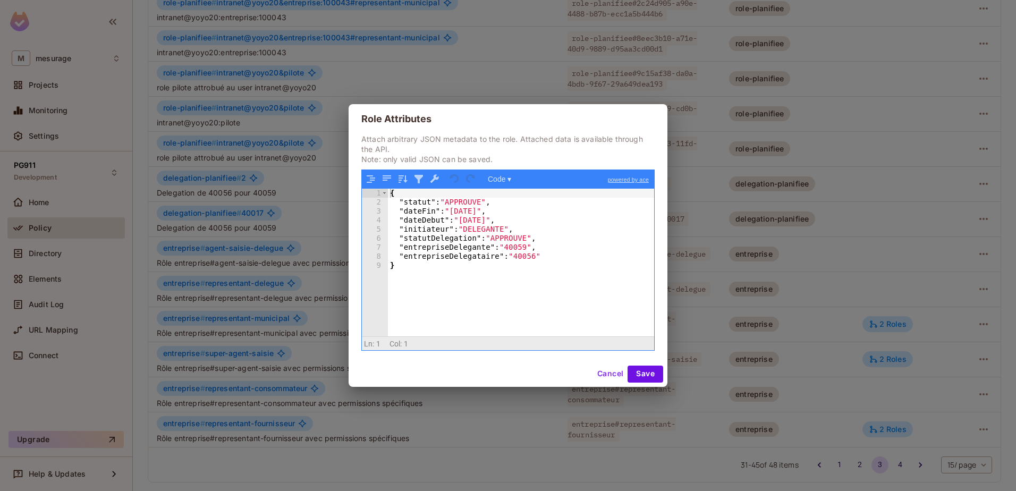
click at [616, 372] on button "Cancel" at bounding box center [610, 374] width 35 height 17
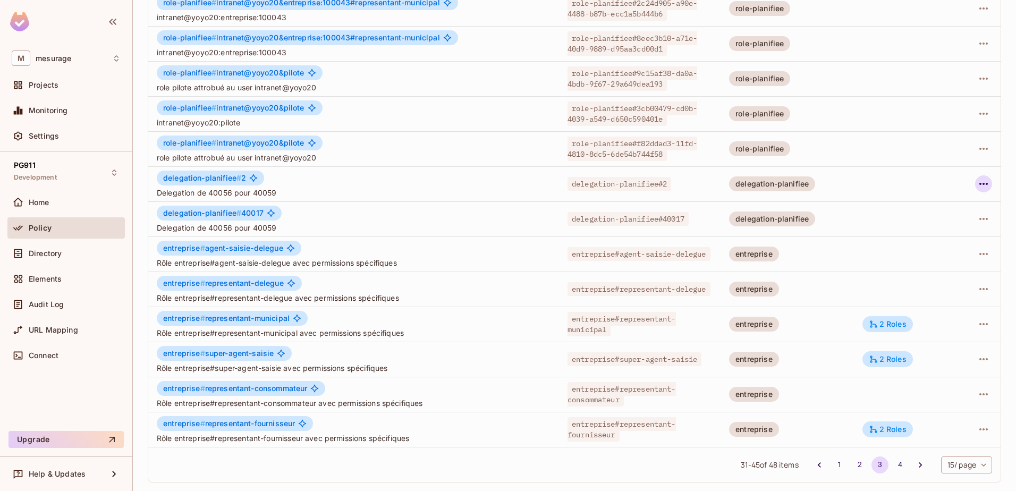
click at [980, 184] on icon "button" at bounding box center [984, 184] width 9 height 2
click at [916, 227] on div "Edit Attributes" at bounding box center [939, 231] width 53 height 11
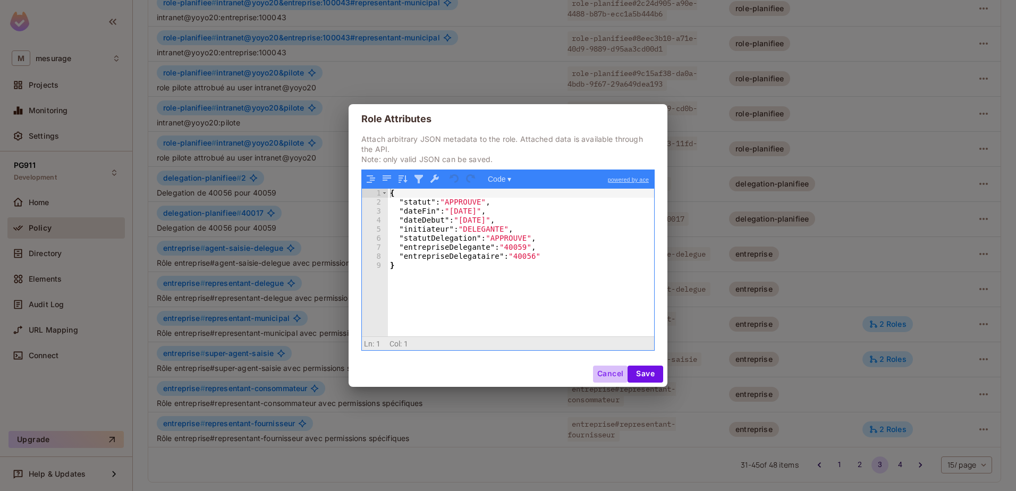
click at [606, 369] on button "Cancel" at bounding box center [610, 374] width 35 height 17
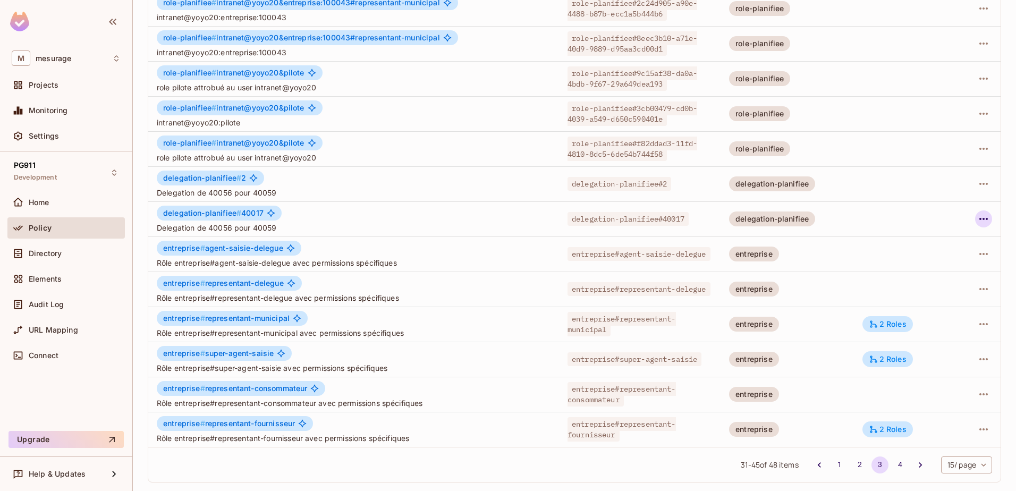
click at [977, 217] on icon "button" at bounding box center [983, 219] width 13 height 13
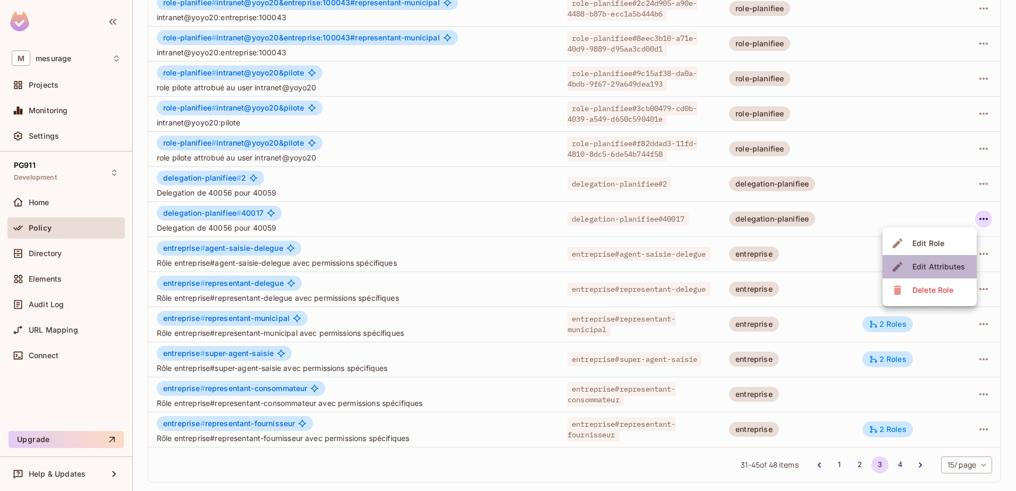
click at [922, 267] on div "Edit Attributes" at bounding box center [939, 267] width 53 height 11
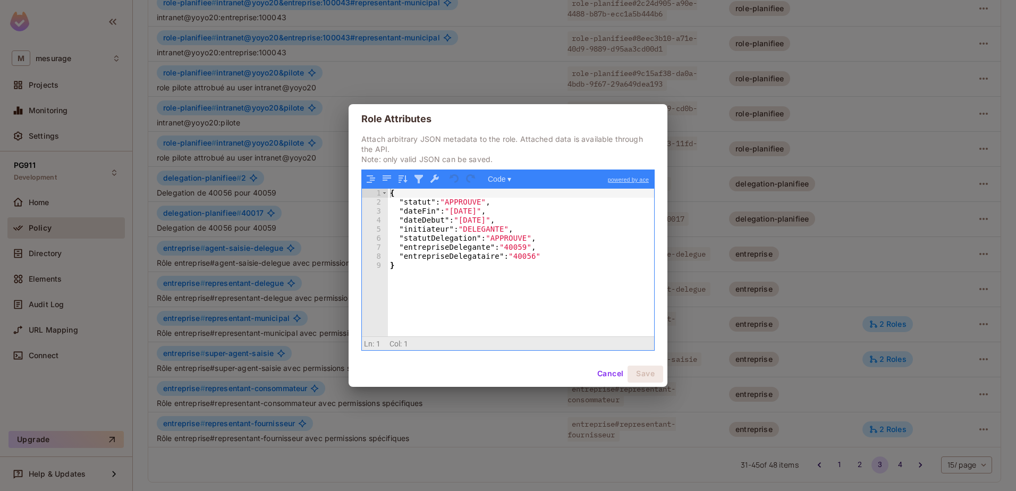
click at [610, 375] on button "Cancel" at bounding box center [610, 374] width 35 height 17
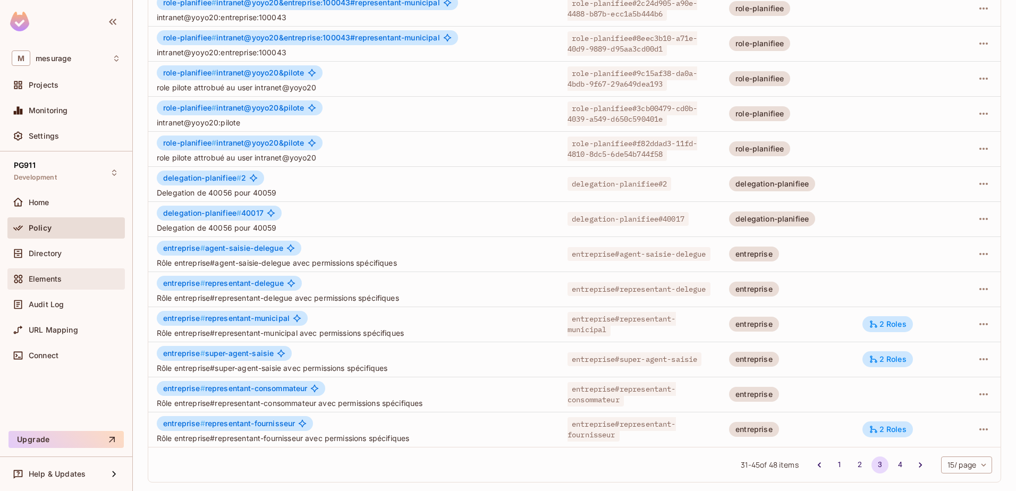
click at [41, 274] on div "Elements" at bounding box center [66, 279] width 109 height 13
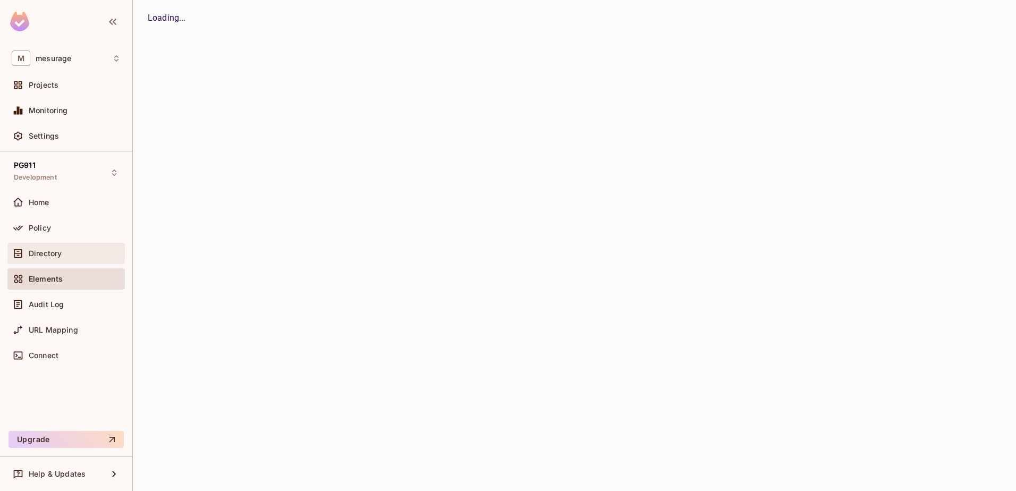
click at [47, 257] on span "Directory" at bounding box center [45, 253] width 33 height 9
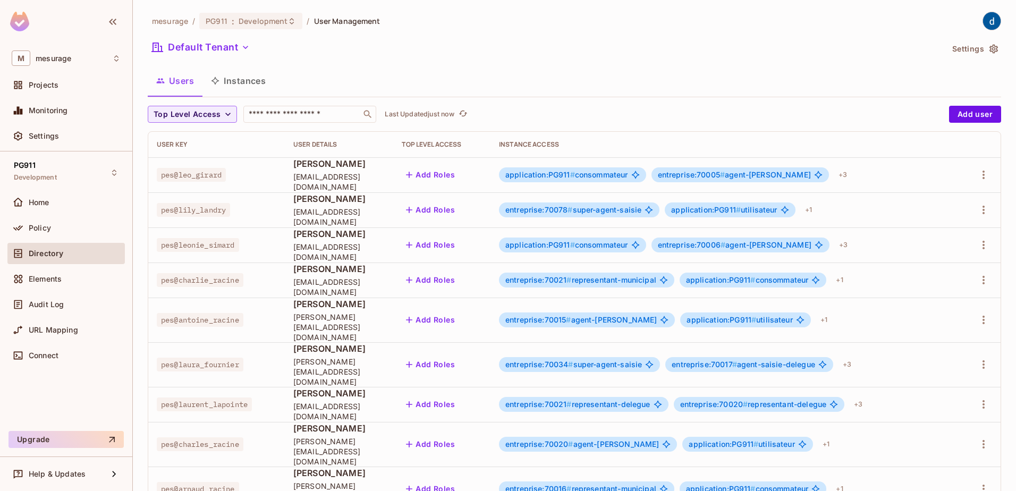
click at [250, 87] on button "Instances" at bounding box center [239, 81] width 72 height 27
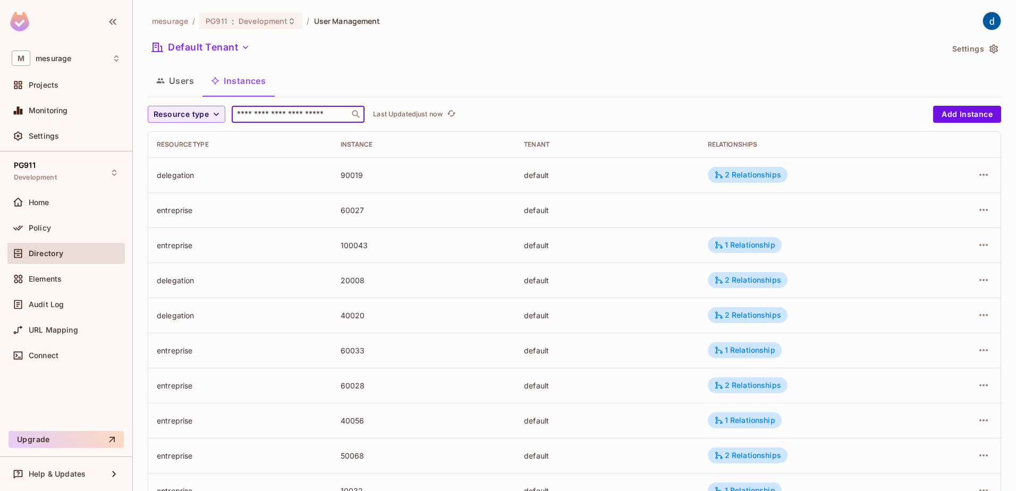
click at [260, 114] on input "text" at bounding box center [291, 114] width 112 height 11
type input "*"
